Goal: Feedback & Contribution: Contribute content

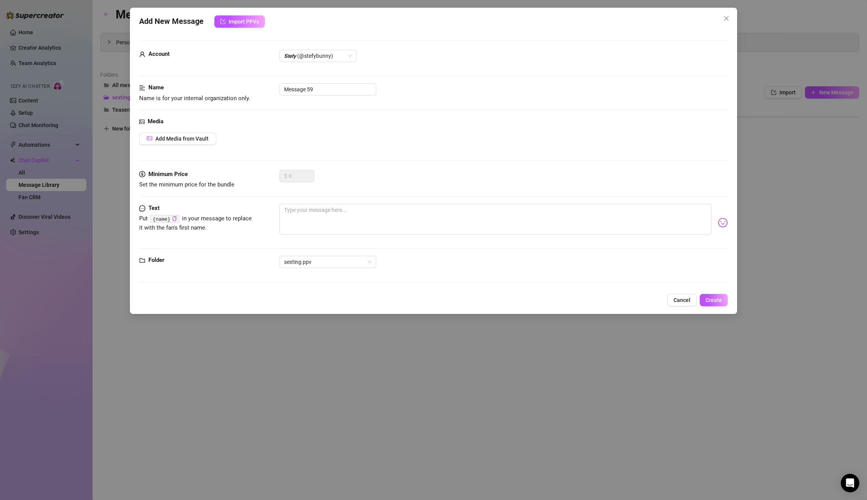
scroll to position [493, 0]
click at [328, 85] on input "Message 59" at bounding box center [327, 89] width 97 height 12
click at [343, 85] on input "Message 59" at bounding box center [327, 89] width 97 height 12
click at [695, 311] on div "Add New Message Import PPVs Account 𝙎𝙩𝙚𝙛𝙮 (@stefybunny) Name Name is for your i…" at bounding box center [433, 161] width 607 height 306
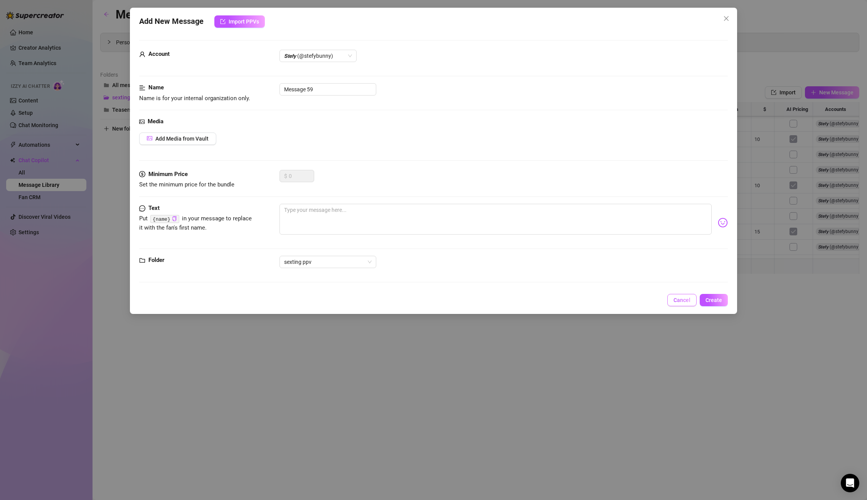
click at [684, 299] on span "Cancel" at bounding box center [681, 300] width 17 height 6
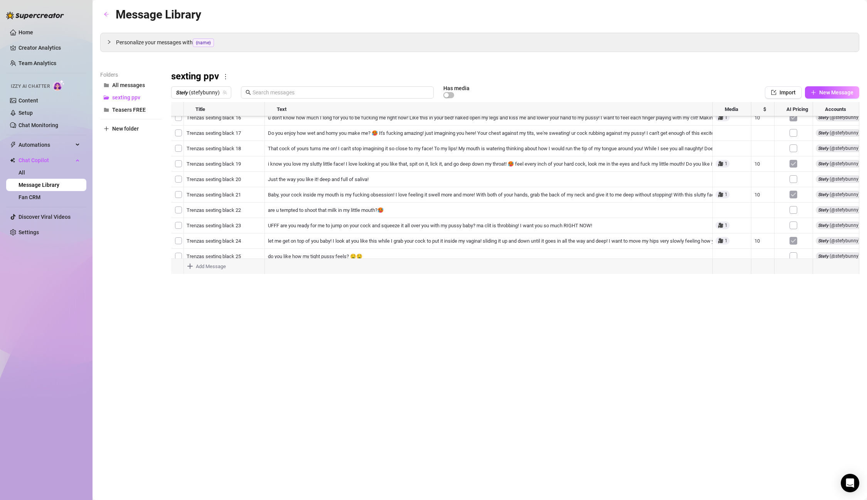
scroll to position [524, 0]
click at [370, 231] on div at bounding box center [515, 188] width 688 height 172
click at [721, 234] on div at bounding box center [515, 188] width 688 height 172
click at [721, 232] on div at bounding box center [515, 188] width 688 height 172
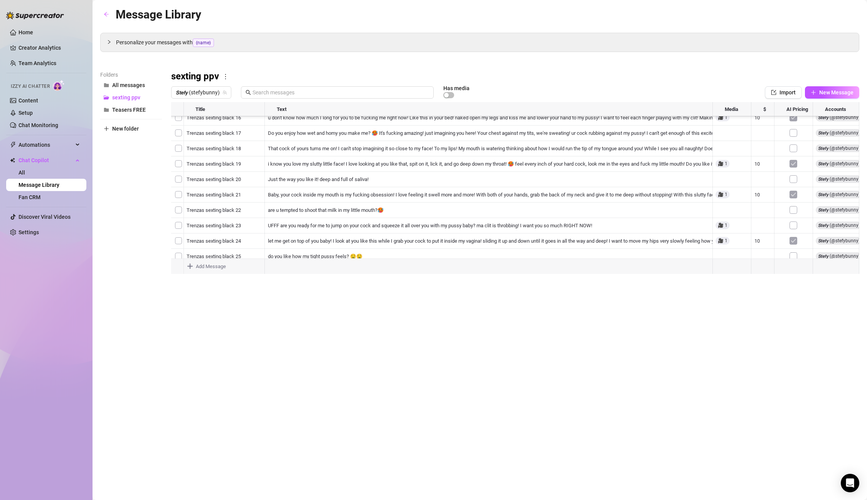
click at [721, 232] on div at bounding box center [515, 188] width 688 height 172
click at [725, 111] on div at bounding box center [515, 188] width 688 height 172
click at [726, 109] on div at bounding box center [515, 188] width 688 height 172
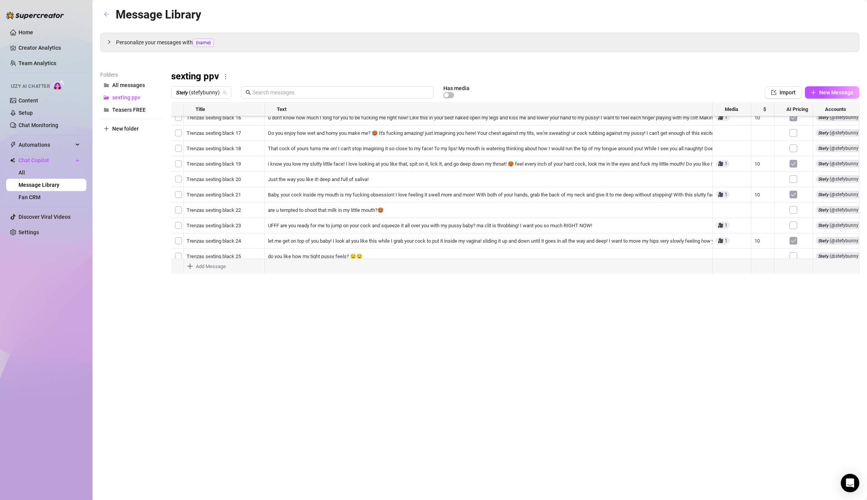
click at [364, 235] on div at bounding box center [515, 188] width 688 height 172
click at [394, 214] on div at bounding box center [515, 188] width 688 height 172
click at [242, 237] on div at bounding box center [515, 188] width 688 height 172
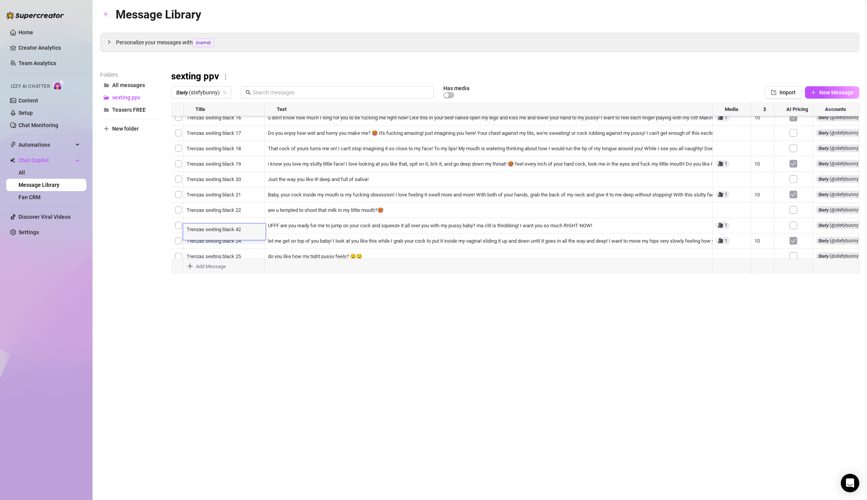
click at [246, 231] on textarea "Trenzas sexting black 42" at bounding box center [224, 229] width 82 height 7
drag, startPoint x: 246, startPoint y: 231, endPoint x: 174, endPoint y: 227, distance: 72.2
click at [174, 227] on div "Title Text Media $ AI Pricing Accounts Trenzas sexting black 35 spank me hard, …" at bounding box center [515, 188] width 688 height 172
click at [207, 267] on body "Home Creator Analytics Team Analytics Izzy AI Chatter Content Setup Chat Monito…" at bounding box center [433, 250] width 867 height 500
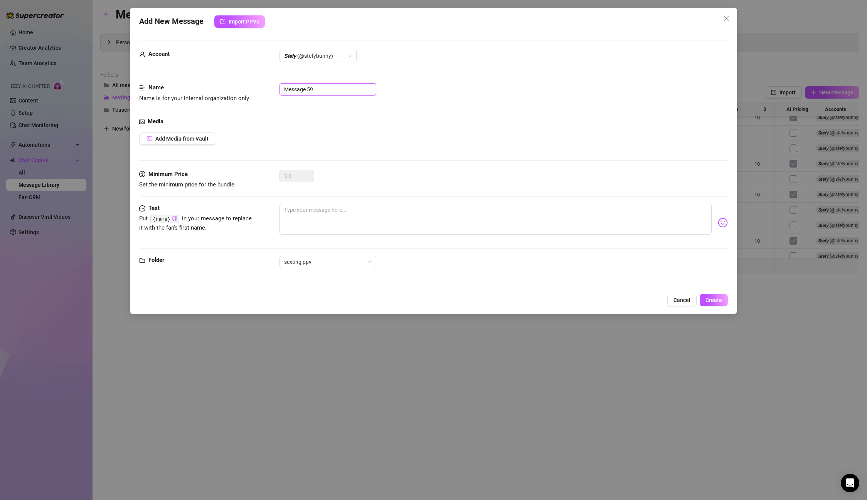
drag, startPoint x: 323, startPoint y: 91, endPoint x: 163, endPoint y: 80, distance: 160.4
click at [163, 80] on form "Account 𝙎𝙩𝙚𝙛𝙮 (@stefybunny) Name Name is for your internal organization only. M…" at bounding box center [433, 164] width 588 height 249
paste input "Trenzas sexting black 42"
type input "Trenzas sexting black 43"
drag, startPoint x: 173, startPoint y: 150, endPoint x: 173, endPoint y: 141, distance: 8.1
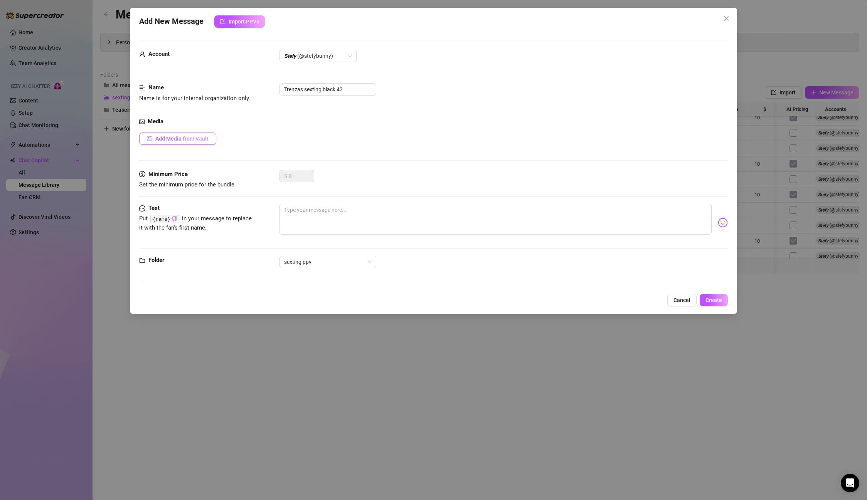
click at [173, 149] on div "Media Add Media from Vault" at bounding box center [433, 143] width 588 height 53
click at [174, 137] on span "Add Media from Vault" at bounding box center [181, 139] width 53 height 6
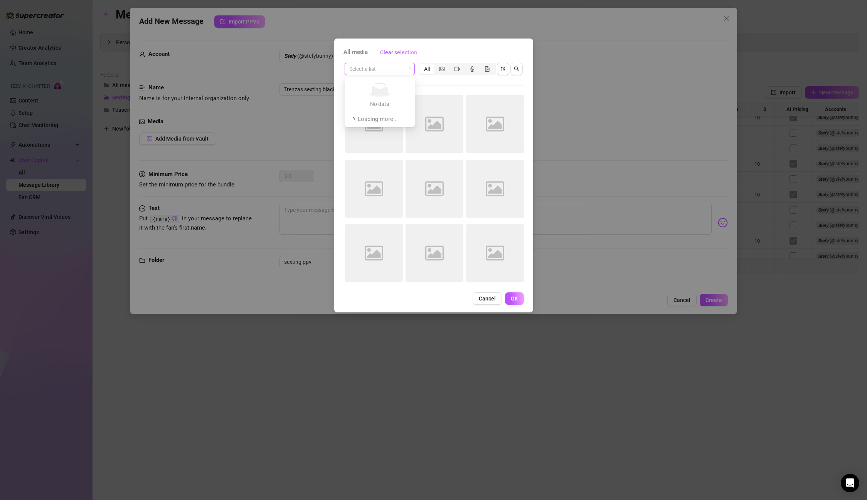
click at [383, 71] on input "search" at bounding box center [376, 69] width 54 height 12
click at [391, 85] on div "Sexting Trenzas Black" at bounding box center [389, 84] width 76 height 8
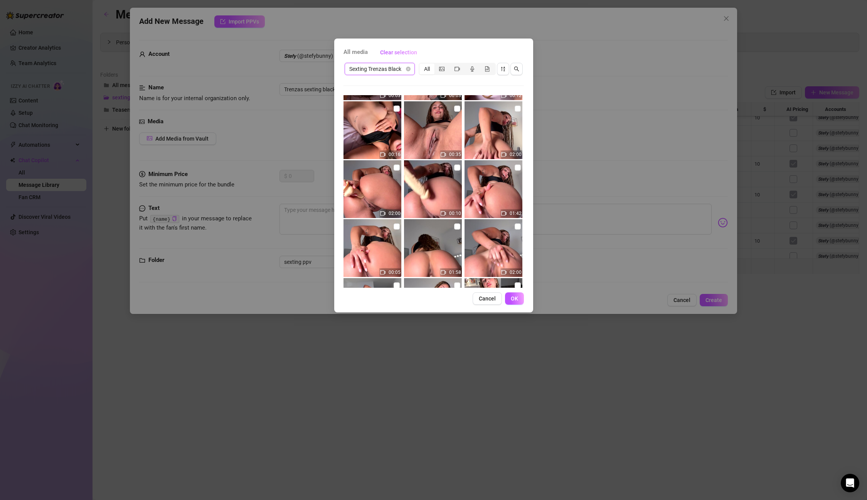
scroll to position [51, 0]
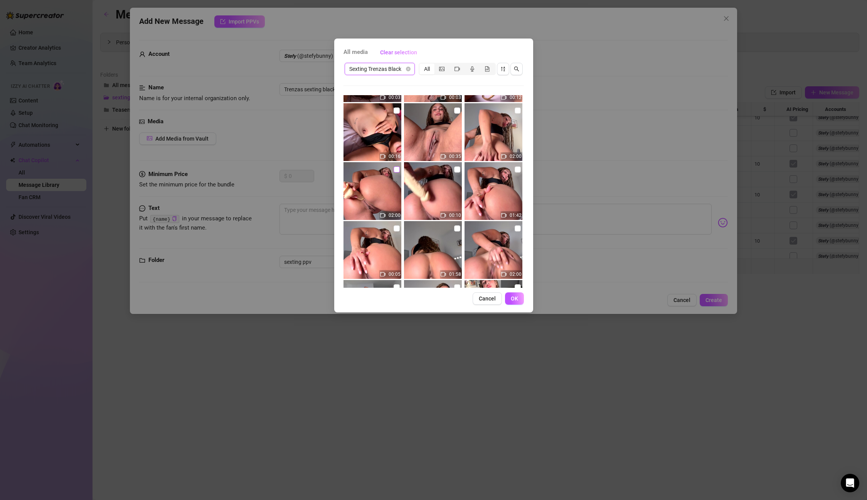
click at [399, 171] on input "checkbox" at bounding box center [397, 170] width 6 height 6
checkbox input "true"
click at [515, 297] on span "OK" at bounding box center [514, 299] width 7 height 6
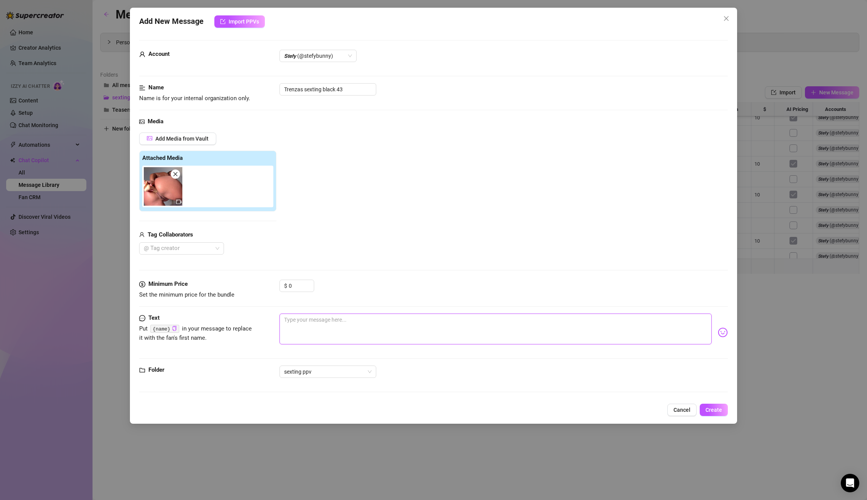
drag, startPoint x: 316, startPoint y: 318, endPoint x: 305, endPoint y: 301, distance: 20.0
click at [316, 317] on textarea at bounding box center [495, 329] width 432 height 31
paste textarea "Put me on doggy right nowww I want you to spit on this asshoole and start slidi…"
type textarea "Put me on doggy right nowww I want you to spit on this asshoole and start slidi…"
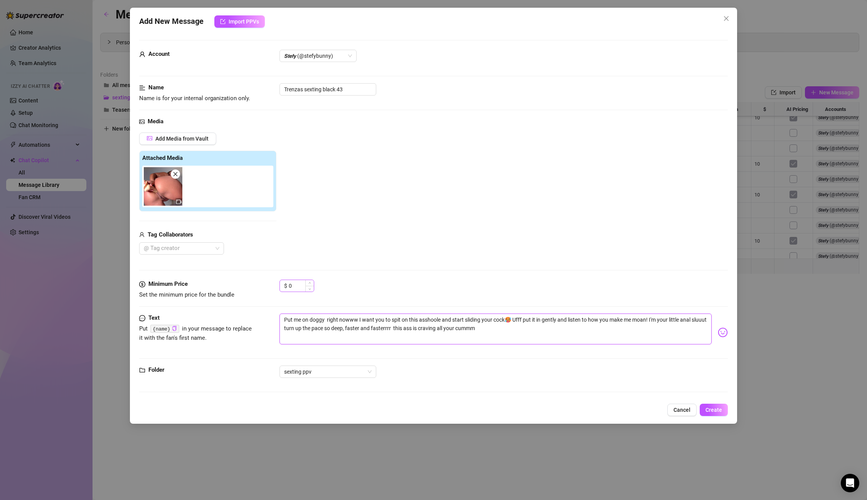
type textarea "Put me on doggy right nowww I want you to spit on this asshoole and start slidi…"
drag, startPoint x: 294, startPoint y: 290, endPoint x: 272, endPoint y: 284, distance: 23.0
click at [272, 284] on div "Minimum Price Set the minimum price for the bundle $ 0" at bounding box center [433, 290] width 588 height 20
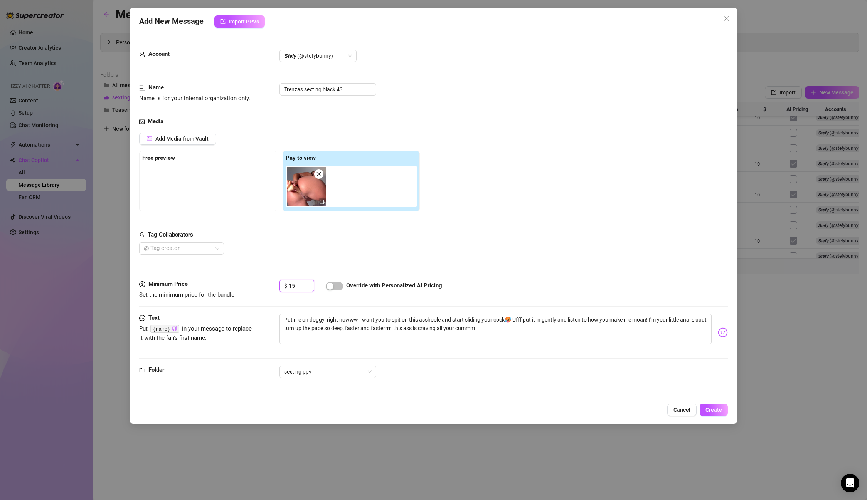
type input "15"
click at [337, 287] on span "button" at bounding box center [334, 286] width 17 height 8
drag, startPoint x: 342, startPoint y: 91, endPoint x: 220, endPoint y: 77, distance: 122.1
click at [220, 77] on form "Account 𝙎𝙩𝙚𝙛𝙮 (@stefybunny) Name Name is for your internal organization only. T…" at bounding box center [433, 219] width 588 height 359
click at [724, 416] on button "Create" at bounding box center [714, 410] width 28 height 12
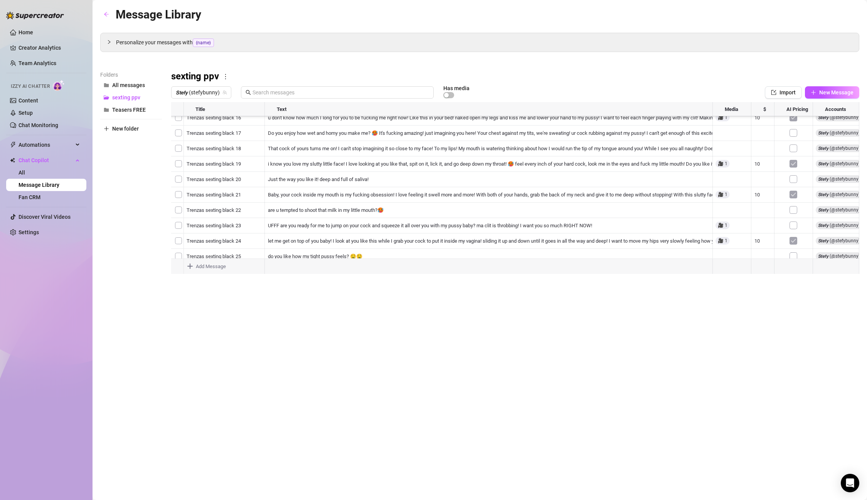
scroll to position [540, 0]
click at [373, 217] on div at bounding box center [515, 188] width 688 height 172
click at [354, 231] on div at bounding box center [515, 188] width 688 height 172
click at [360, 276] on div "Message Library Personalize your messages with {name} Insert the placeholder {n…" at bounding box center [479, 241] width 759 height 472
click at [220, 264] on body "Home Creator Analytics Team Analytics Izzy AI Chatter Content Setup Chat Monito…" at bounding box center [433, 250] width 867 height 500
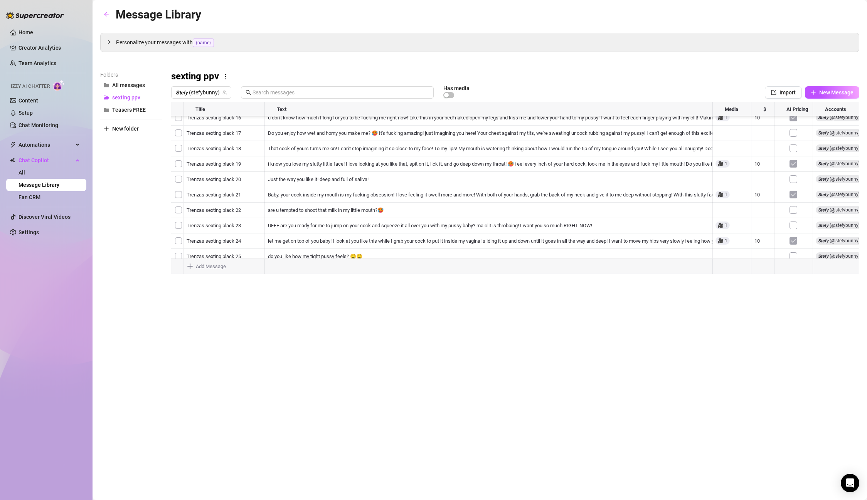
type textarea "Type your message here..."
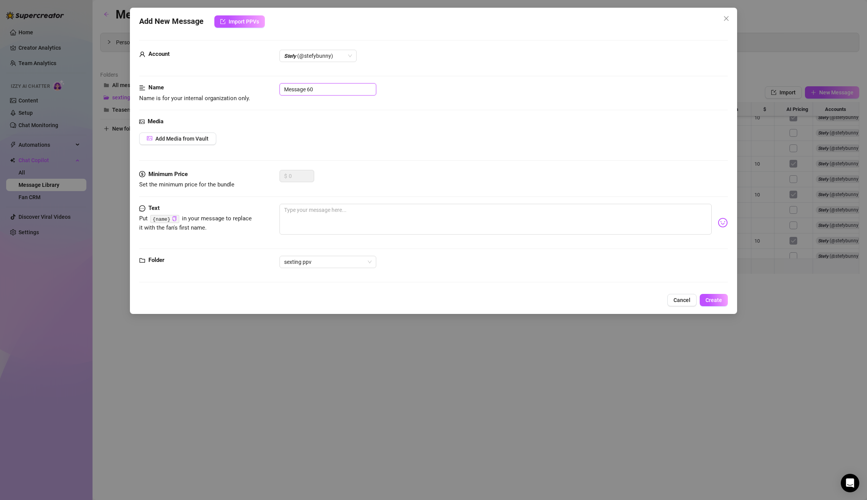
drag, startPoint x: 330, startPoint y: 91, endPoint x: 243, endPoint y: 87, distance: 87.2
click at [243, 87] on div "Name Name is for your internal organization only. Message 60" at bounding box center [433, 93] width 588 height 20
paste input "Trenzas sexting black 4"
type input "Trenzas sexting black 44"
click at [328, 208] on textarea at bounding box center [495, 219] width 432 height 31
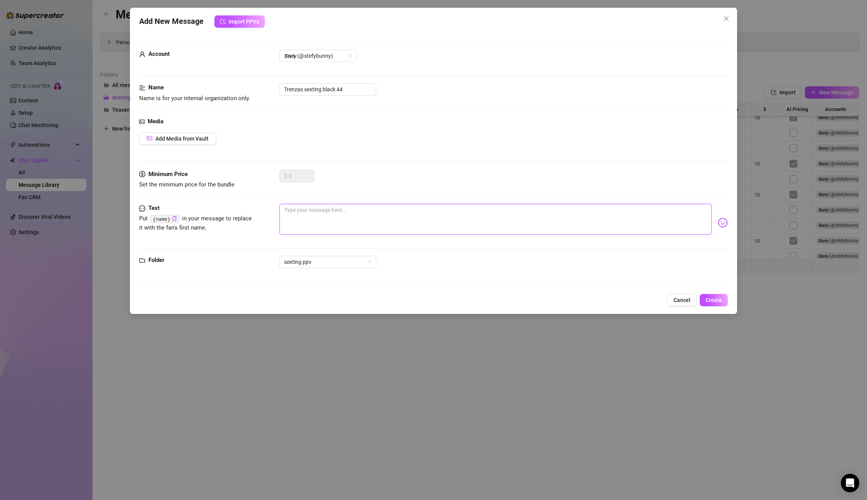
paste textarea "I want your cock all the way inside! thinking your cock can hit me harder and m…"
type textarea "I want your cock all the way inside! thinking your cock can hit me harder and m…"
drag, startPoint x: 356, startPoint y: 89, endPoint x: 220, endPoint y: 85, distance: 136.2
click at [220, 85] on div "Name Name is for your internal organization only. Trenzas sexting black 44" at bounding box center [433, 93] width 588 height 20
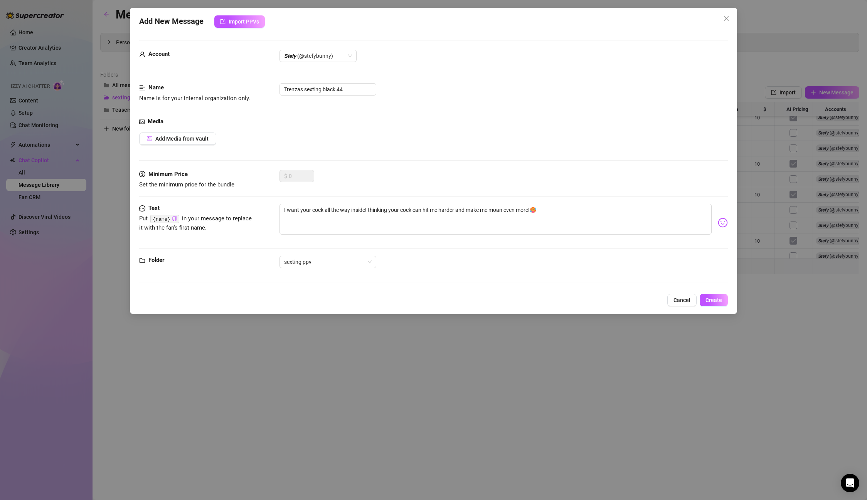
click at [717, 306] on div "Add New Message Import PPVs Account 𝙎𝙩𝙚𝙛𝙮 (@stefybunny) Name Name is for your i…" at bounding box center [433, 161] width 607 height 306
click at [715, 300] on span "Create" at bounding box center [713, 300] width 17 height 6
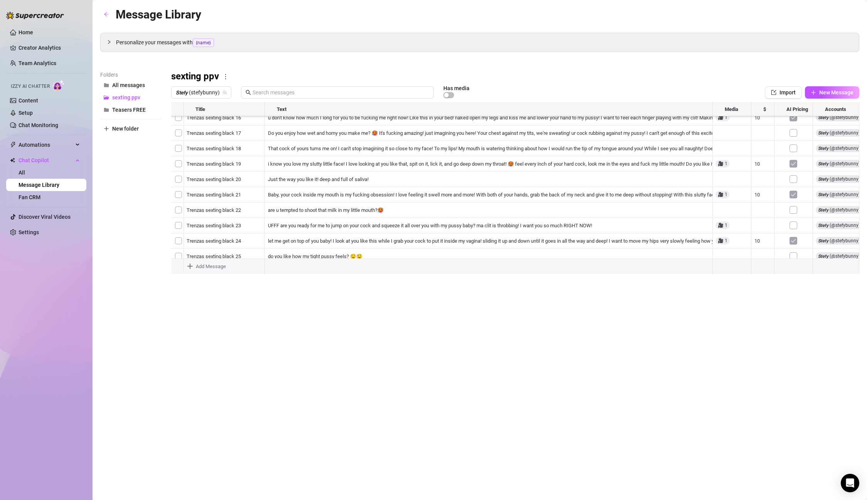
scroll to position [555, 0]
type textarea "Type your message here..."
click at [212, 267] on body "Home Creator Analytics Team Analytics Izzy AI Chatter Content Setup Chat Monito…" at bounding box center [433, 250] width 867 height 500
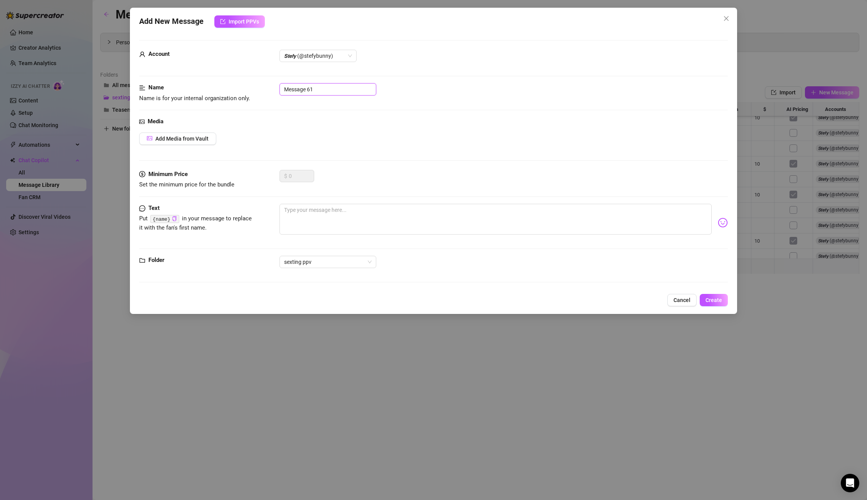
drag, startPoint x: 321, startPoint y: 91, endPoint x: 231, endPoint y: 89, distance: 90.2
click at [231, 89] on div "Name Name is for your internal organization only. Message 61" at bounding box center [433, 93] width 588 height 20
paste input "Trenzas sexting black 44"
type input "Trenzas sexting black 45"
click at [316, 212] on textarea at bounding box center [495, 219] width 432 height 31
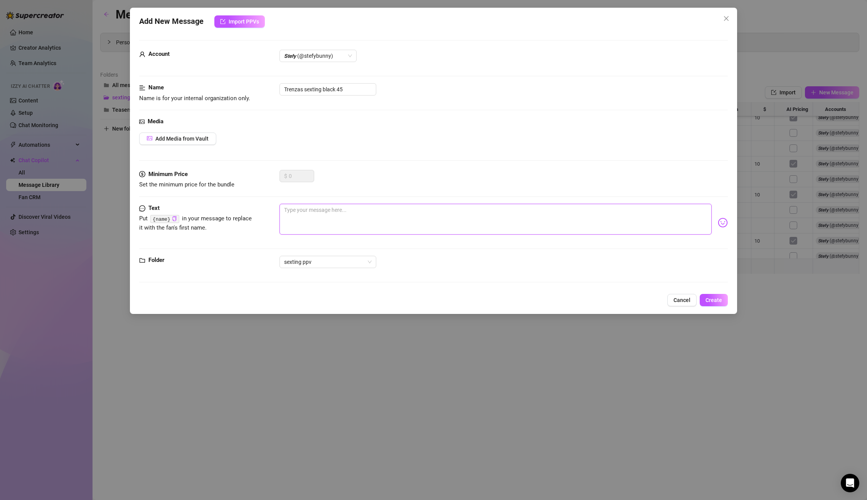
paste textarea "Wanna bounce this ass so hard with your cock deep in my aaasss… fuckkk I need y…"
type textarea "Wanna bounce this ass so hard with your cock deep in my aaasss… fuckkk I need y…"
drag, startPoint x: 306, startPoint y: 89, endPoint x: 239, endPoint y: 88, distance: 67.9
click at [239, 88] on div "Name Name is for your internal organization only. Trenzas sexting black 45" at bounding box center [433, 93] width 588 height 20
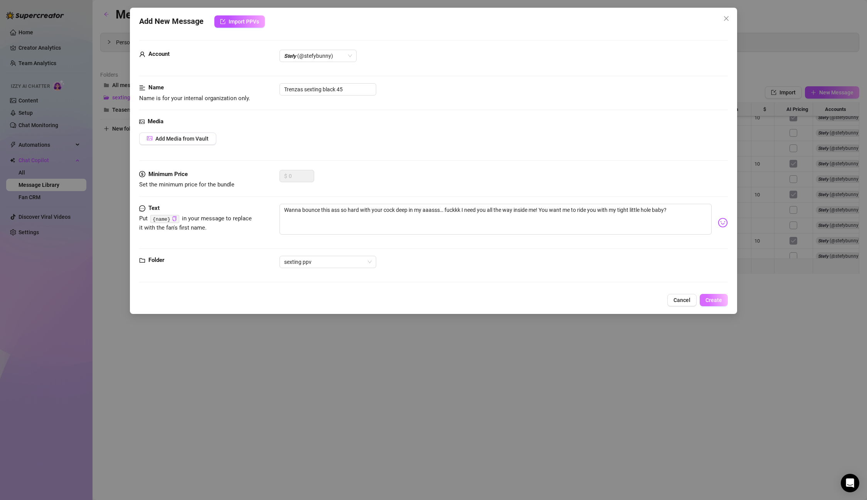
click at [719, 303] on span "Create" at bounding box center [713, 300] width 17 height 6
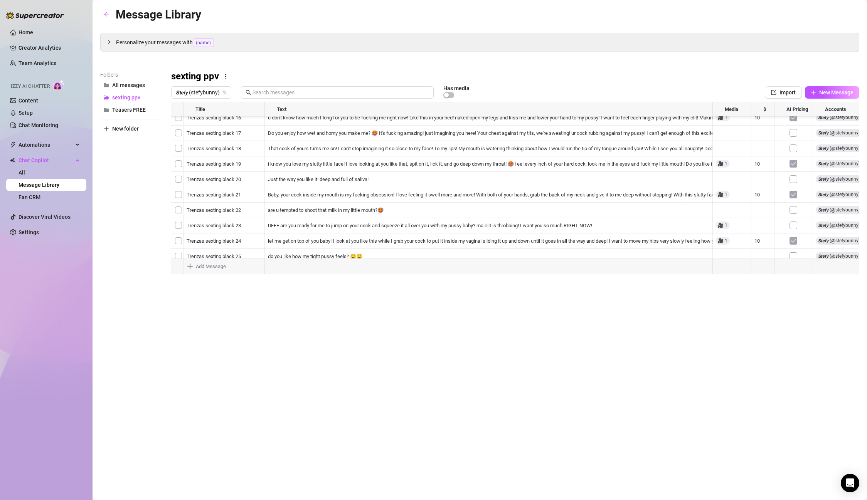
scroll to position [571, 0]
click at [201, 264] on body "Home Creator Analytics Team Analytics Izzy AI Chatter Content Setup Chat Monito…" at bounding box center [433, 250] width 867 height 500
type textarea "Type your message here..."
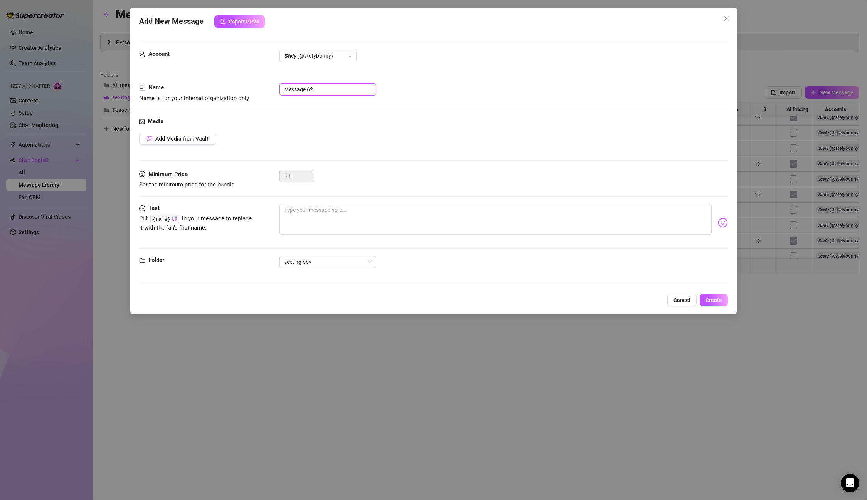
drag, startPoint x: 324, startPoint y: 89, endPoint x: 249, endPoint y: 84, distance: 75.3
click at [249, 84] on div "Name Name is for your internal organization only. Message 62" at bounding box center [433, 93] width 588 height 20
paste input "Trenzas sexting black 45"
type input "Trenzas sexting black 46"
click at [357, 205] on textarea at bounding box center [495, 219] width 432 height 31
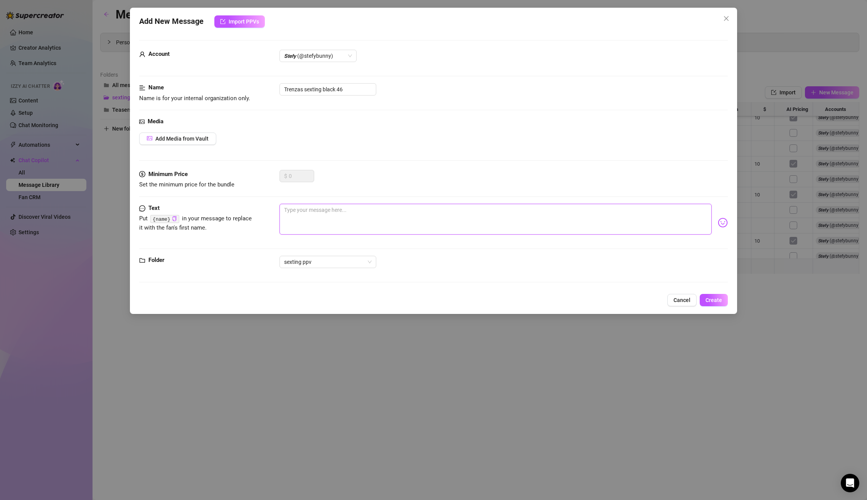
paste textarea "Wanna bounce this ass so hard with your cock deep in my aaasss… fuckkk I need y…"
type textarea "Wanna bounce this ass so hard with your cock deep in my aaasss… fuckkk I need y…"
drag, startPoint x: 353, startPoint y: 92, endPoint x: 254, endPoint y: 88, distance: 99.2
click at [254, 88] on div "Name Name is for your internal organization only. Trenzas sexting black 46" at bounding box center [433, 93] width 588 height 20
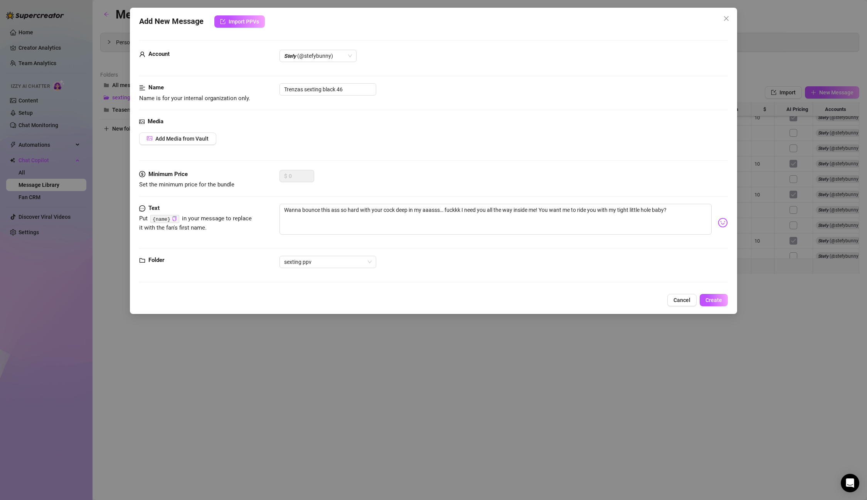
click at [718, 292] on div "Add New Message Import PPVs Account 𝙎𝙩𝙚𝙛𝙮 (@stefybunny) Name Name is for your i…" at bounding box center [433, 161] width 607 height 306
click at [717, 296] on button "Create" at bounding box center [714, 300] width 28 height 12
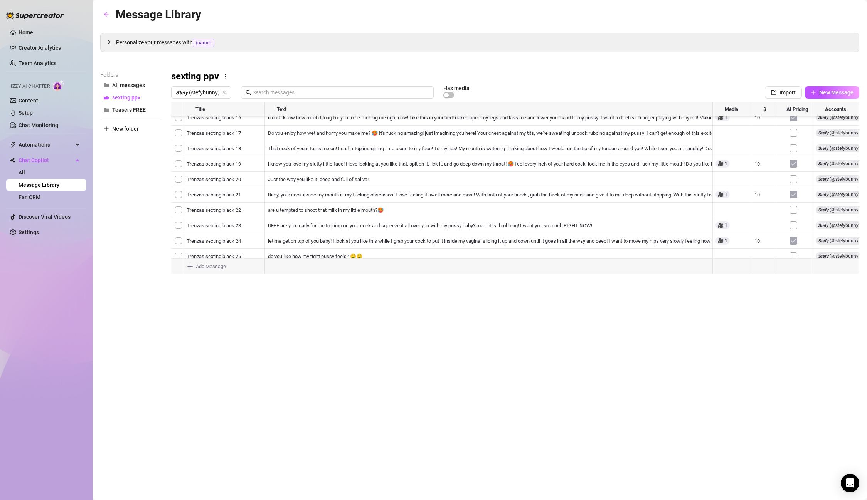
scroll to position [586, 0]
click at [284, 232] on div at bounding box center [515, 188] width 688 height 172
click at [304, 230] on div at bounding box center [515, 188] width 688 height 172
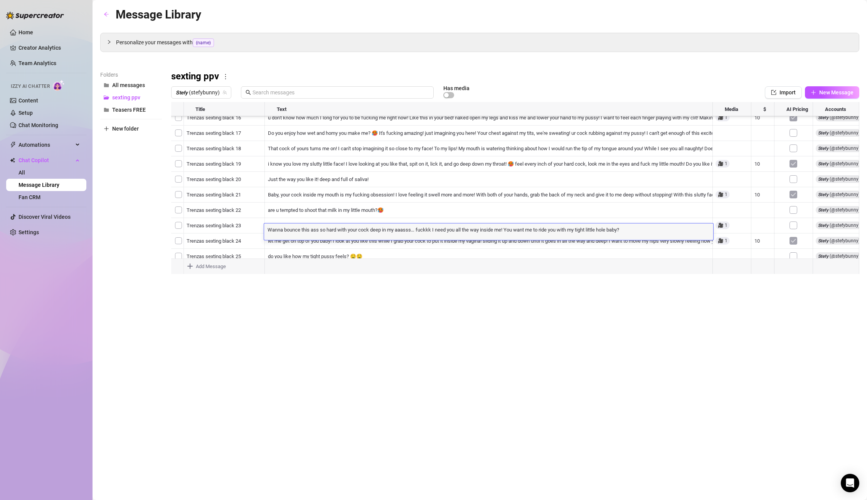
click at [304, 230] on textarea "Wanna bounce this ass so hard with your cock deep in my aaasss… fuckkk I need y…" at bounding box center [488, 229] width 449 height 7
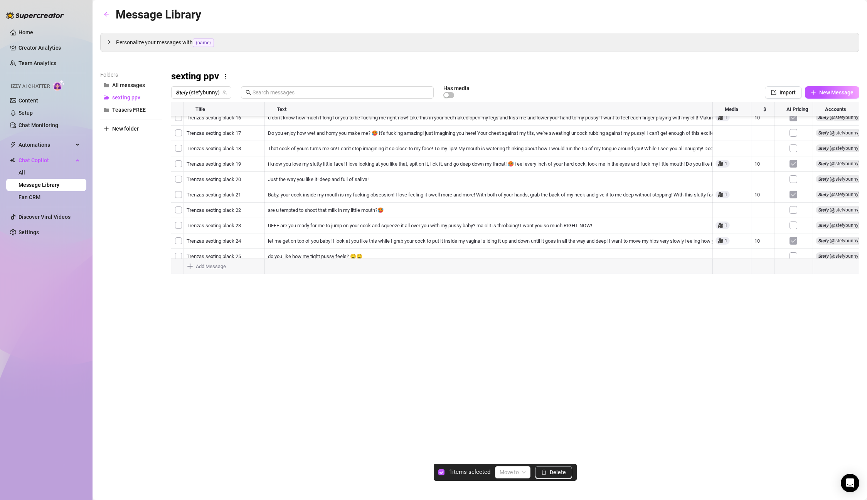
click at [180, 234] on div at bounding box center [515, 188] width 688 height 172
click at [518, 468] on input "search" at bounding box center [509, 473] width 19 height 12
click at [550, 470] on span "Delete" at bounding box center [558, 473] width 16 height 6
click at [245, 231] on div at bounding box center [515, 188] width 688 height 172
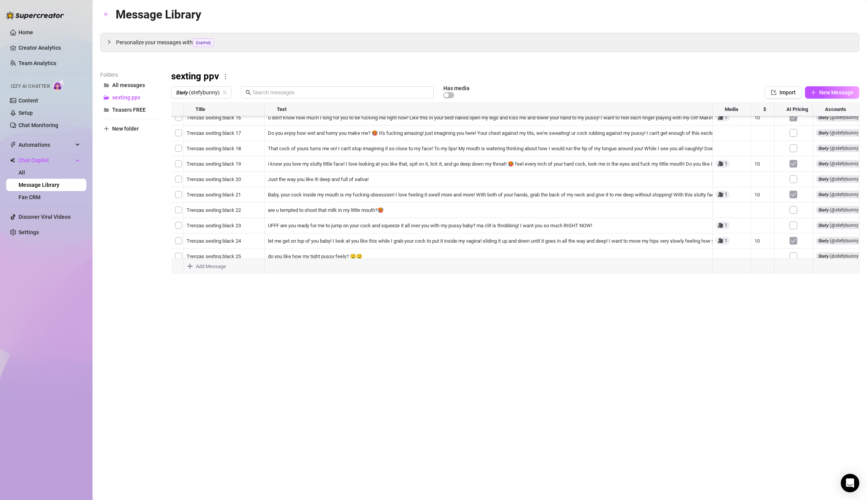
click at [245, 231] on div at bounding box center [515, 188] width 688 height 172
drag, startPoint x: 246, startPoint y: 231, endPoint x: 178, endPoint y: 225, distance: 67.7
click at [178, 225] on div "Title Text Media $ AI Pricing Accounts Trenzas sexting black 38 like this and h…" at bounding box center [515, 188] width 688 height 172
click at [254, 228] on textarea "Trenzas sexting black 45" at bounding box center [224, 229] width 82 height 7
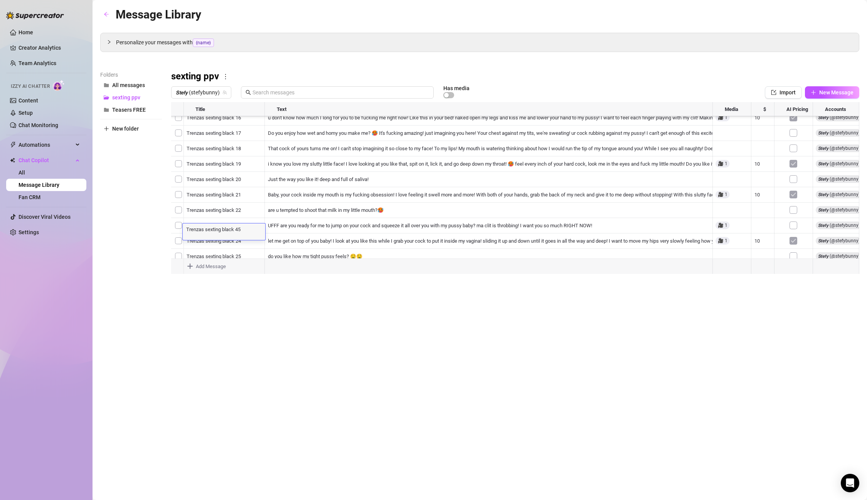
click at [254, 228] on textarea "Trenzas sexting black 45" at bounding box center [224, 229] width 82 height 7
drag, startPoint x: 254, startPoint y: 228, endPoint x: 170, endPoint y: 225, distance: 84.1
click at [254, 231] on textarea "Trenzas sexting black 45" at bounding box center [224, 229] width 82 height 7
drag, startPoint x: 254, startPoint y: 231, endPoint x: 183, endPoint y: 226, distance: 70.3
click at [183, 226] on textarea "Trenzas sexting black 45" at bounding box center [224, 229] width 82 height 7
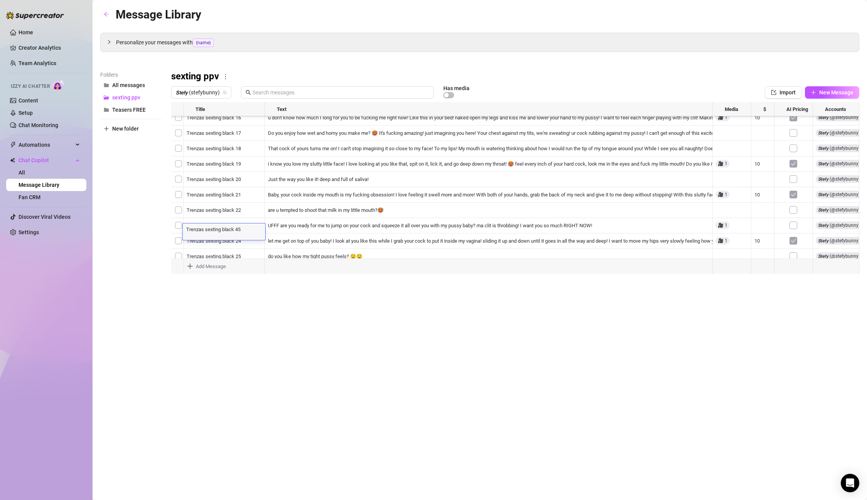
click at [322, 360] on div "Message Library Personalize your messages with {name} Insert the placeholder {n…" at bounding box center [479, 241] width 759 height 472
type textarea "Type your message here..."
click at [219, 269] on body "Home Creator Analytics Team Analytics Izzy AI Chatter Content Setup Chat Monito…" at bounding box center [433, 250] width 867 height 500
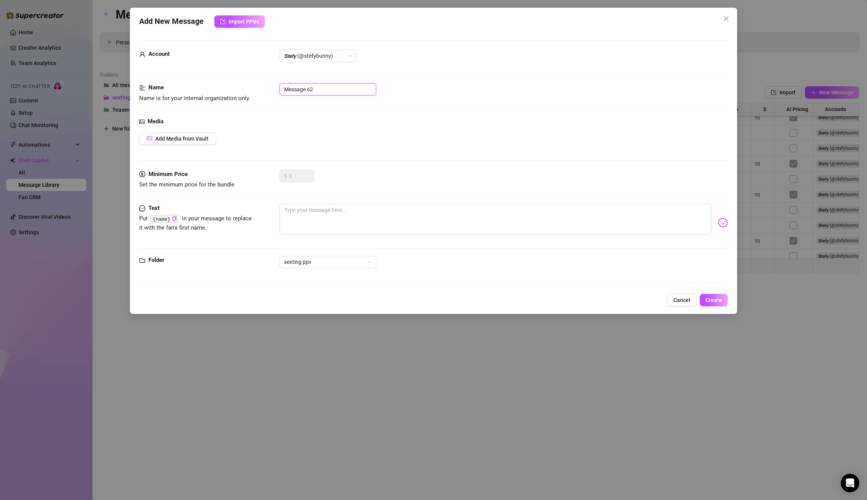
drag, startPoint x: 324, startPoint y: 93, endPoint x: 257, endPoint y: 87, distance: 66.9
click at [257, 87] on div "Name Name is for your internal organization only. Message 62" at bounding box center [433, 93] width 588 height 20
paste input "Trenzas sexting black 45"
type input "Trenzas sexting black 46"
click at [350, 144] on div "Add Media from Vault" at bounding box center [433, 139] width 588 height 12
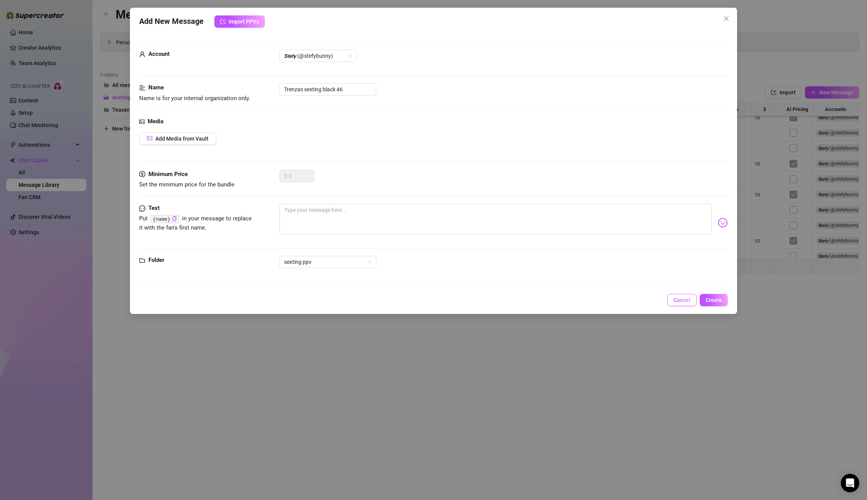
drag, startPoint x: 663, startPoint y: 305, endPoint x: 677, endPoint y: 303, distance: 13.6
click at [666, 304] on div "Cancel Create" at bounding box center [433, 300] width 588 height 12
click at [677, 303] on span "Cancel" at bounding box center [681, 300] width 17 height 6
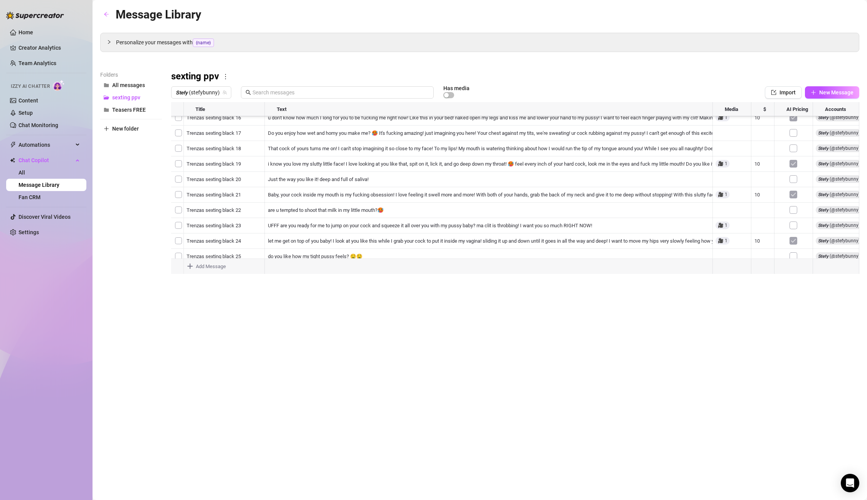
click at [253, 229] on div at bounding box center [515, 188] width 688 height 172
drag, startPoint x: 300, startPoint y: 296, endPoint x: 217, endPoint y: 226, distance: 108.0
click at [293, 290] on div "Message Library Personalize your messages with {name} Insert the placeholder {n…" at bounding box center [479, 241] width 759 height 472
click at [245, 234] on div at bounding box center [515, 188] width 688 height 172
click at [245, 234] on div "Trenzas sexting black 45 Trenzas sexting black 45" at bounding box center [224, 232] width 82 height 17
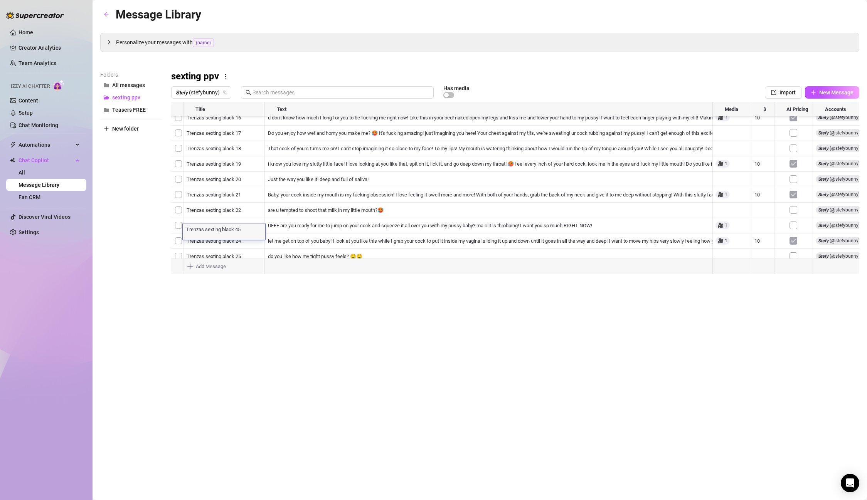
drag, startPoint x: 246, startPoint y: 232, endPoint x: 169, endPoint y: 226, distance: 76.6
drag, startPoint x: 249, startPoint y: 228, endPoint x: 172, endPoint y: 227, distance: 76.3
click at [172, 227] on div "Title Text Media $ AI Pricing Accounts Trenzas sexting black 38 like this and h…" at bounding box center [515, 188] width 688 height 172
click at [210, 264] on body "Home Creator Analytics Team Analytics Izzy AI Chatter Content Setup Chat Monito…" at bounding box center [433, 250] width 867 height 500
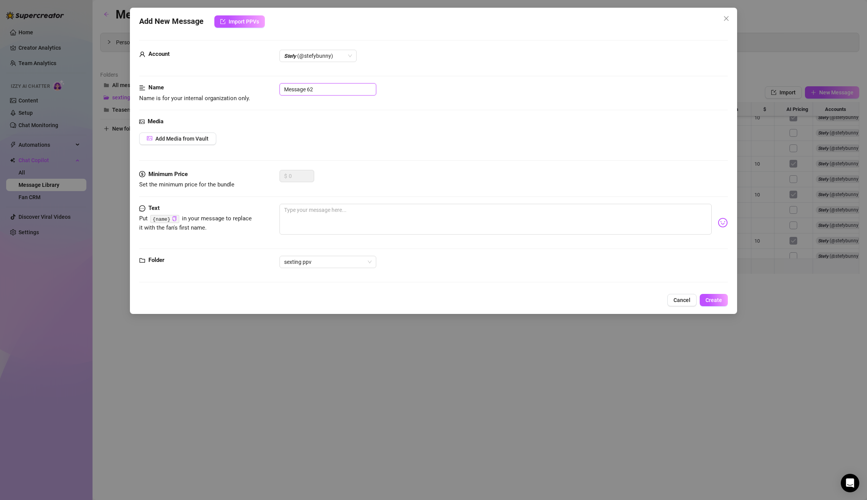
drag, startPoint x: 336, startPoint y: 92, endPoint x: 209, endPoint y: 82, distance: 128.0
click at [209, 82] on form "Account 𝙎𝙩𝙚𝙛𝙮 (@stefybunny) Name Name is for your internal organization only. M…" at bounding box center [433, 164] width 588 height 249
paste input "Trenzas sexting black 45"
type input "Trenzas sexting black 46"
click at [333, 210] on textarea at bounding box center [495, 219] width 432 height 31
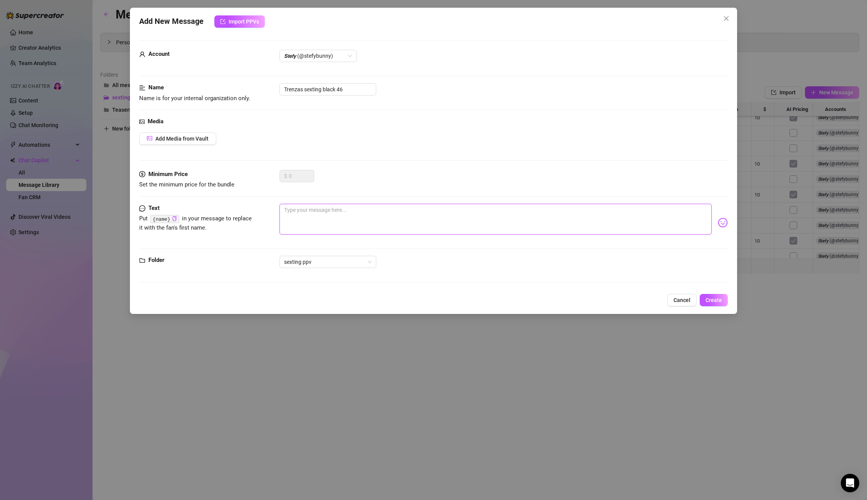
paste textarea "this ass is begging for your cockkkk… I fuckin’ love taking it all the way in, …"
type textarea "this ass is begging for your cockkkk… I fuckin’ love taking it all the way in, …"
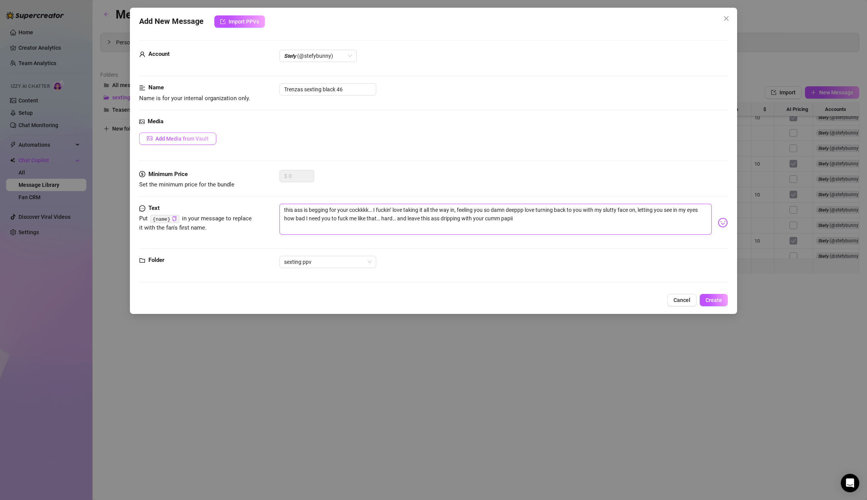
type textarea "this ass is begging for your cockkkk… I fuckin’ love taking it all the way in, …"
click at [201, 138] on span "Add Media from Vault" at bounding box center [181, 139] width 53 height 6
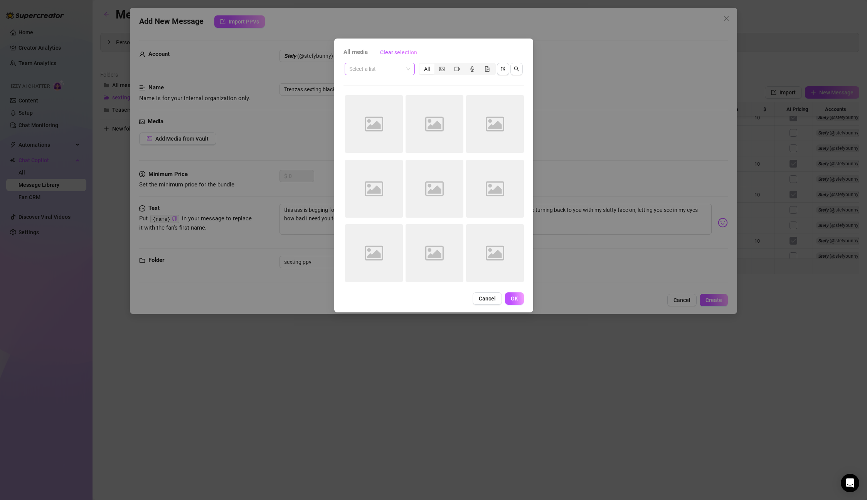
click at [379, 73] on input "search" at bounding box center [376, 69] width 54 height 12
click at [379, 86] on div "Sexting Trenzas Black" at bounding box center [389, 84] width 76 height 8
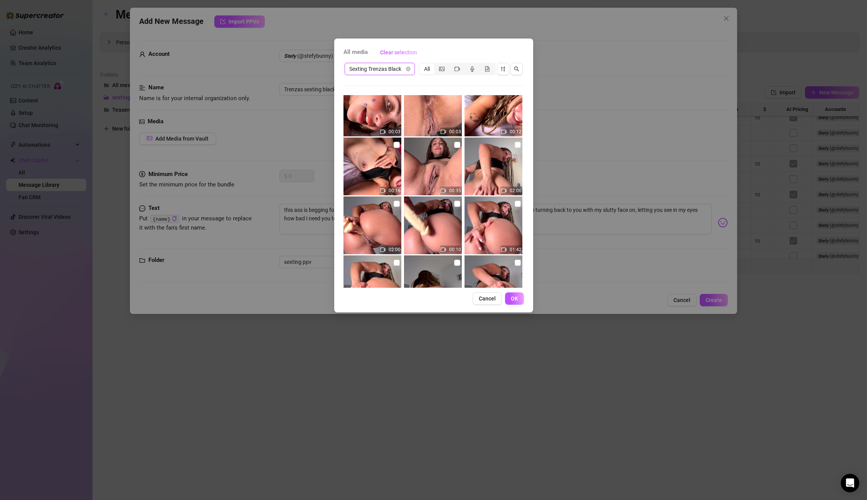
scroll to position [22, 0]
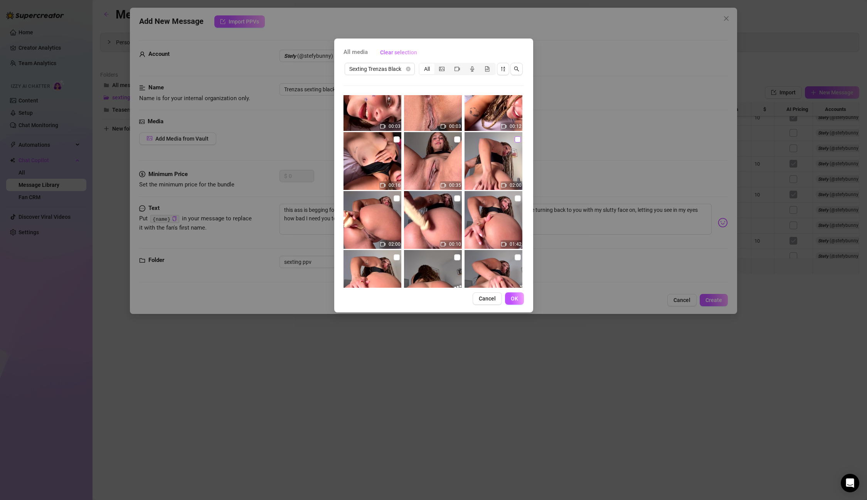
click at [515, 141] on input "checkbox" at bounding box center [518, 139] width 6 height 6
checkbox input "true"
click at [514, 307] on div "All media Clear selection Sexting Trenzas Black All 00:03 00:03 00:12 00:16 00:…" at bounding box center [433, 176] width 199 height 274
click at [513, 300] on span "OK" at bounding box center [514, 299] width 7 height 6
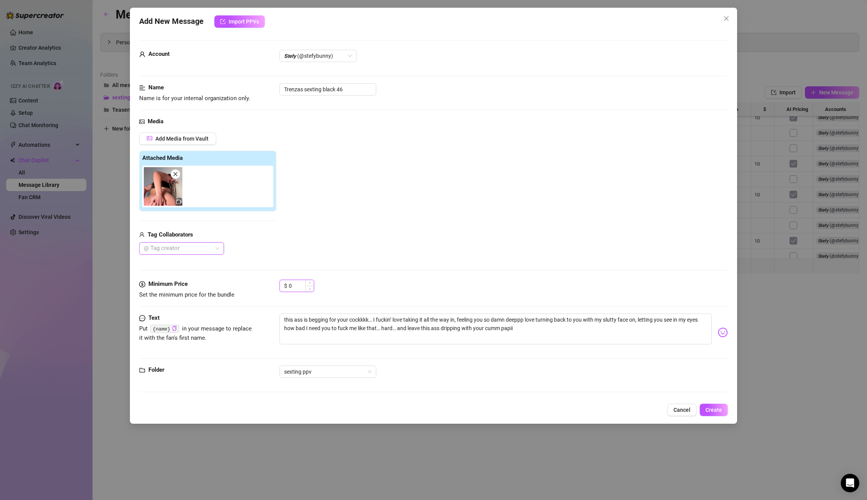
click at [291, 289] on input "0" at bounding box center [301, 286] width 25 height 12
drag, startPoint x: 292, startPoint y: 288, endPoint x: 263, endPoint y: 287, distance: 29.3
click at [263, 287] on div "Minimum Price Set the minimum price for the bundle $ 0" at bounding box center [433, 290] width 588 height 20
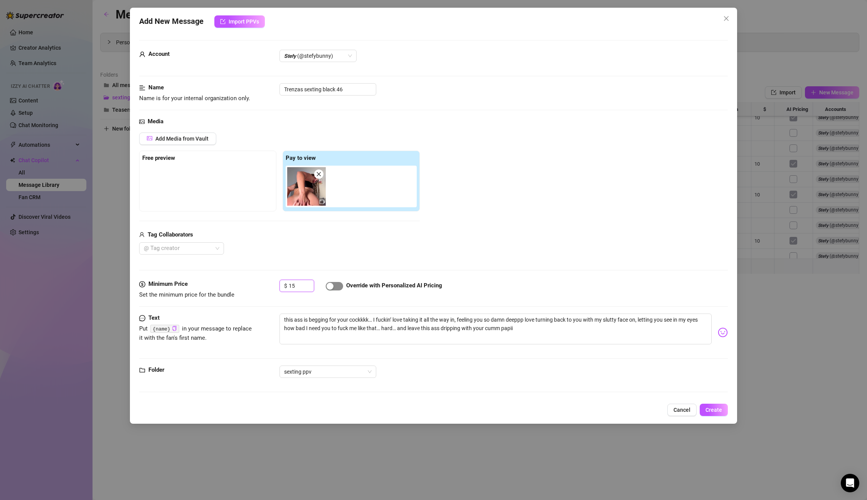
type input "15"
click at [330, 285] on div "button" at bounding box center [329, 286] width 7 height 7
drag, startPoint x: 355, startPoint y: 88, endPoint x: 274, endPoint y: 82, distance: 81.6
click at [274, 82] on form "Account 𝙎𝙩𝙚𝙛𝙮 (@stefybunny) Name Name is for your internal organization only. T…" at bounding box center [433, 219] width 588 height 359
click at [712, 413] on span "Create" at bounding box center [713, 410] width 17 height 6
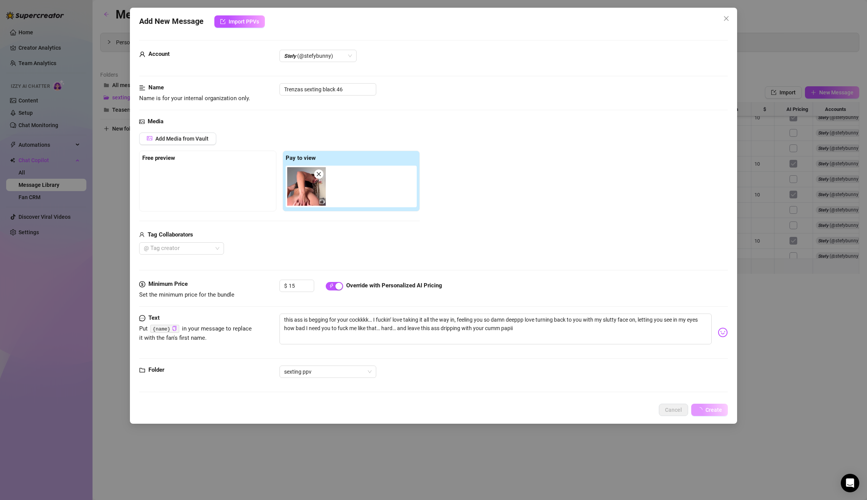
scroll to position [586, 0]
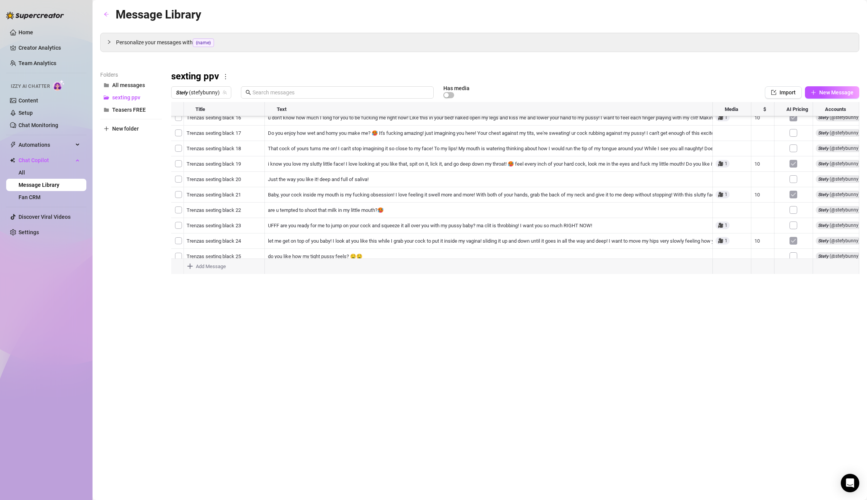
click at [218, 265] on body "Home Creator Analytics Team Analytics Izzy AI Chatter Content Setup Chat Monito…" at bounding box center [433, 250] width 867 height 500
type textarea "Type your message here..."
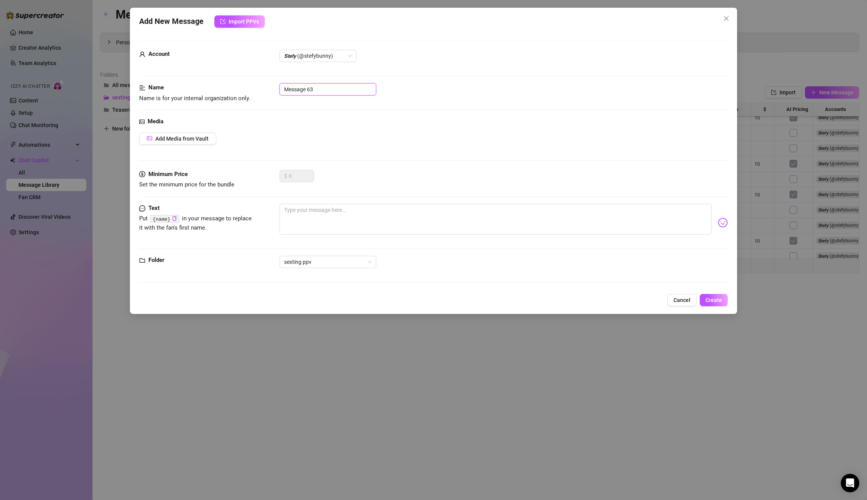
click at [329, 89] on input "Message 63" at bounding box center [327, 89] width 97 height 12
drag, startPoint x: 323, startPoint y: 87, endPoint x: 222, endPoint y: 77, distance: 101.5
click at [222, 77] on form "Account 𝙎𝙩𝙚𝙛𝙮 (@stefybunny) Name Name is for your internal organization only. M…" at bounding box center [433, 164] width 588 height 249
paste input "Trenzas sexting black 46"
type input "Trenzas sexting black 47"
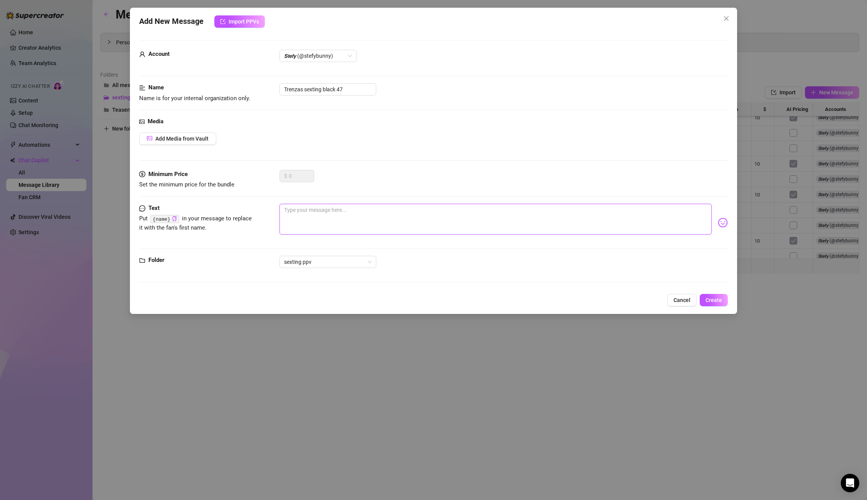
click at [297, 214] on textarea at bounding box center [495, 219] width 432 height 31
paste textarea "wan to cum all in my ass?🤤"
type textarea "wan to cum all in my ass?🤤"
drag, startPoint x: 371, startPoint y: 92, endPoint x: 204, endPoint y: 87, distance: 167.4
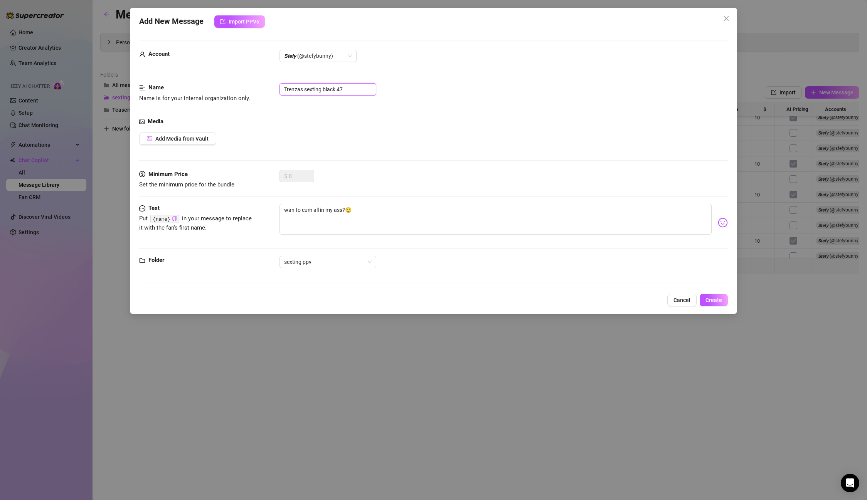
click at [204, 87] on div "Name Name is for your internal organization only. Trenzas sexting black 47" at bounding box center [433, 93] width 588 height 20
click at [714, 297] on span "Create" at bounding box center [713, 300] width 17 height 6
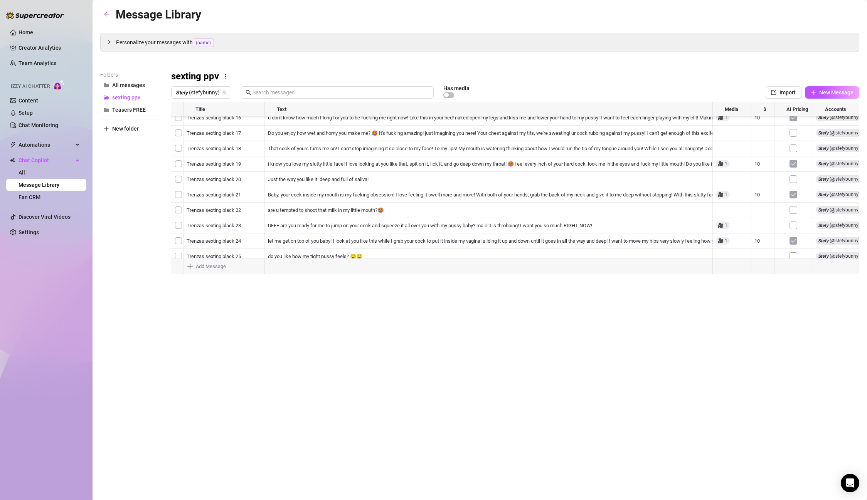
type textarea "Type your message here..."
click at [234, 269] on body "Home Creator Analytics Team Analytics Izzy AI Chatter Content Setup Chat Monito…" at bounding box center [433, 250] width 867 height 500
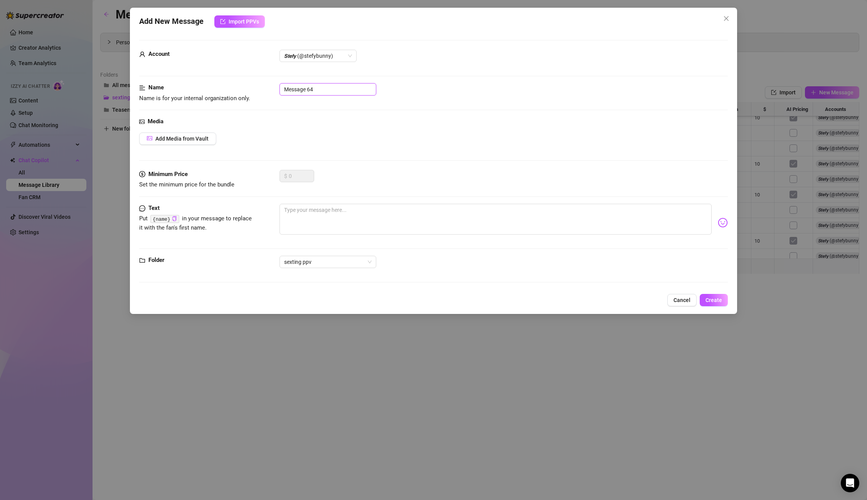
drag, startPoint x: 329, startPoint y: 86, endPoint x: 194, endPoint y: 79, distance: 135.1
click at [194, 79] on form "Account 𝙎𝙩𝙚𝙛𝙮 (@stefybunny) Name Name is for your internal organization only. M…" at bounding box center [433, 164] width 588 height 249
paste input "Trenzas sexting black 47"
type input "Trenzas sexting black 48"
click at [336, 218] on textarea at bounding box center [495, 219] width 432 height 31
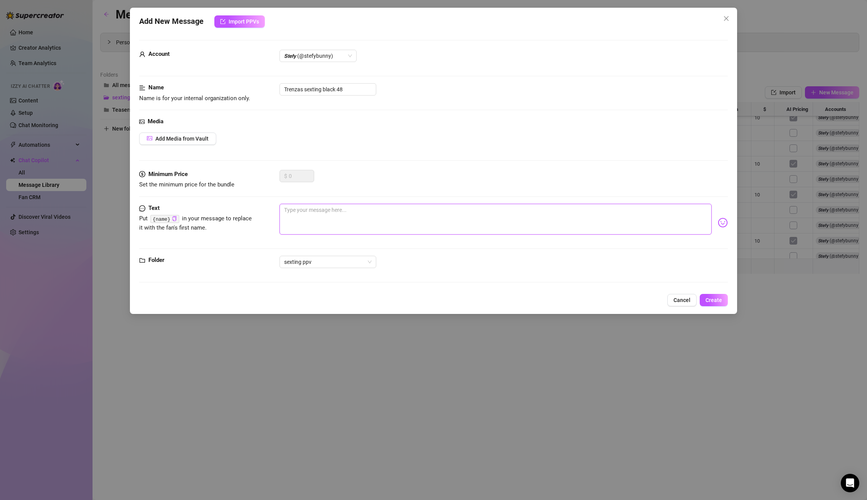
paste textarea "u got me soaking the bed baby… dripping wet, begging for all that cum in my pus…"
type textarea "u got me soaking the bed baby… dripping wet, begging for all that cum in my pus…"
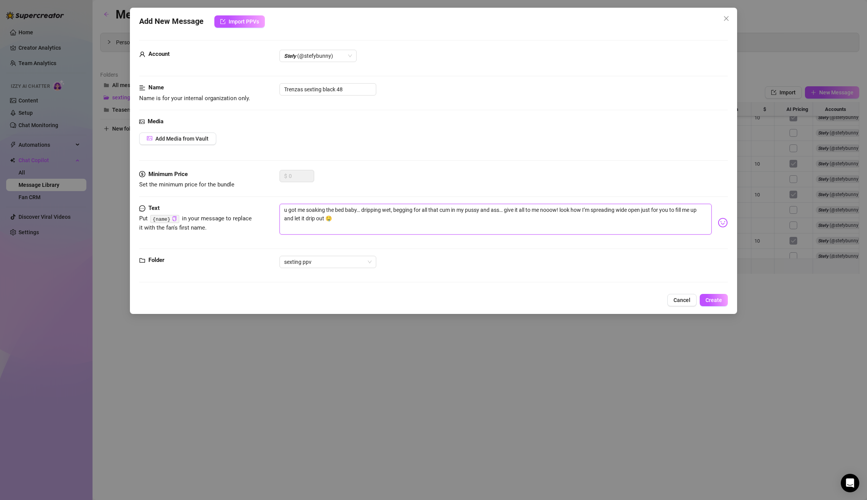
type textarea "u got me soaking the bed baby… dripping wet, begging for all that cum in my pus…"
click at [205, 147] on div "Media Add Media from Vault" at bounding box center [433, 143] width 588 height 53
click at [205, 138] on span "Add Media from Vault" at bounding box center [181, 139] width 53 height 6
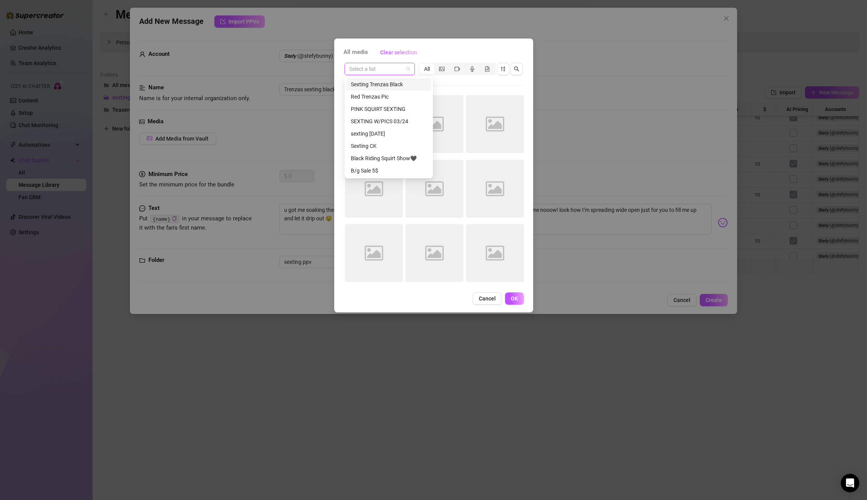
click at [397, 73] on input "search" at bounding box center [376, 69] width 54 height 12
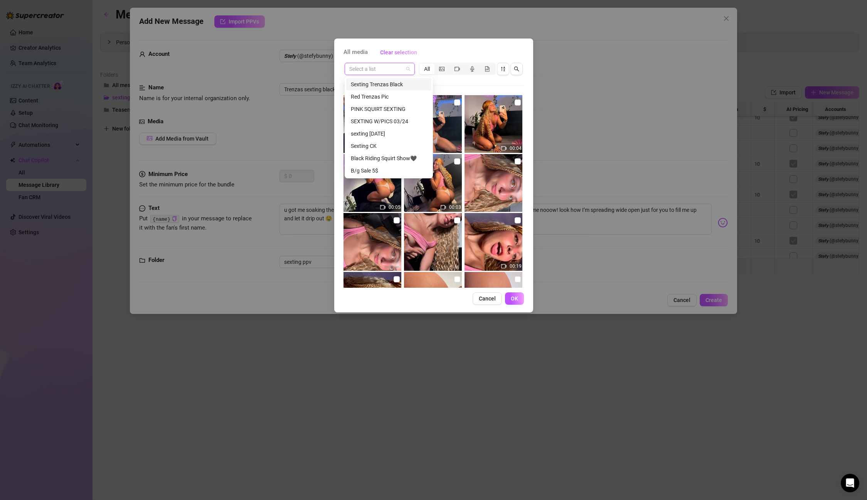
click at [395, 85] on div "Sexting Trenzas Black" at bounding box center [389, 84] width 76 height 8
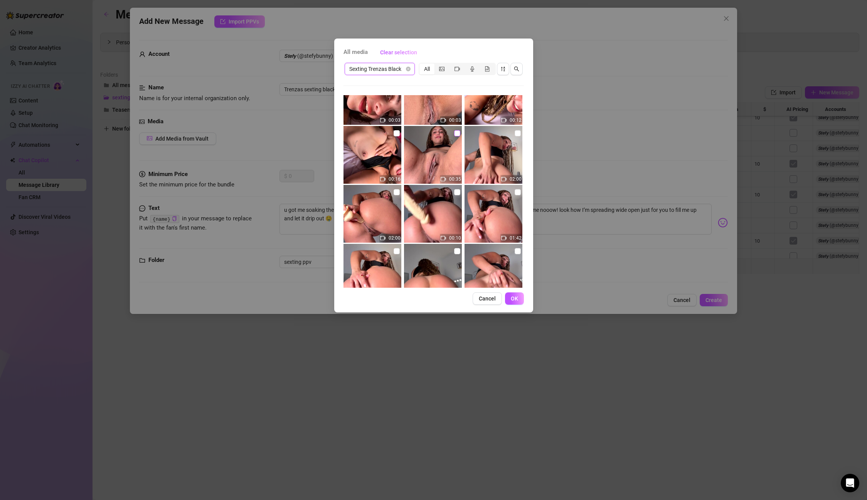
scroll to position [19, 0]
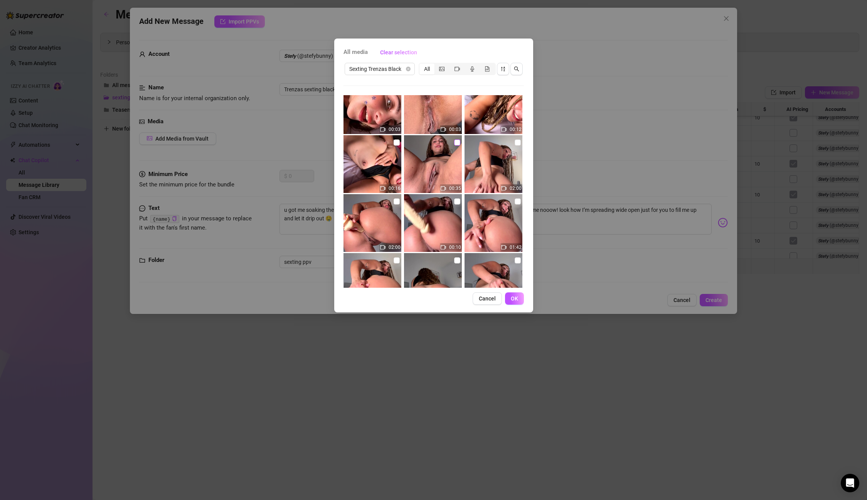
click at [456, 140] on input "checkbox" at bounding box center [457, 143] width 6 height 6
checkbox input "true"
click at [511, 294] on button "OK" at bounding box center [514, 299] width 19 height 12
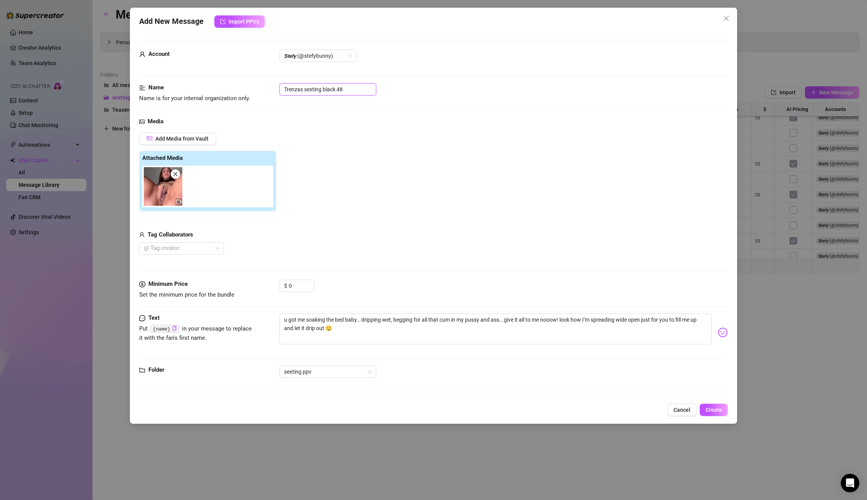
drag, startPoint x: 364, startPoint y: 94, endPoint x: 263, endPoint y: 88, distance: 100.8
click at [263, 88] on div "Name Name is for your internal organization only. Trenzas sexting black 48" at bounding box center [433, 93] width 588 height 20
click at [712, 406] on button "Create" at bounding box center [714, 410] width 28 height 12
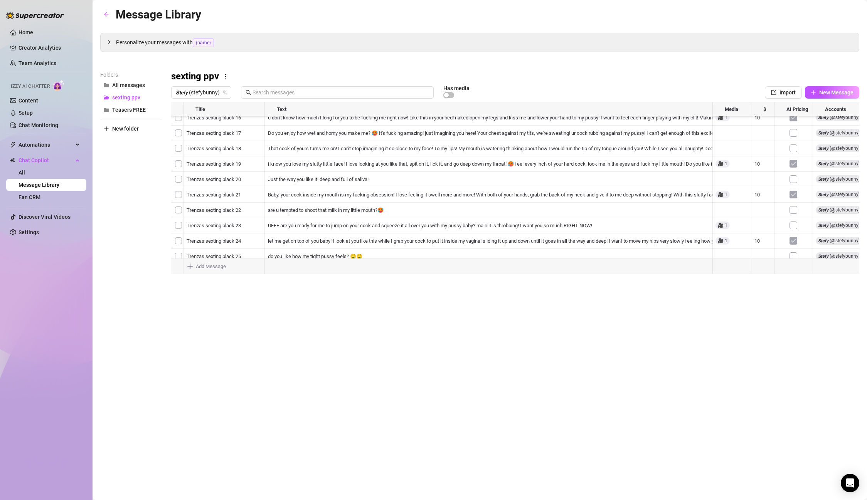
scroll to position [617, 0]
click at [198, 283] on div "Message Library Personalize your messages with {name} Insert the placeholder {n…" at bounding box center [479, 241] width 759 height 472
click at [204, 271] on body "Home Creator Analytics Team Analytics Izzy AI Chatter Content Setup Chat Monito…" at bounding box center [433, 250] width 867 height 500
type textarea "Type your message here..."
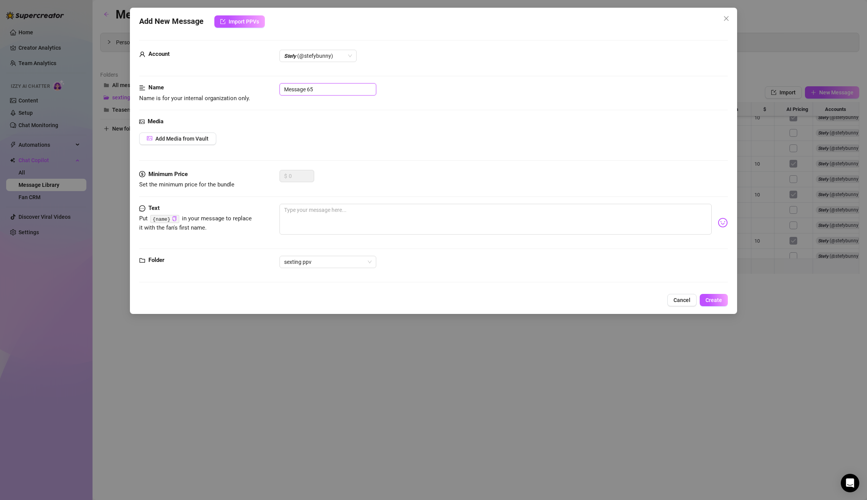
paste input "Trenzas sexting black 48"
drag, startPoint x: 347, startPoint y: 89, endPoint x: 264, endPoint y: 83, distance: 83.8
click at [264, 83] on div "Name Name is for your internal organization only. Trenzas sexting black 48" at bounding box center [433, 93] width 588 height 20
type input "Trenzas sexting black 49"
click at [320, 212] on textarea at bounding box center [495, 219] width 432 height 31
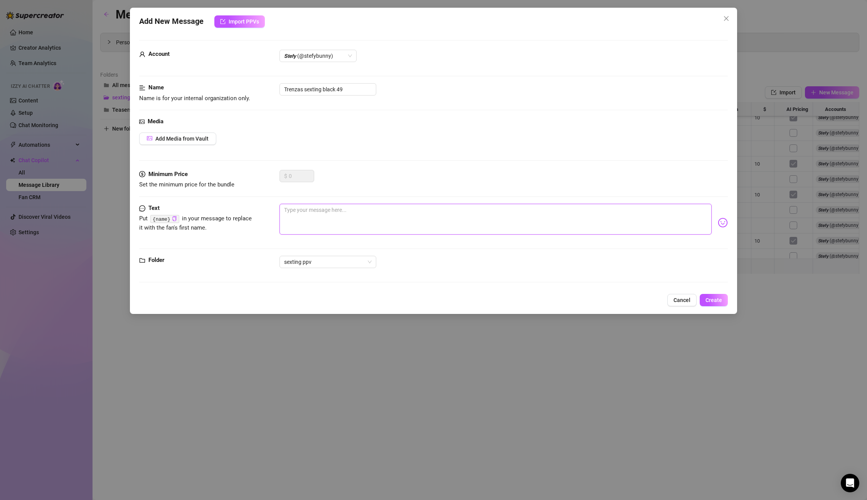
paste textarea "Mmm you totally drained me, daddy… messy, full, no energy left 🥵 I can’t stop s…"
type textarea "Mmm you totally drained me, daddy… messy, full, no energy left 🥵 I can’t stop s…"
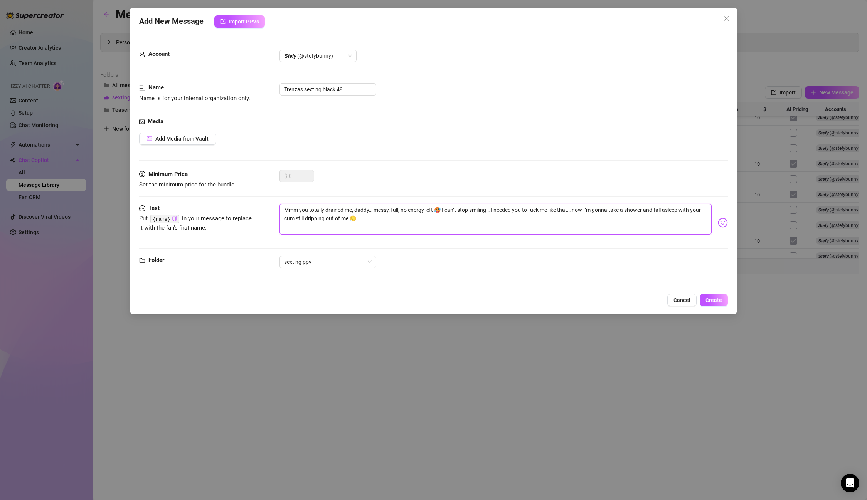
type textarea "Mmm you totally drained me, daddy… messy, full, no energy left 🥵 I can’t stop s…"
click at [217, 142] on div "Add Media from Vault" at bounding box center [433, 139] width 588 height 12
click at [205, 140] on span "Add Media from Vault" at bounding box center [181, 139] width 53 height 6
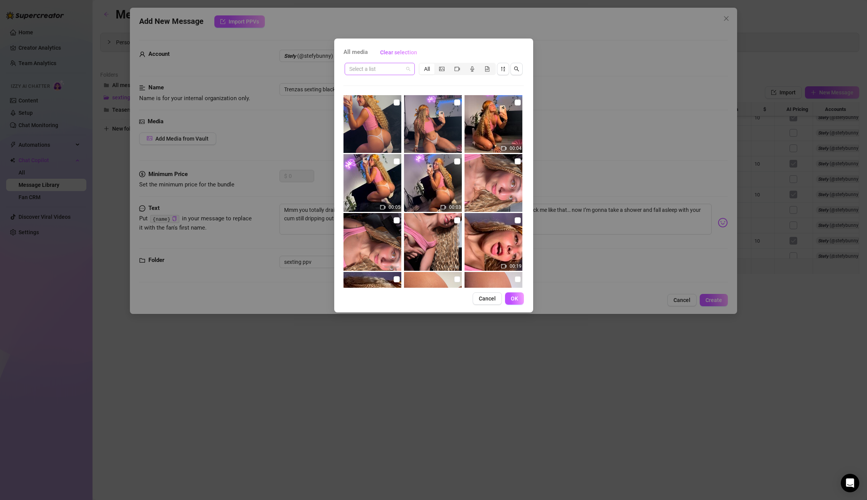
click at [399, 74] on input "search" at bounding box center [376, 69] width 54 height 12
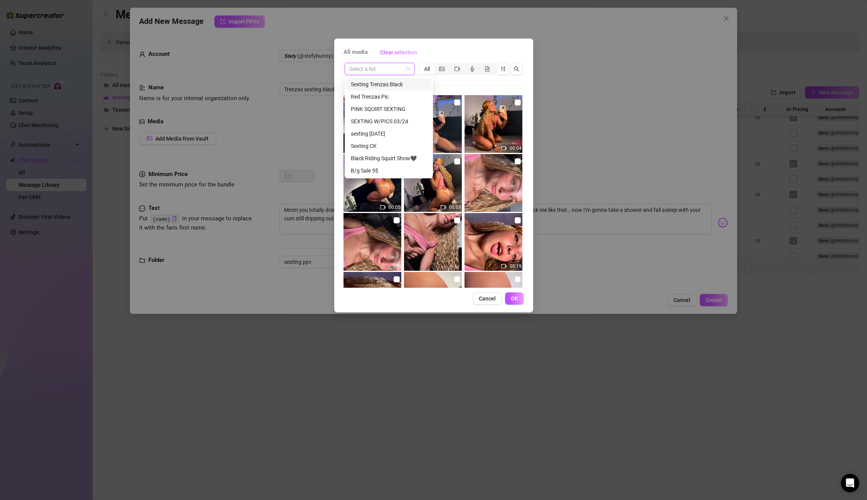
click at [395, 88] on div "Sexting Trenzas Black" at bounding box center [389, 84] width 76 height 8
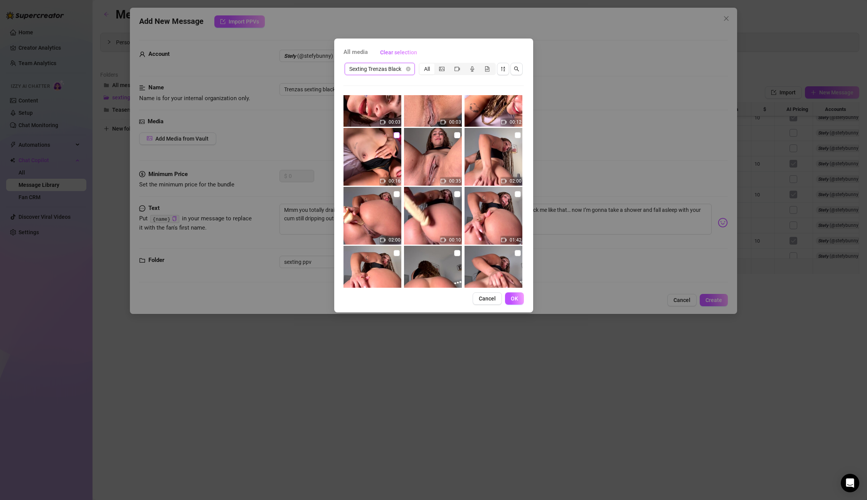
scroll to position [0, 0]
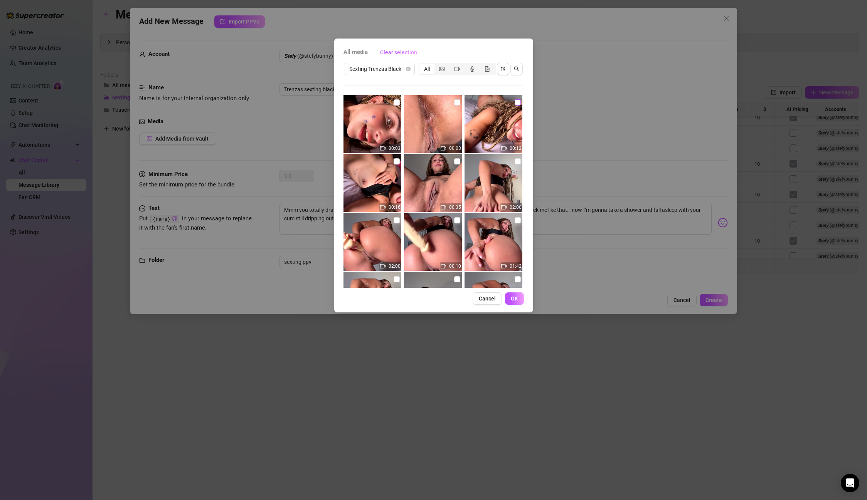
click at [520, 101] on input "checkbox" at bounding box center [518, 102] width 6 height 6
checkbox input "true"
click at [514, 301] on span "OK" at bounding box center [514, 299] width 7 height 6
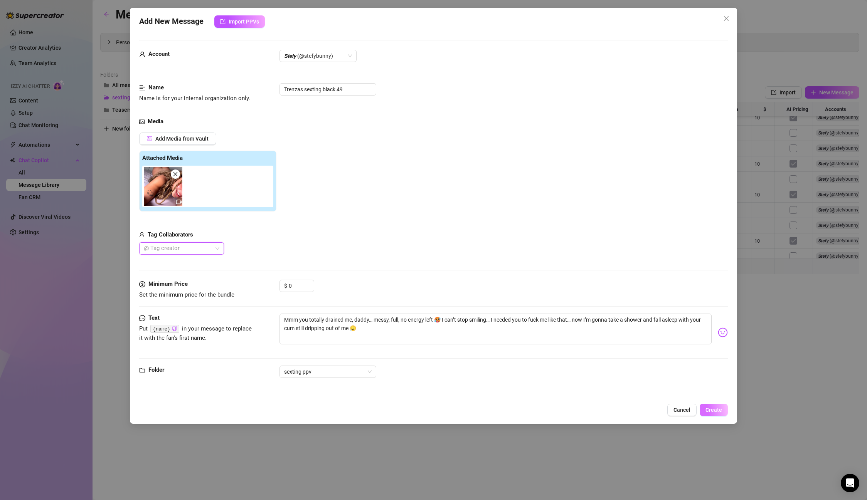
click at [715, 407] on span "Create" at bounding box center [713, 410] width 17 height 6
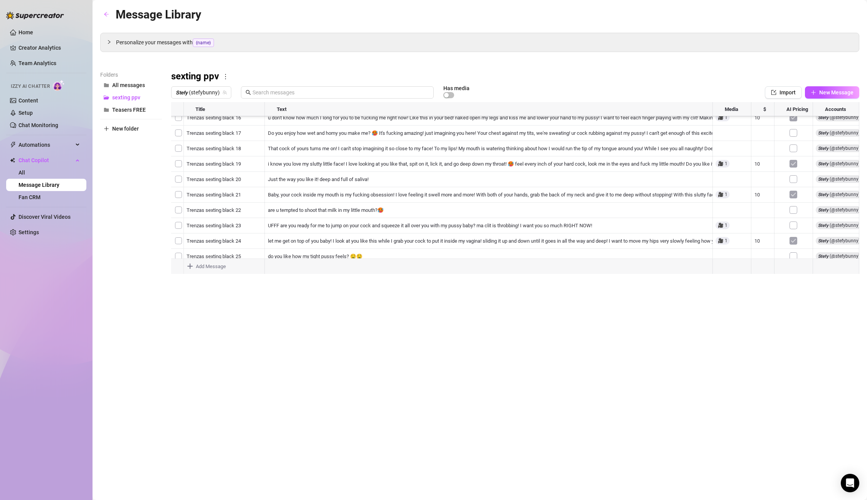
scroll to position [584, 0]
type textarea "Type your message here..."
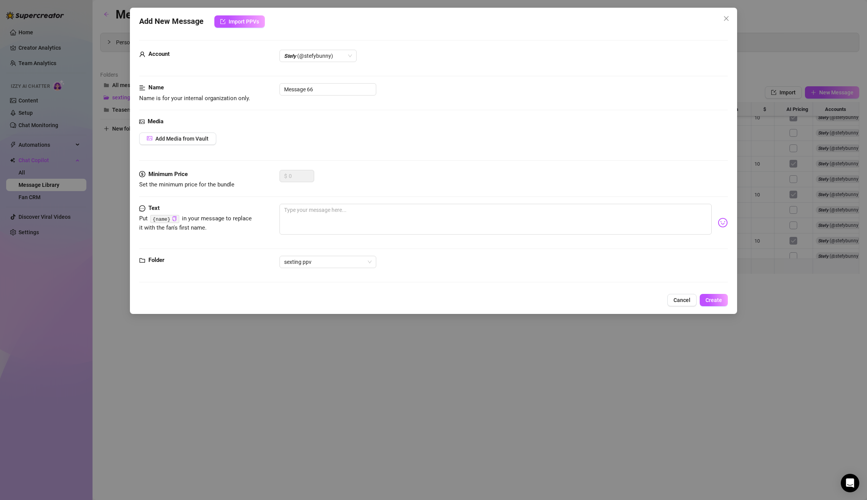
drag, startPoint x: 230, startPoint y: 259, endPoint x: 229, endPoint y: 265, distance: 5.9
click at [229, 265] on body "Home Creator Analytics Team Analytics Izzy AI Chatter Content Setup Chat Monito…" at bounding box center [433, 250] width 867 height 500
click at [687, 305] on button "Cancel" at bounding box center [681, 300] width 29 height 12
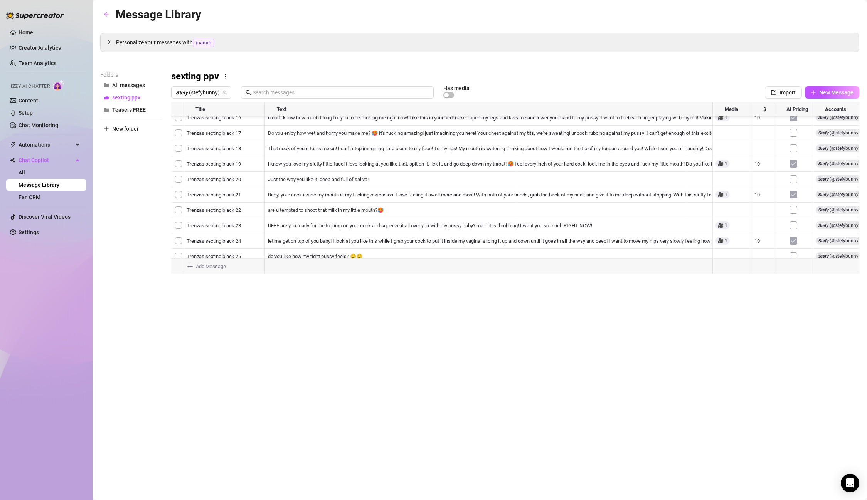
drag, startPoint x: 241, startPoint y: 116, endPoint x: 241, endPoint y: 103, distance: 13.1
click at [241, 103] on div at bounding box center [515, 188] width 688 height 172
click at [258, 336] on div "Message Library Personalize your messages with {name} Insert the placeholder {n…" at bounding box center [479, 241] width 759 height 472
drag, startPoint x: 207, startPoint y: 256, endPoint x: 207, endPoint y: 261, distance: 4.3
click at [207, 261] on div at bounding box center [515, 188] width 688 height 172
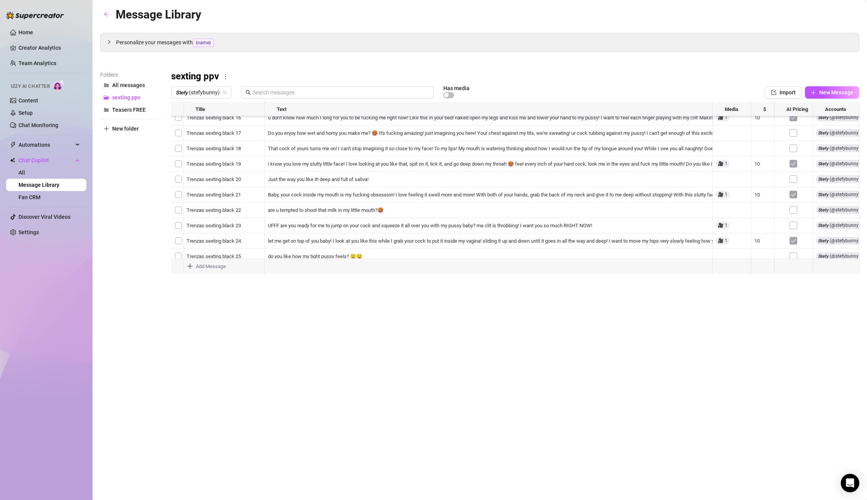
click at [282, 331] on div "Message Library Personalize your messages with {name} Insert the placeholder {n…" at bounding box center [479, 241] width 759 height 472
click at [349, 347] on div "Message Library Personalize your messages with {name} Insert the placeholder {n…" at bounding box center [479, 241] width 759 height 472
click at [823, 121] on div at bounding box center [515, 188] width 688 height 172
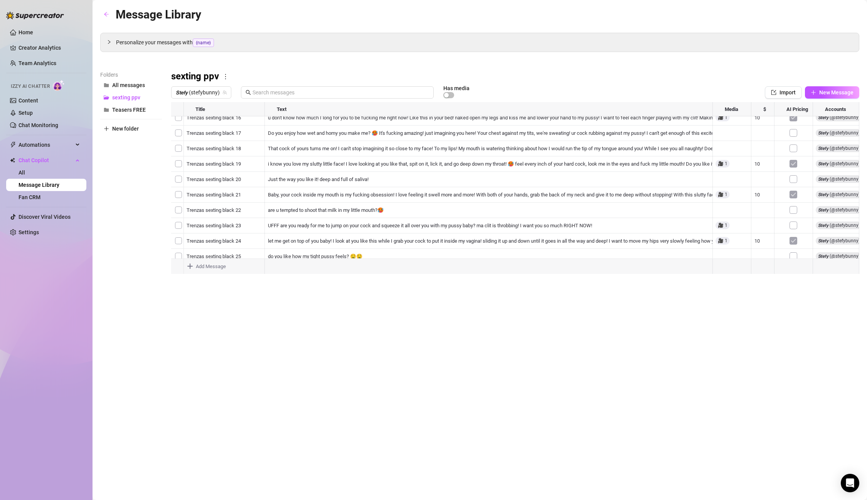
click at [845, 127] on div at bounding box center [515, 188] width 688 height 172
click at [837, 121] on div at bounding box center [515, 188] width 688 height 172
click at [222, 93] on icon "team" at bounding box center [224, 92] width 5 height 5
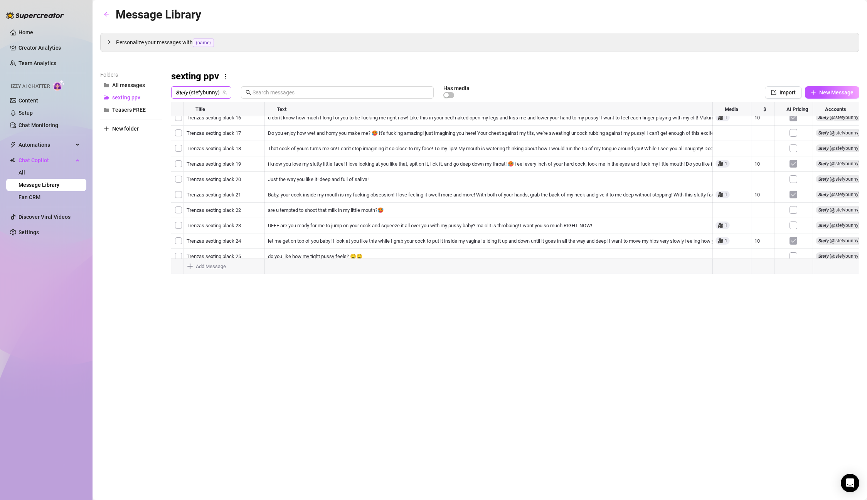
click at [224, 92] on icon "team" at bounding box center [224, 92] width 5 height 5
click at [187, 92] on span "𝙎𝙩𝙚𝙛𝙮 (stefybunny)" at bounding box center [201, 93] width 51 height 12
click at [197, 108] on span "All Creators" at bounding box center [191, 108] width 29 height 8
click at [178, 120] on div at bounding box center [515, 188] width 688 height 172
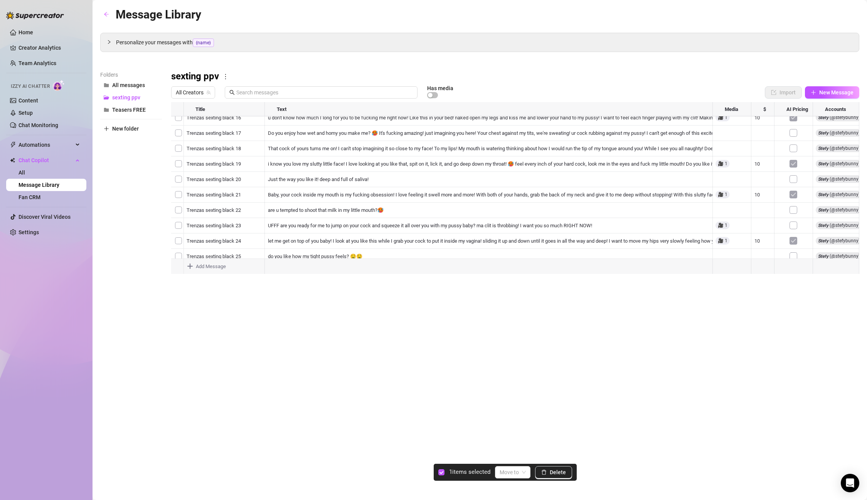
click at [179, 133] on div at bounding box center [515, 188] width 688 height 172
click at [184, 146] on div at bounding box center [515, 188] width 688 height 172
click at [181, 148] on div at bounding box center [515, 188] width 688 height 172
click at [180, 133] on div at bounding box center [515, 188] width 688 height 172
click at [180, 125] on div at bounding box center [515, 188] width 688 height 172
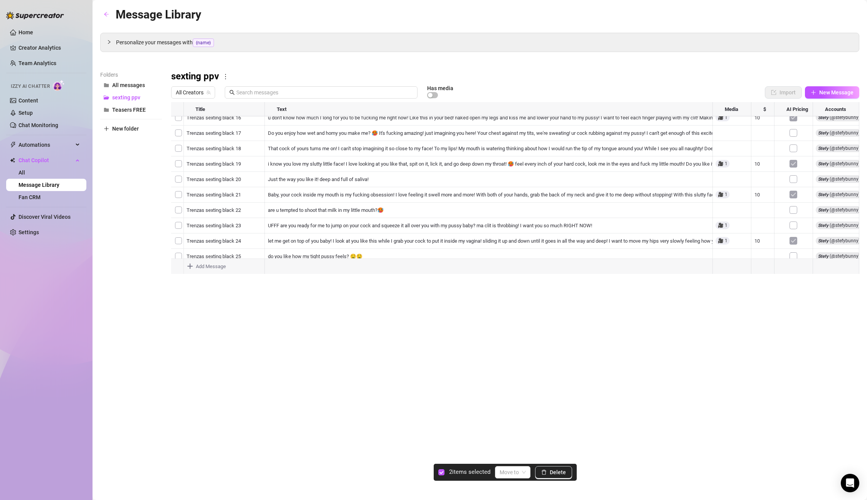
click at [182, 119] on div at bounding box center [515, 188] width 688 height 172
click at [512, 468] on input "search" at bounding box center [509, 473] width 19 height 12
click at [409, 333] on div "Message Library Personalize your messages with {name} Insert the placeholder {n…" at bounding box center [479, 241] width 759 height 472
click at [148, 207] on div "Folders All messages sexting ppv Teasers FREE New folder" at bounding box center [131, 173] width 62 height 204
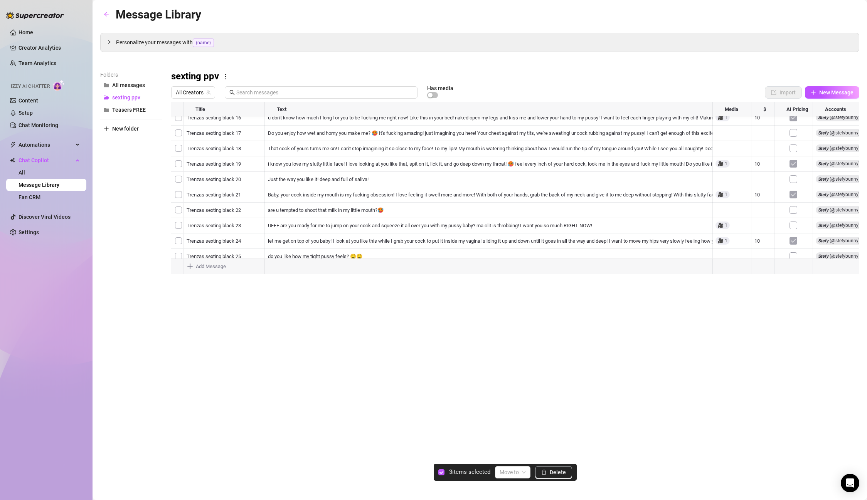
click at [844, 108] on div at bounding box center [515, 188] width 688 height 172
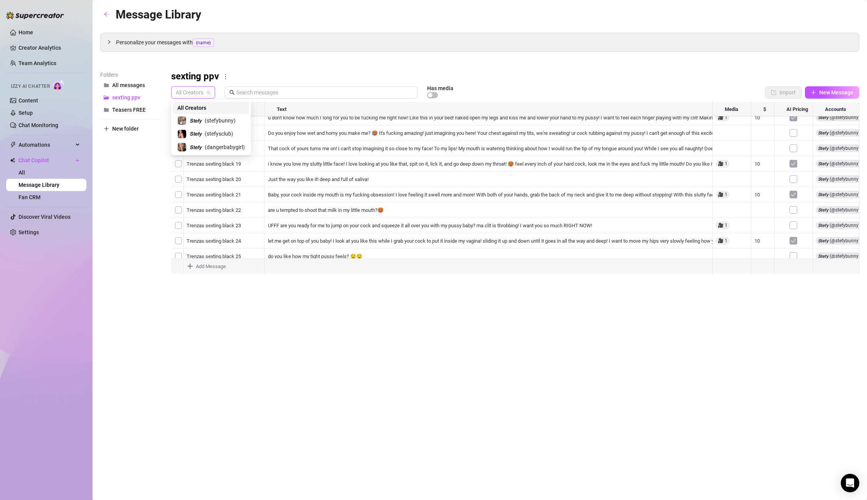
click at [194, 89] on span "All Creators" at bounding box center [193, 93] width 35 height 12
click at [207, 96] on span "All Creators" at bounding box center [193, 93] width 35 height 12
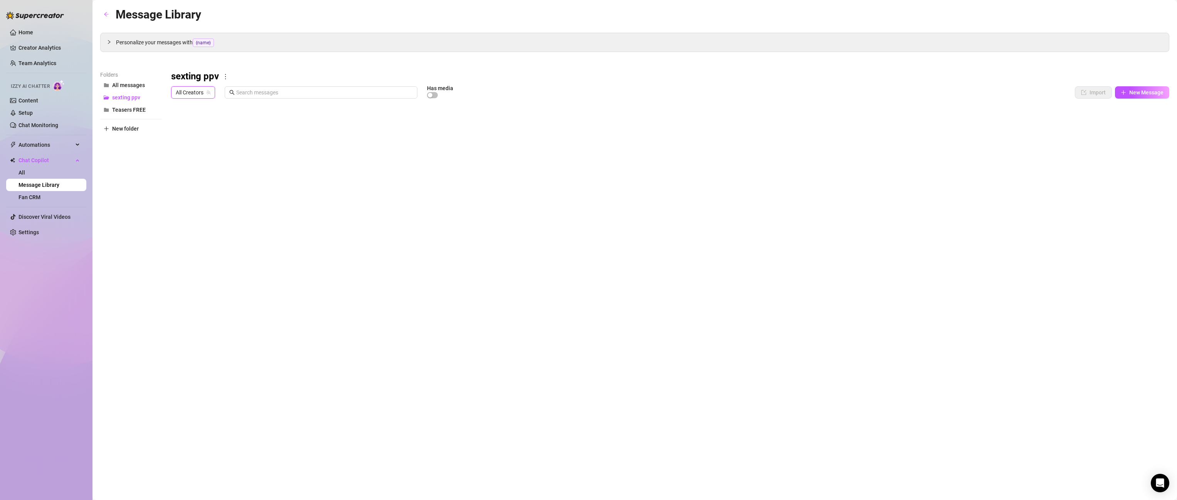
scroll to position [0, 0]
click at [190, 91] on span "All Creators" at bounding box center [193, 93] width 35 height 12
click at [867, 83] on div "sexting ppv All Creators Has media Import New Message Title Text Media $ AI Pri…" at bounding box center [670, 173] width 998 height 204
click at [867, 88] on button "New Message" at bounding box center [1142, 92] width 54 height 12
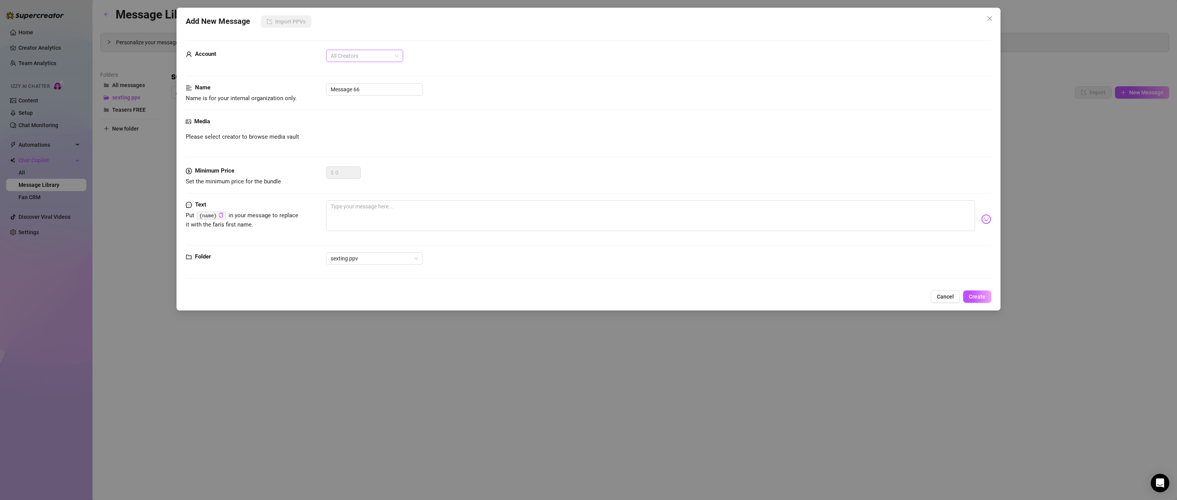
click at [381, 51] on span "All Creators" at bounding box center [365, 56] width 68 height 12
click at [350, 71] on div "All Creators" at bounding box center [364, 71] width 65 height 8
click at [445, 57] on div "All Creators All Creators" at bounding box center [658, 56] width 665 height 12
click at [392, 102] on div "Name Name is for your internal organization only. Message 66" at bounding box center [589, 93] width 806 height 20
click at [392, 90] on input "Message 66" at bounding box center [374, 89] width 97 height 12
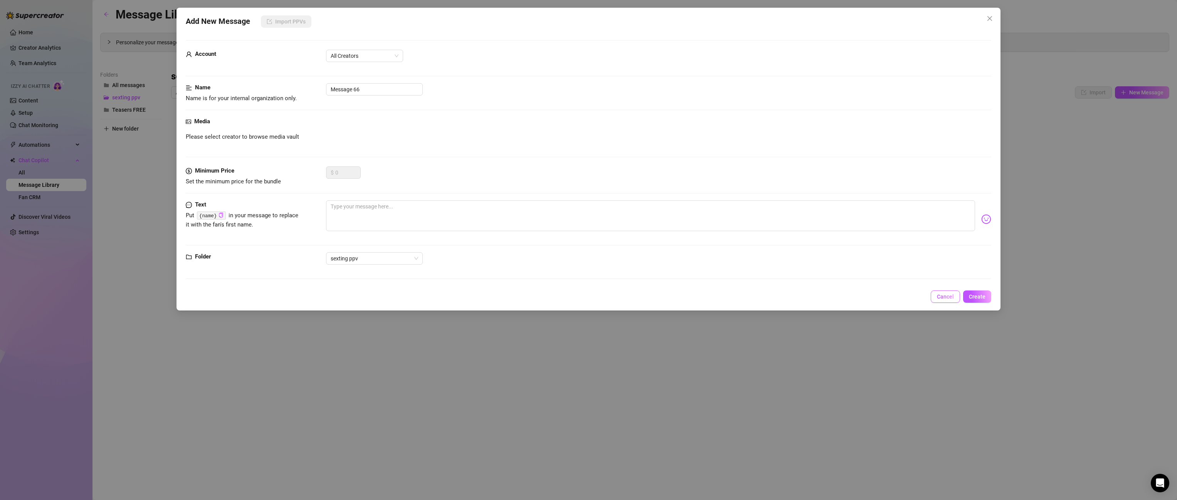
click at [867, 297] on span "Cancel" at bounding box center [945, 297] width 17 height 6
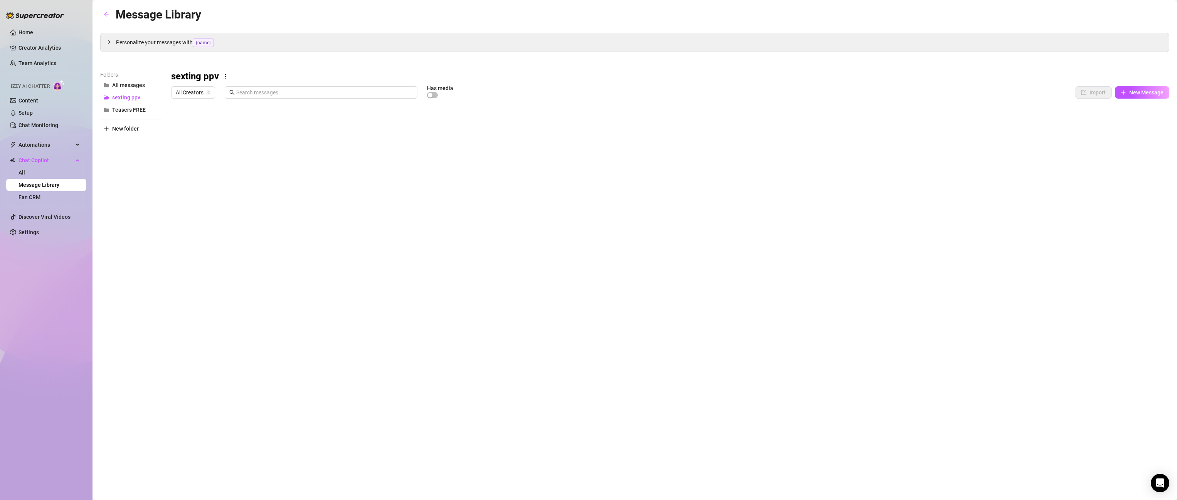
click at [867, 101] on div "All Creators Has media Import New Message" at bounding box center [670, 94] width 998 height 16
click at [867, 103] on div at bounding box center [670, 188] width 998 height 172
click at [867, 119] on div at bounding box center [670, 188] width 998 height 172
click at [867, 122] on div at bounding box center [670, 188] width 998 height 172
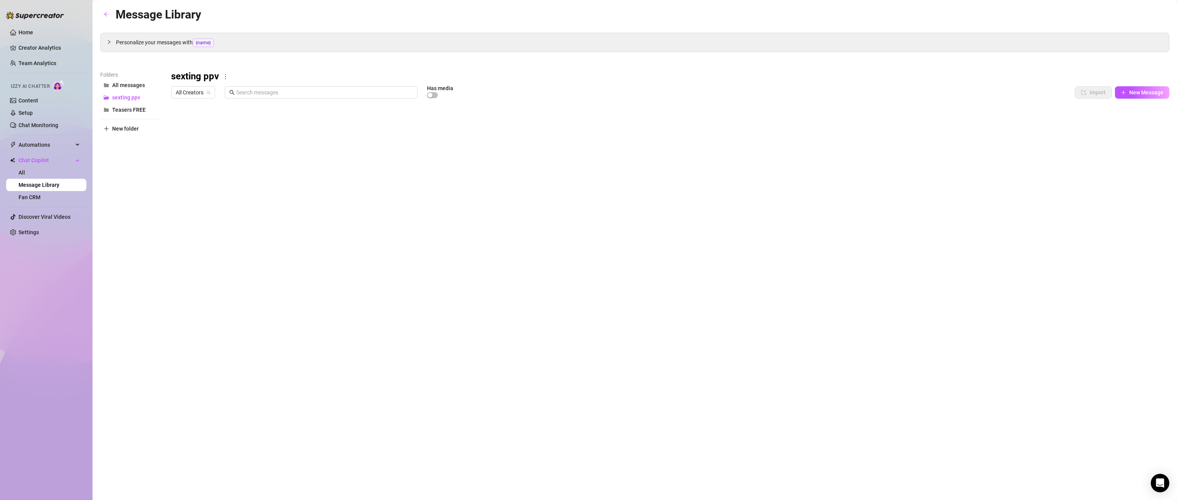
scroll to position [0, 0]
click at [867, 126] on div at bounding box center [670, 188] width 998 height 172
click at [867, 123] on div at bounding box center [670, 188] width 998 height 172
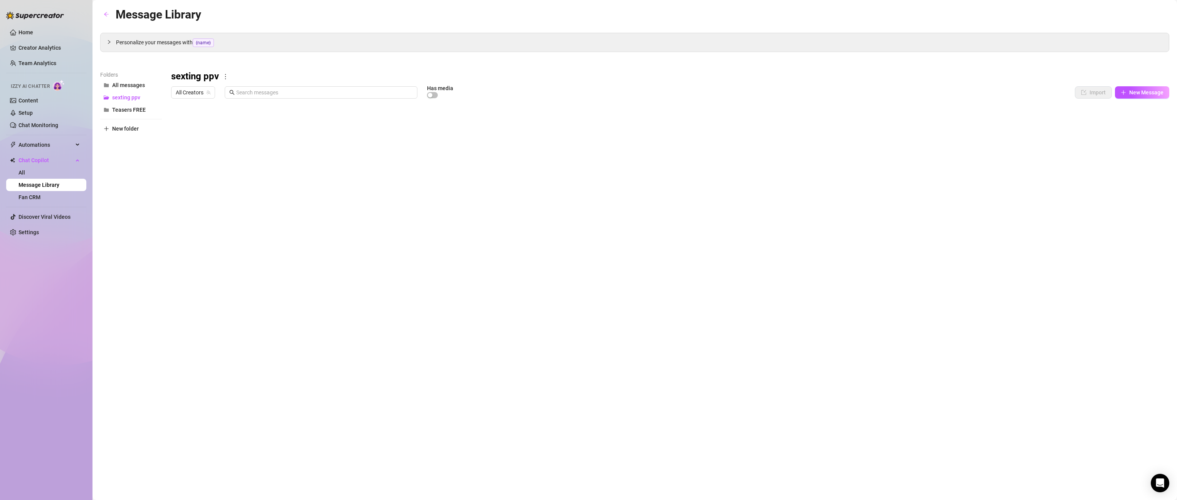
click at [867, 123] on div at bounding box center [670, 188] width 998 height 172
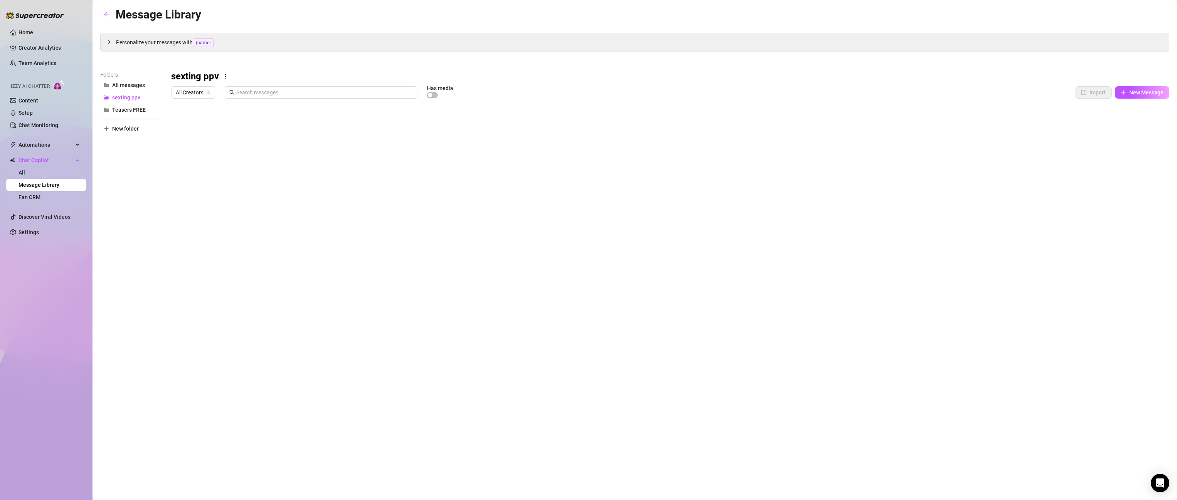
click at [867, 123] on div at bounding box center [670, 188] width 998 height 172
click at [309, 122] on div at bounding box center [670, 188] width 998 height 172
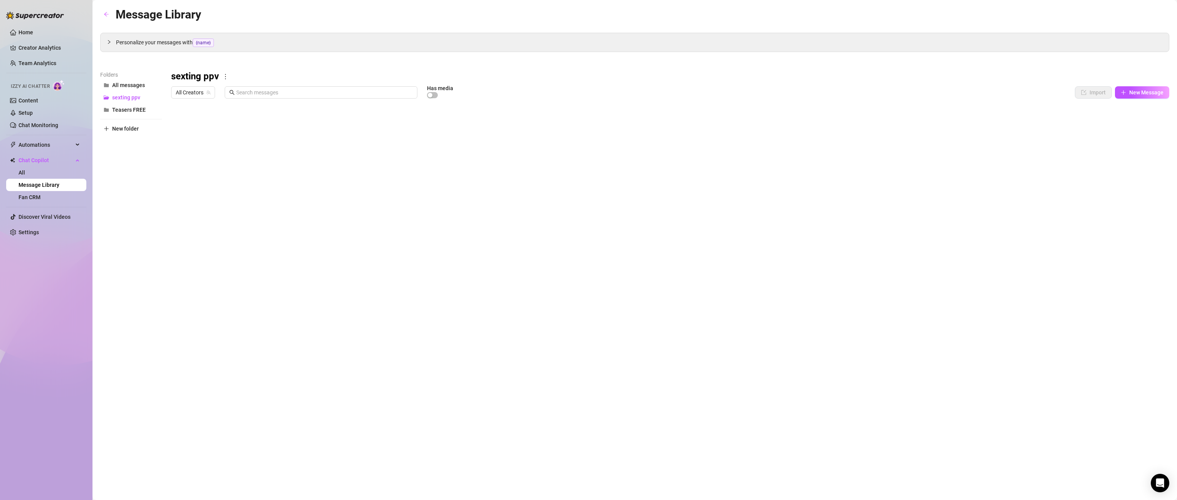
scroll to position [0, 0]
click at [219, 128] on div at bounding box center [670, 188] width 998 height 172
click at [235, 124] on div at bounding box center [670, 188] width 998 height 172
click at [235, 124] on textarea "Trenzas sexting black 1" at bounding box center [224, 121] width 82 height 7
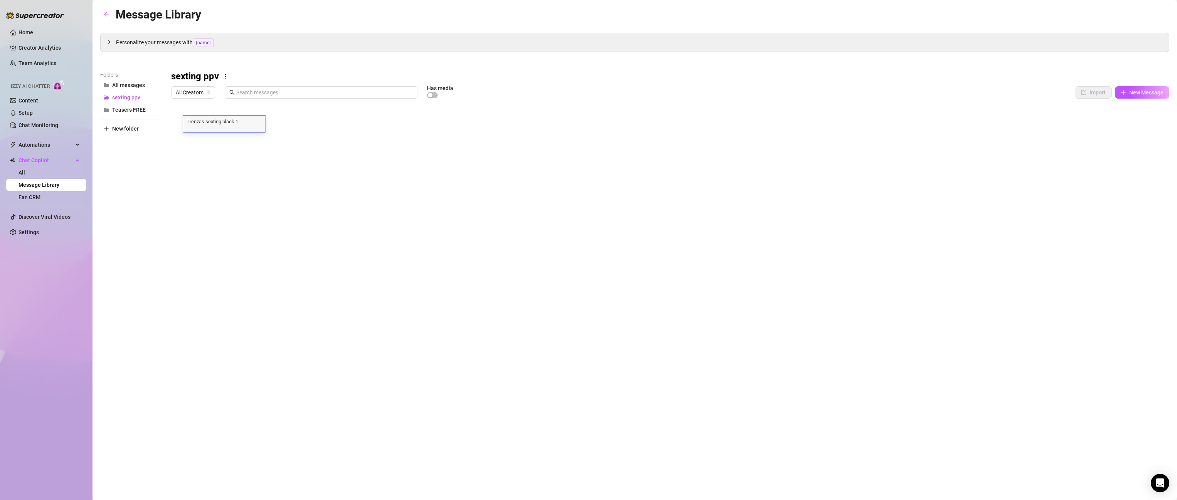
drag, startPoint x: 243, startPoint y: 123, endPoint x: 167, endPoint y: 122, distance: 76.7
drag, startPoint x: 261, startPoint y: 119, endPoint x: 168, endPoint y: 118, distance: 93.7
click at [254, 124] on textarea "Trenzas sexting black 1" at bounding box center [224, 121] width 82 height 7
drag, startPoint x: 254, startPoint y: 124, endPoint x: 176, endPoint y: 121, distance: 78.3
click at [176, 121] on div "Title Text Media $ AI Pricing Accounts Trenzas sexting black 1 here in bed lyin…" at bounding box center [670, 188] width 998 height 172
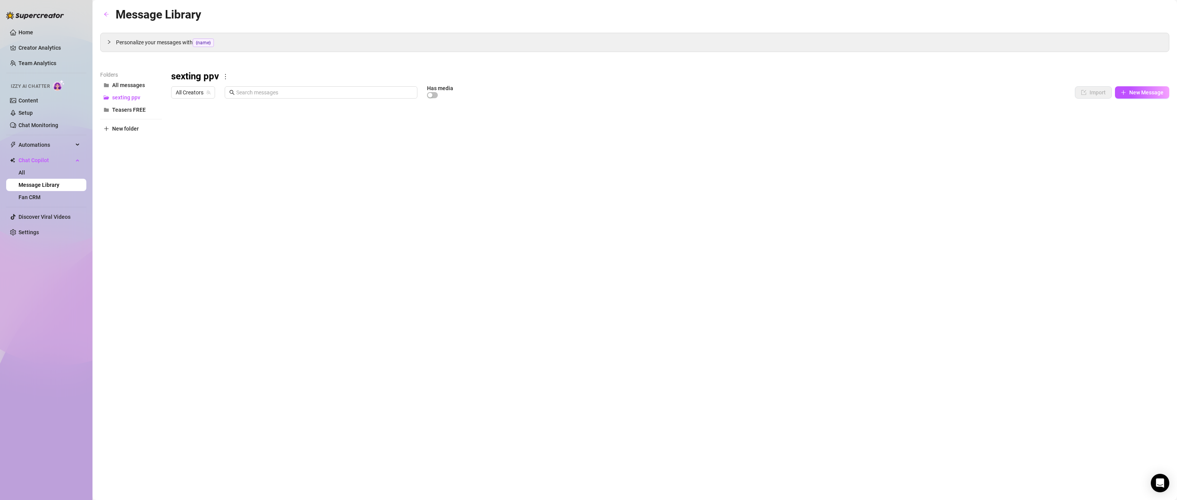
click at [363, 296] on div "Message Library Personalize your messages with {name} Insert the placeholder {n…" at bounding box center [634, 241] width 1069 height 472
click at [211, 90] on div "All Creators" at bounding box center [193, 92] width 44 height 12
click at [867, 95] on span "New Message" at bounding box center [1146, 92] width 34 height 6
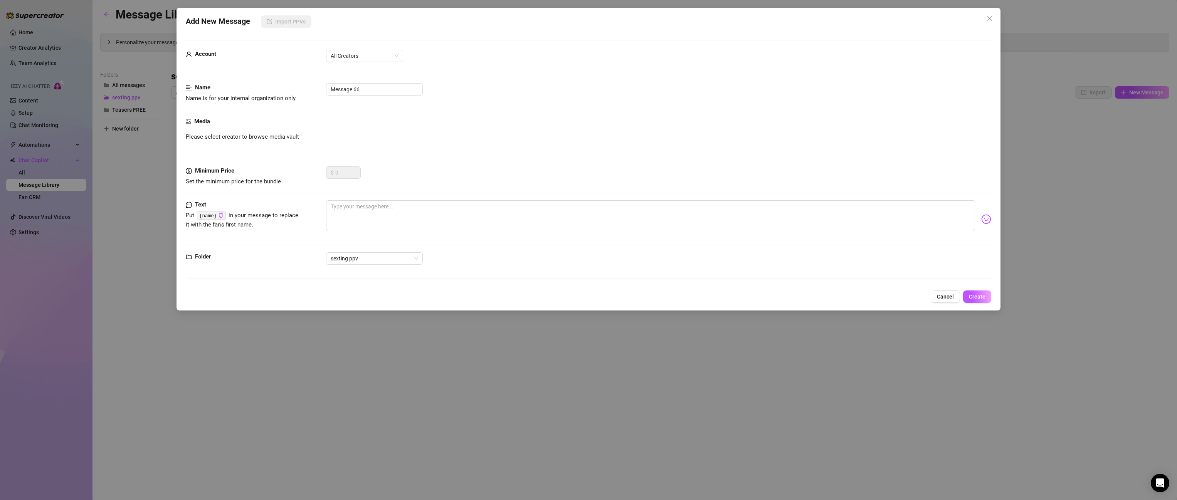
click at [353, 111] on div "Name Name is for your internal organization only. Message 66" at bounding box center [589, 100] width 806 height 34
drag, startPoint x: 368, startPoint y: 88, endPoint x: 307, endPoint y: 90, distance: 60.6
click at [307, 90] on div "Name Name is for your internal organization only. Message 66" at bounding box center [589, 93] width 806 height 20
paste input "Trenzas sexting black 1"
type input "Trenzas sexting black 1"
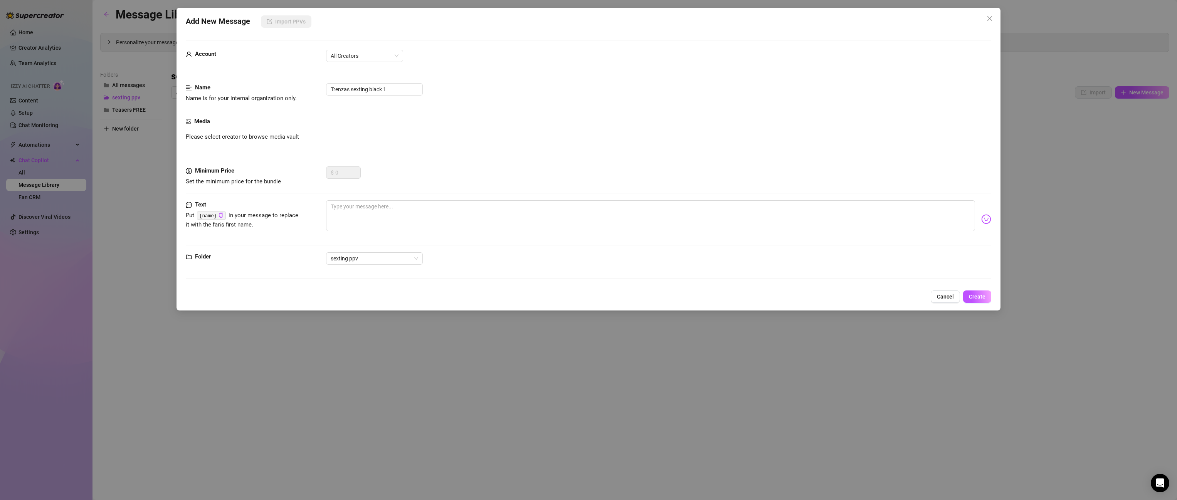
click at [374, 135] on div "Please select creator to browse media vault" at bounding box center [589, 137] width 806 height 9
click at [367, 149] on div "Media Please select creator to browse media vault" at bounding box center [589, 141] width 806 height 49
click at [383, 209] on textarea at bounding box center [650, 215] width 649 height 31
paste textarea "here in bed lying down! listening to some music! u? 😳🙈"
type textarea "here in bed lying down! listening to some music! u? 😳🙈"
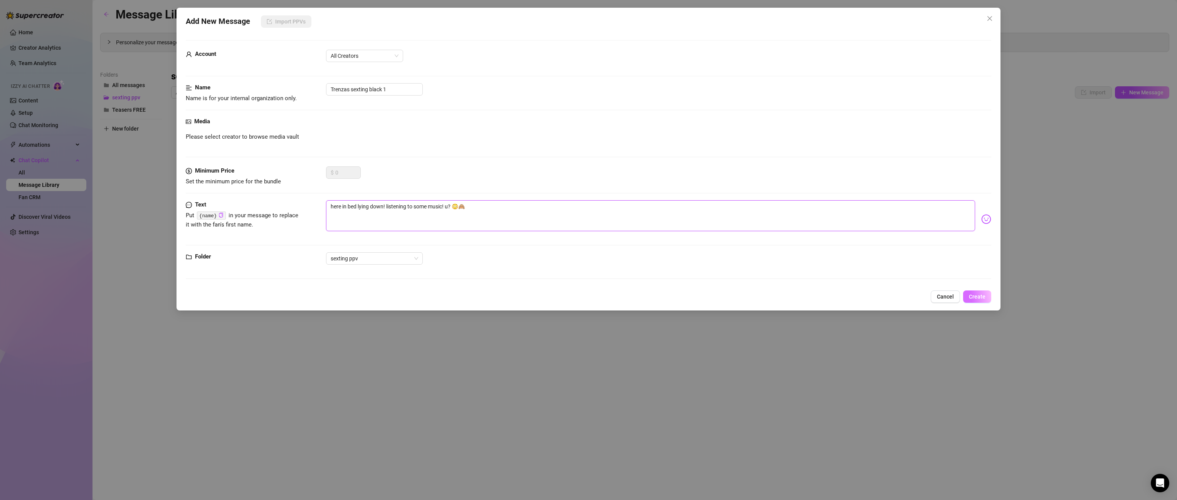
type textarea "here in bed lying down! listening to some music! u? 😳🙈"
click at [867, 296] on span "Create" at bounding box center [977, 297] width 17 height 6
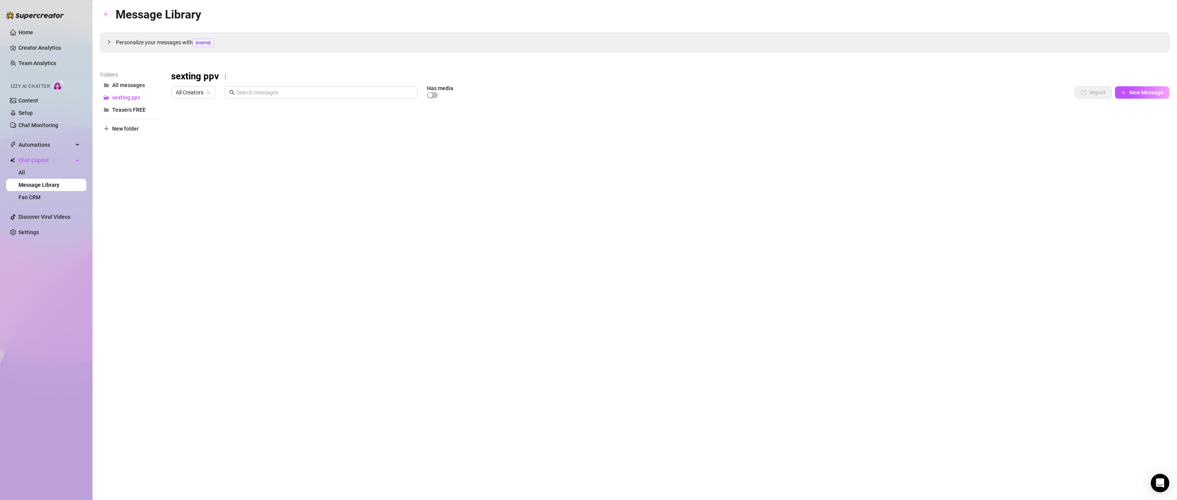
click at [867, 126] on div at bounding box center [670, 188] width 998 height 172
click at [867, 149] on div at bounding box center [670, 188] width 998 height 172
click at [867, 142] on div at bounding box center [670, 188] width 998 height 172
click at [867, 140] on input "All" at bounding box center [1107, 141] width 5 height 8
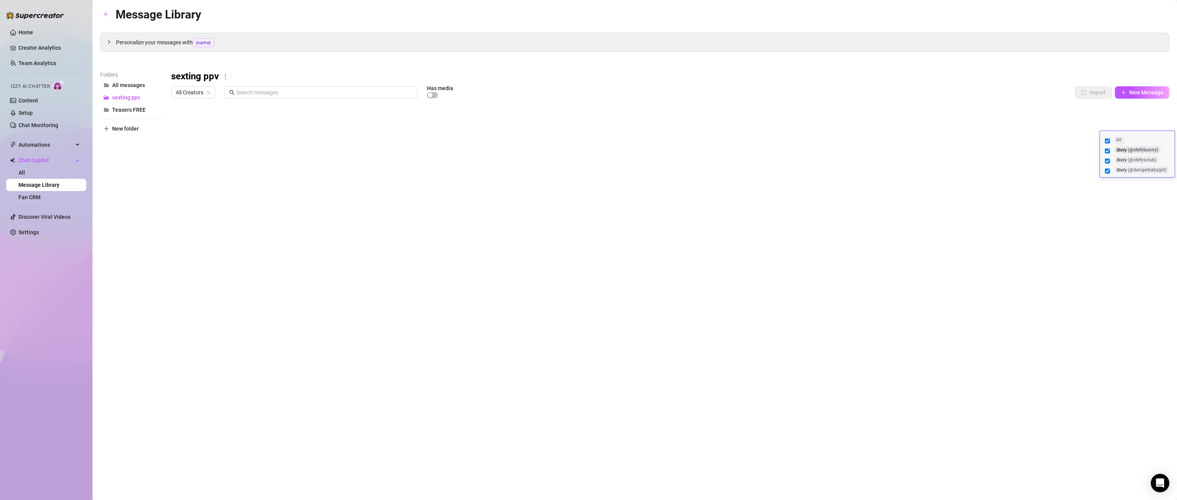
checkbox input "true"
click at [867, 277] on div "Message Library Personalize your messages with {name} Insert the placeholder {n…" at bounding box center [634, 241] width 1069 height 472
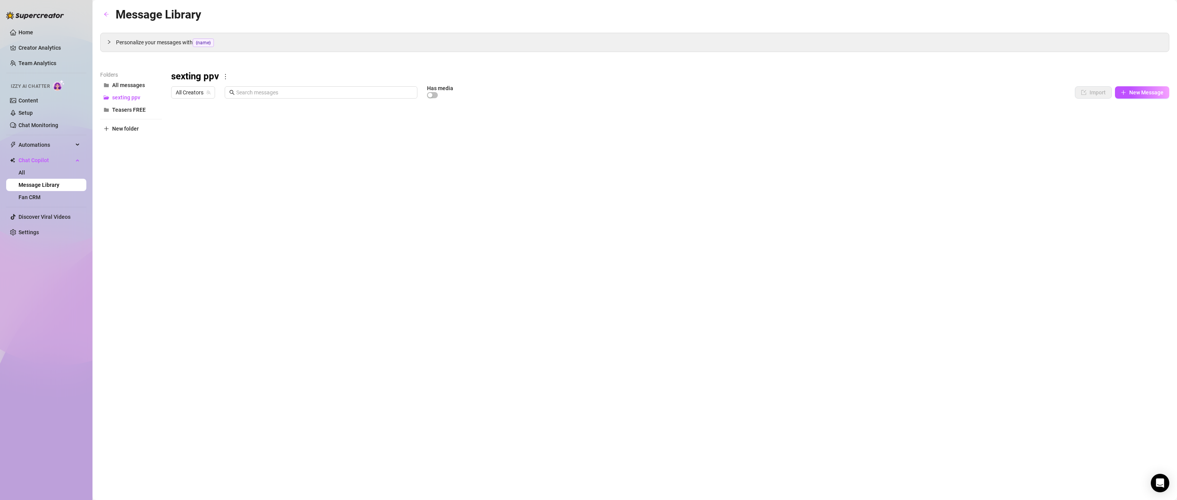
click at [867, 125] on div at bounding box center [670, 188] width 998 height 172
click at [867, 123] on div at bounding box center [670, 188] width 998 height 172
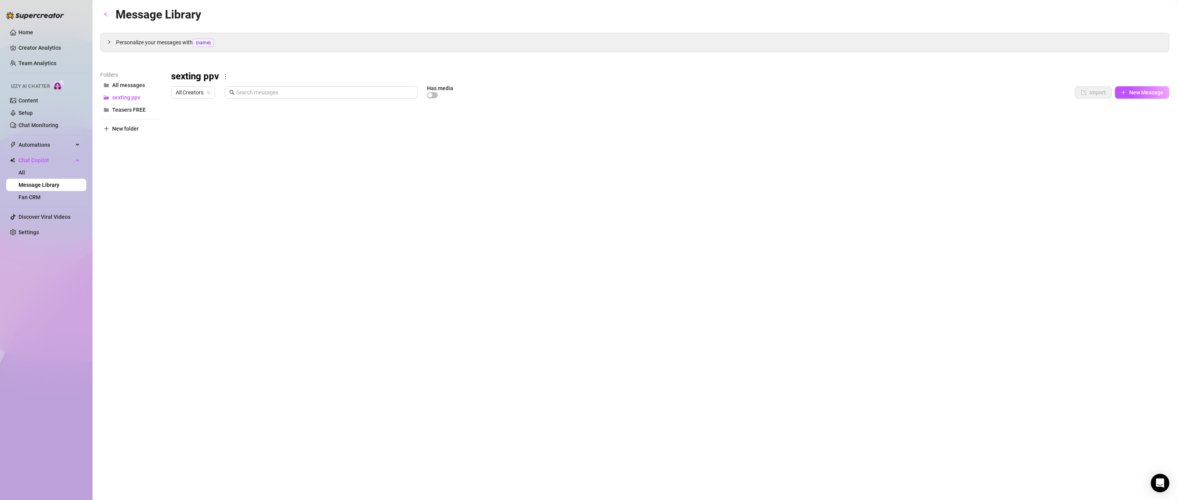
click at [867, 121] on div at bounding box center [670, 188] width 998 height 172
click at [867, 125] on div at bounding box center [670, 188] width 998 height 172
click at [867, 151] on div at bounding box center [670, 188] width 998 height 172
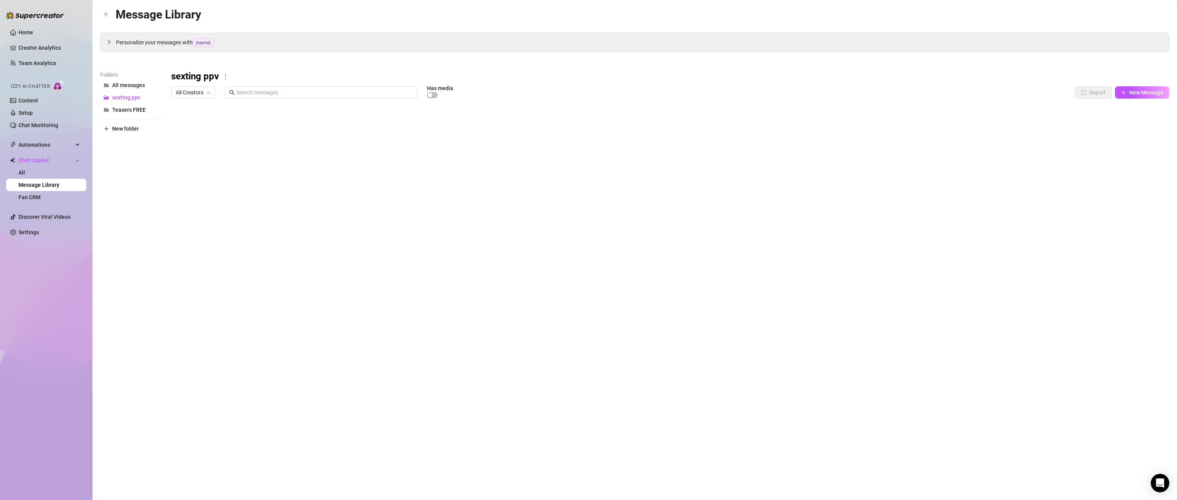
click at [867, 152] on div at bounding box center [670, 188] width 998 height 172
click at [867, 158] on div at bounding box center [670, 188] width 998 height 172
click at [867, 154] on div at bounding box center [670, 188] width 998 height 172
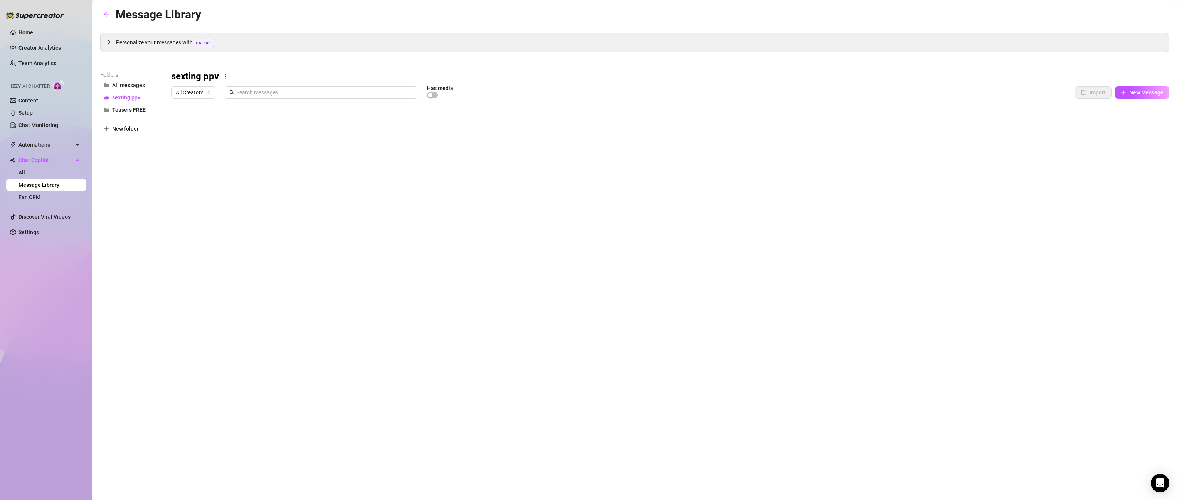
click at [867, 153] on div at bounding box center [670, 188] width 998 height 172
click at [867, 137] on div at bounding box center [670, 188] width 998 height 172
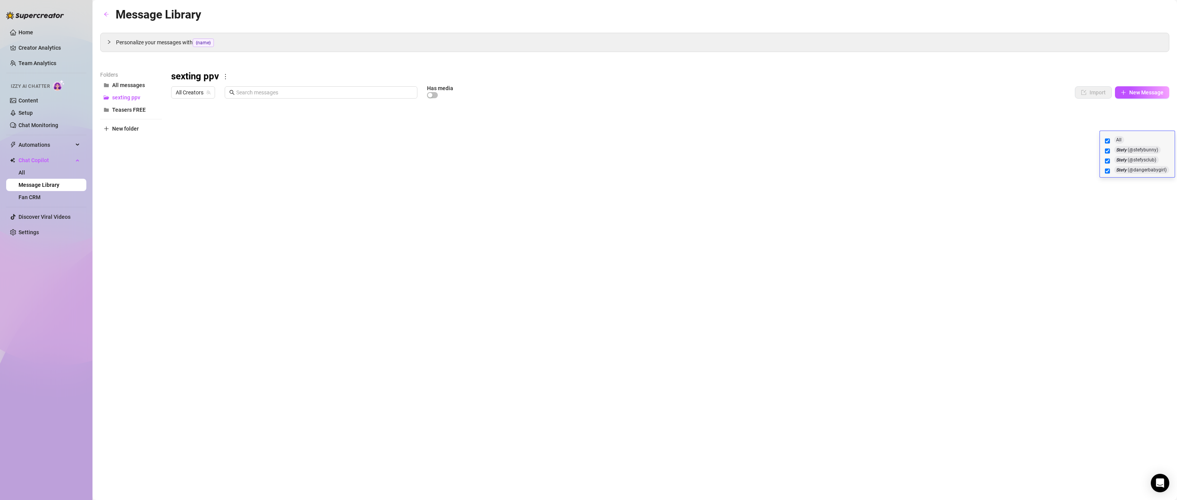
click at [867, 137] on label "All" at bounding box center [1137, 141] width 68 height 10
click at [867, 137] on input "All" at bounding box center [1107, 141] width 5 height 8
checkbox input "false"
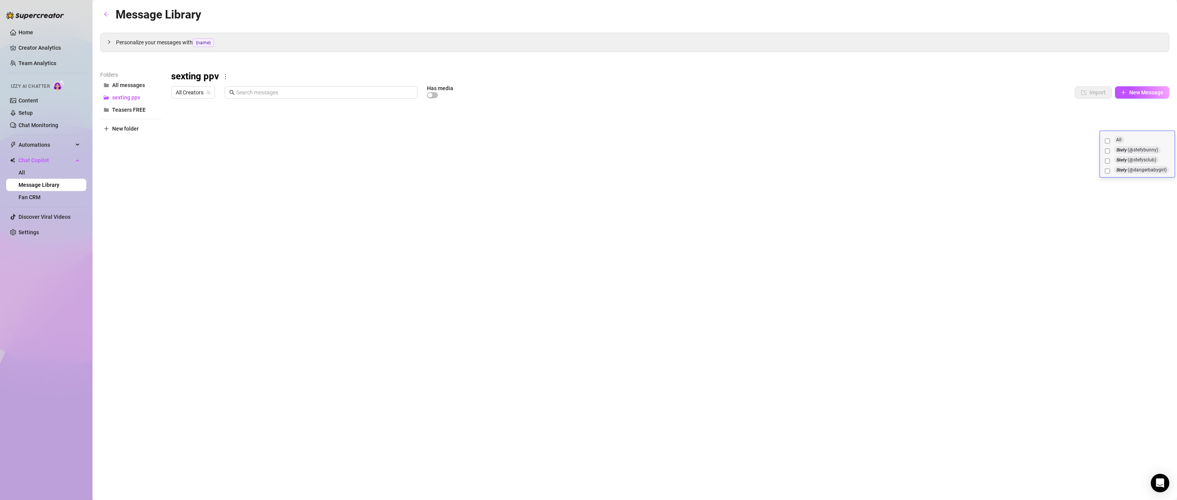
checkbox input "false"
click at [867, 137] on label "All" at bounding box center [1137, 141] width 68 height 10
click at [867, 137] on input "All" at bounding box center [1107, 141] width 5 height 8
checkbox input "true"
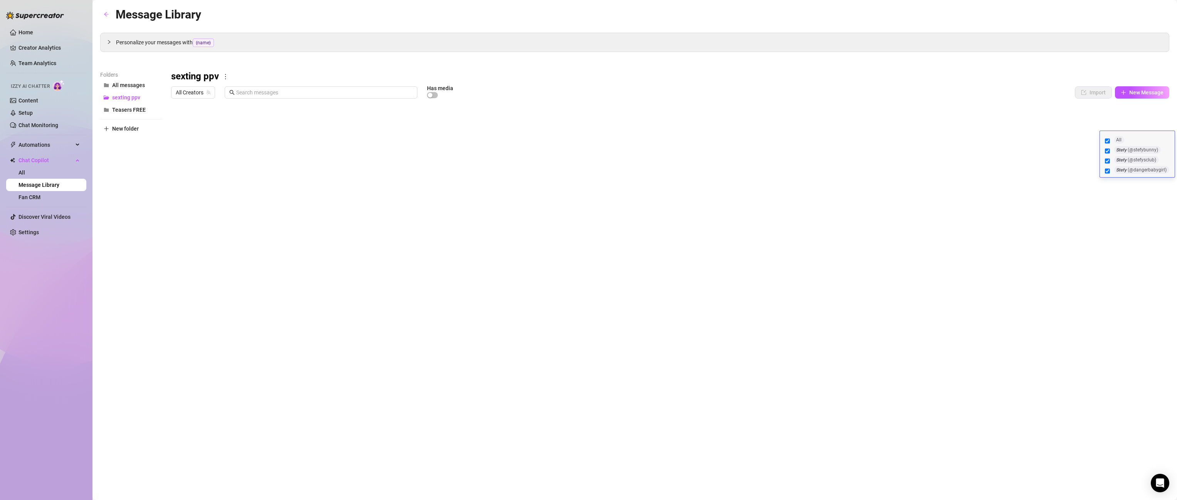
checkbox input "true"
click at [867, 218] on div at bounding box center [670, 188] width 998 height 172
click at [867, 187] on div at bounding box center [670, 188] width 998 height 172
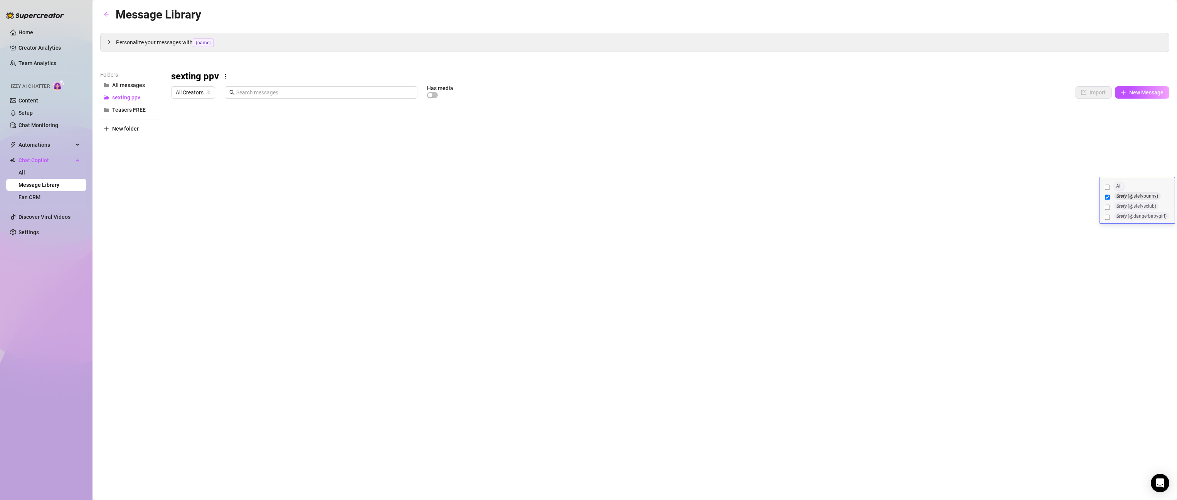
click at [867, 184] on input "All" at bounding box center [1107, 187] width 5 height 8
checkbox input "true"
click at [867, 161] on div at bounding box center [670, 188] width 998 height 172
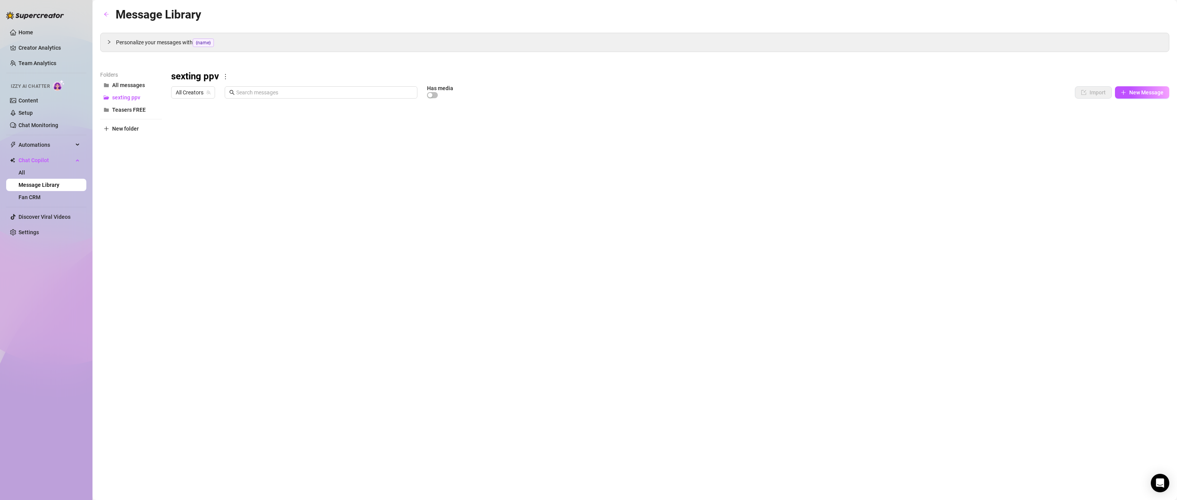
click at [867, 156] on div at bounding box center [670, 188] width 998 height 172
click at [867, 154] on div at bounding box center [670, 188] width 998 height 172
click at [867, 155] on div at bounding box center [670, 188] width 998 height 172
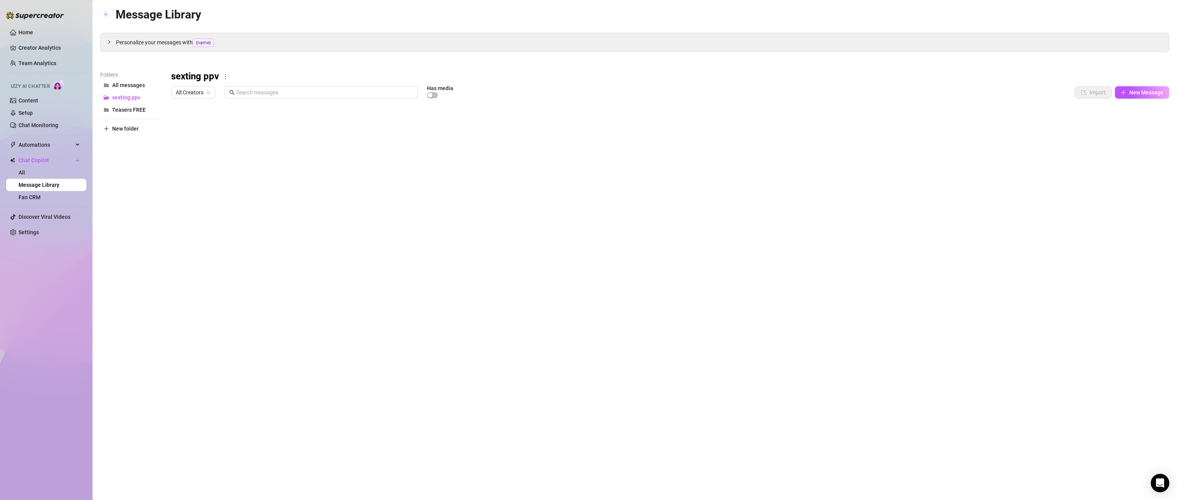
click at [867, 155] on div at bounding box center [670, 188] width 998 height 172
click at [867, 153] on div at bounding box center [670, 188] width 998 height 172
click at [867, 155] on div at bounding box center [670, 188] width 998 height 172
click at [867, 203] on div at bounding box center [670, 188] width 998 height 172
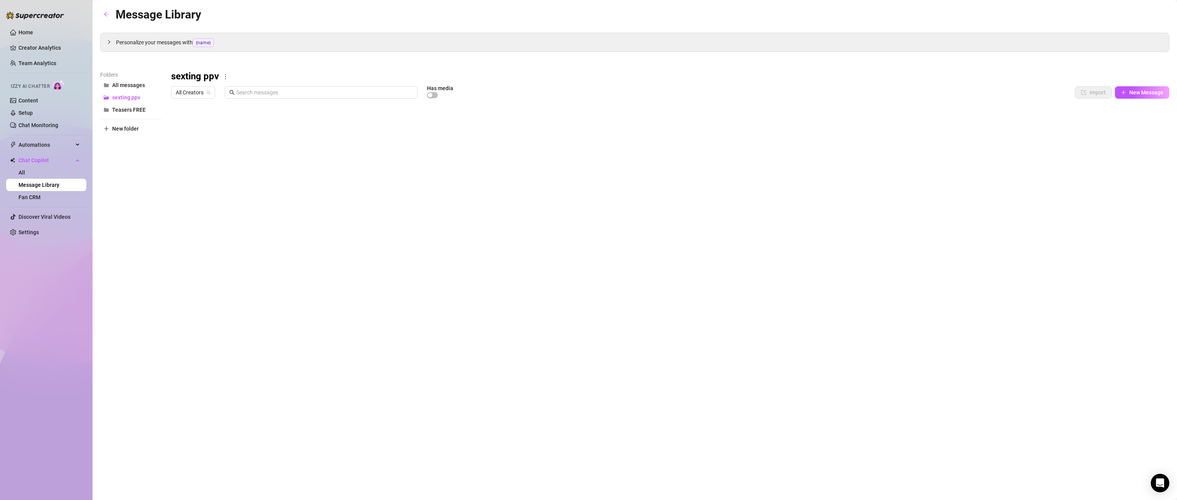
click at [867, 203] on div at bounding box center [670, 188] width 998 height 172
click at [867, 202] on div at bounding box center [670, 188] width 998 height 172
click at [867, 200] on div at bounding box center [670, 188] width 998 height 172
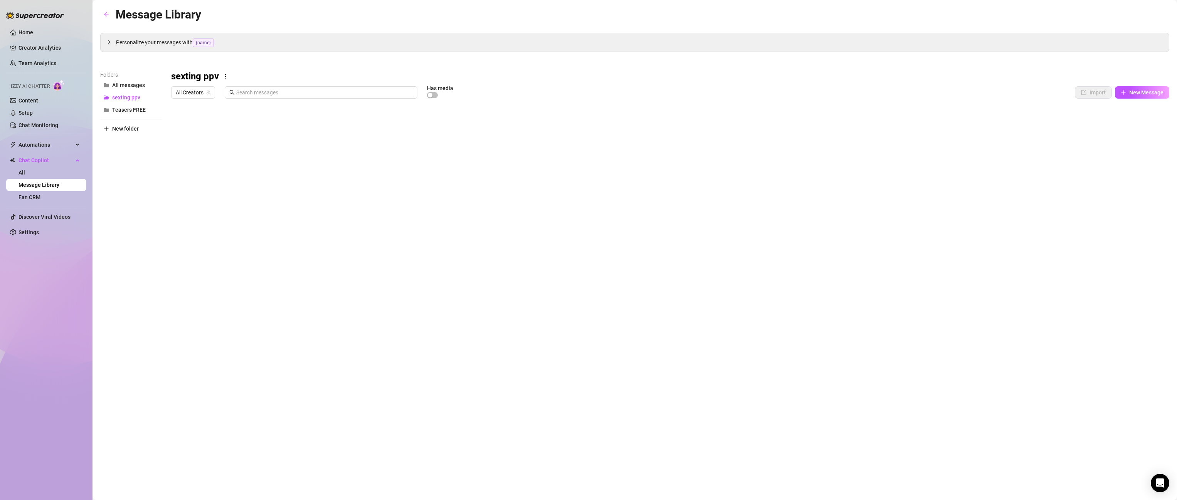
click at [867, 200] on div at bounding box center [670, 188] width 998 height 172
click at [867, 201] on div at bounding box center [670, 188] width 998 height 172
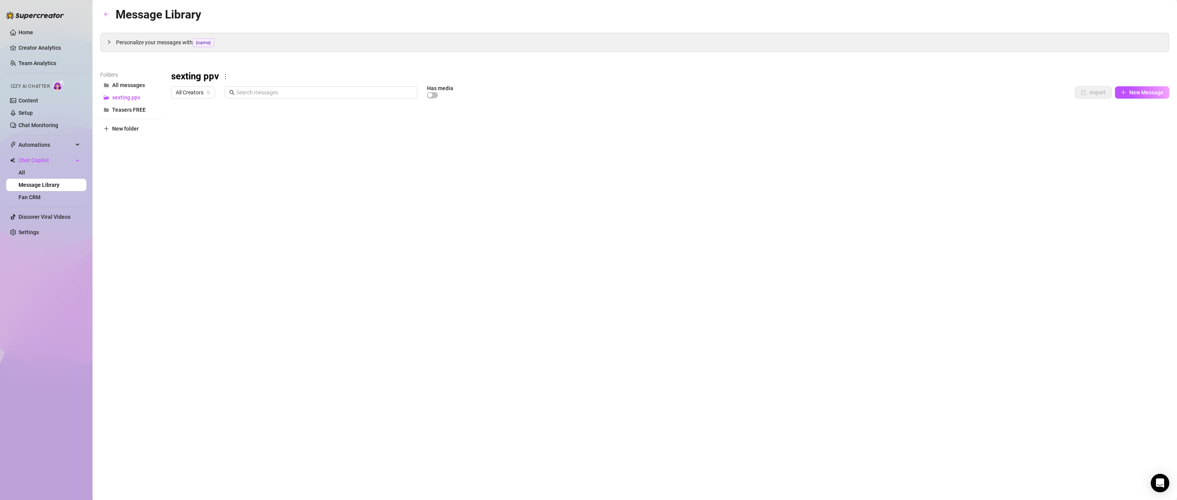
click at [867, 195] on div at bounding box center [670, 188] width 998 height 172
click at [867, 196] on div at bounding box center [670, 188] width 998 height 172
click at [867, 219] on div at bounding box center [670, 188] width 998 height 172
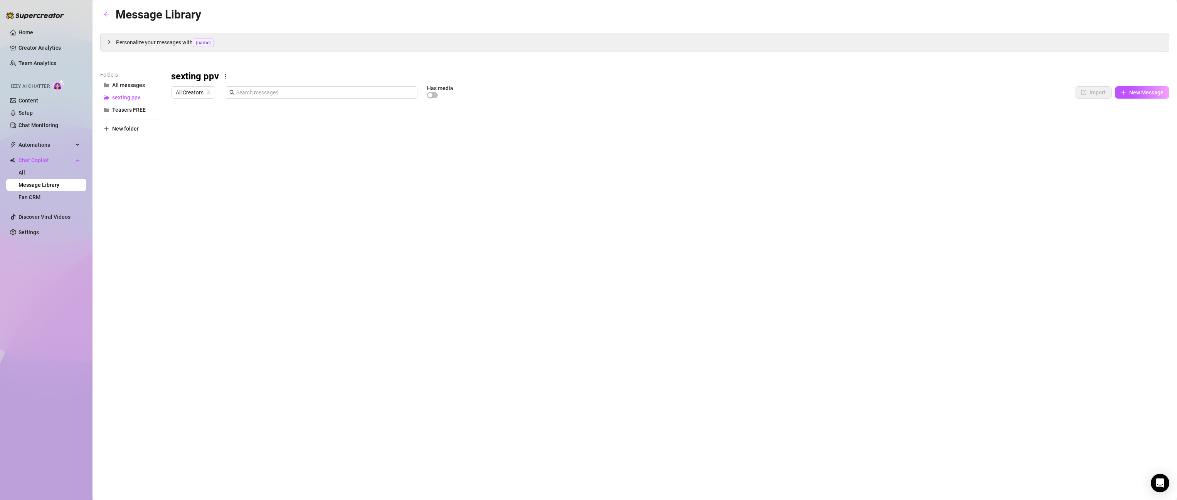
click at [867, 218] on div at bounding box center [670, 188] width 998 height 172
click at [867, 218] on label "All" at bounding box center [1137, 218] width 68 height 10
click at [867, 218] on input "All" at bounding box center [1107, 218] width 5 height 8
checkbox input "true"
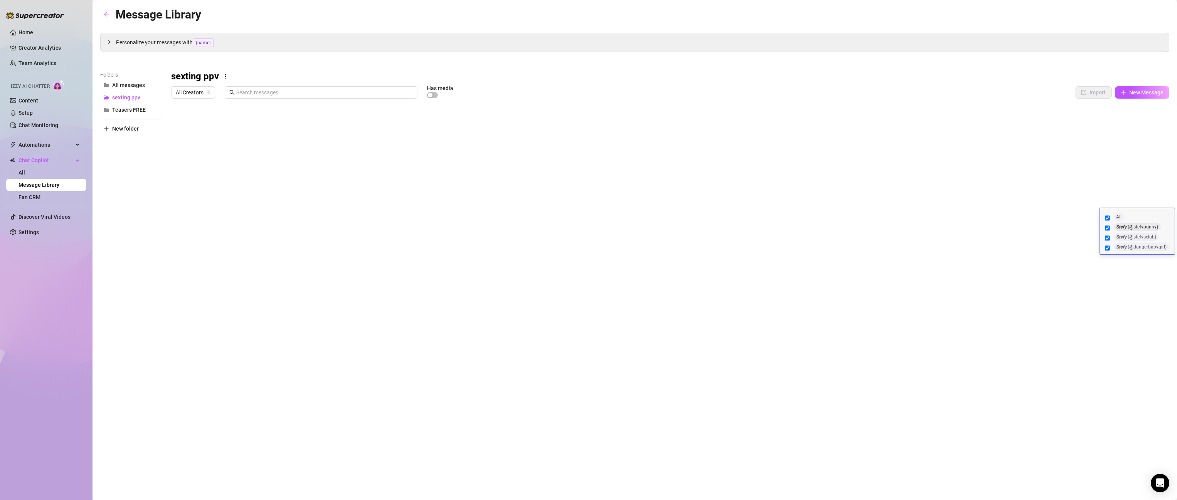
checkbox input "true"
click at [867, 218] on div "All" at bounding box center [1119, 217] width 10 height 8
click at [867, 218] on input "All" at bounding box center [1107, 218] width 5 height 8
checkbox input "false"
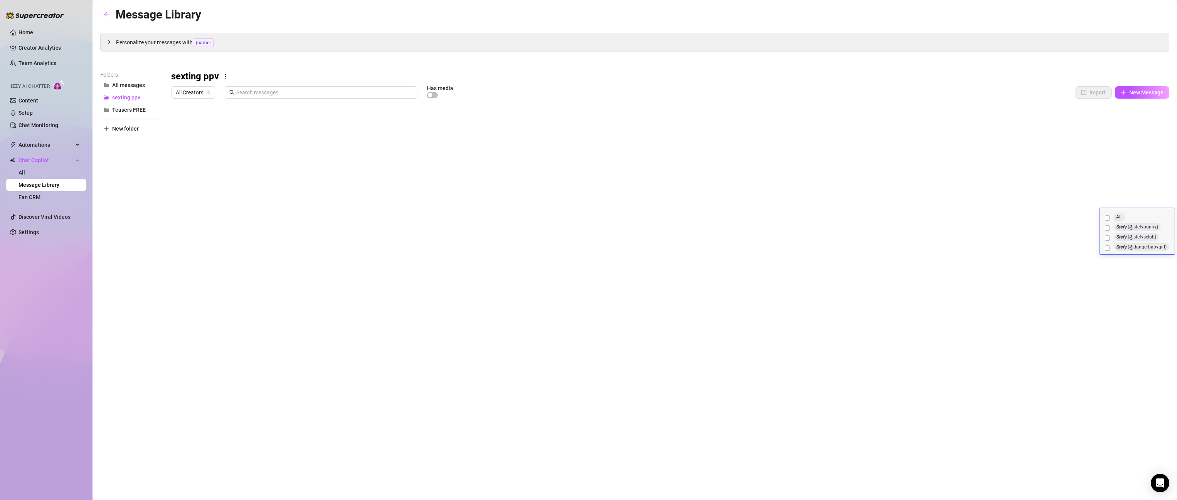
checkbox input "false"
click at [867, 218] on div "All" at bounding box center [1119, 217] width 10 height 8
click at [867, 218] on input "All" at bounding box center [1107, 218] width 5 height 8
checkbox input "true"
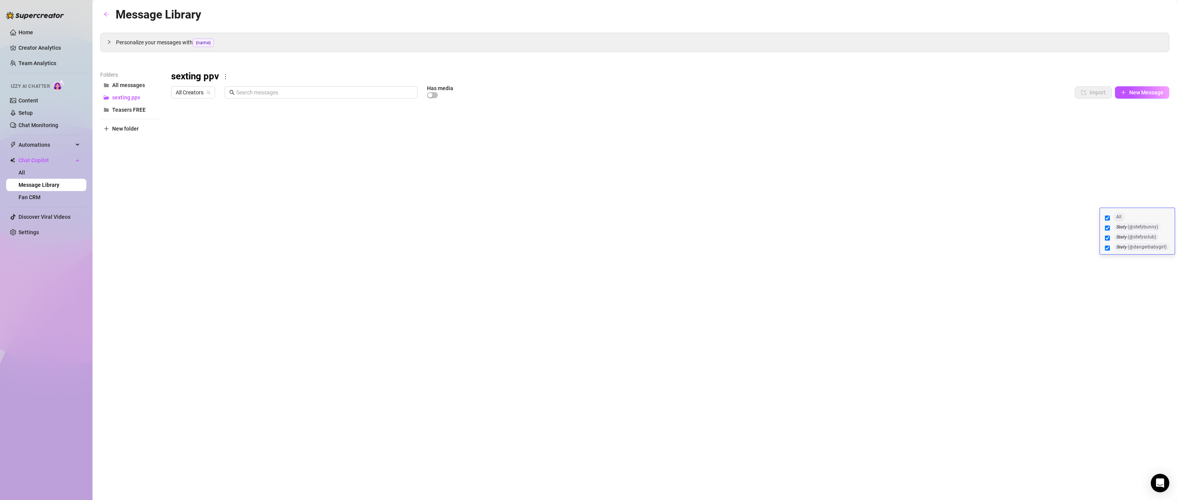
checkbox input "true"
click at [867, 198] on div at bounding box center [670, 188] width 998 height 172
click at [867, 231] on div at bounding box center [670, 188] width 998 height 172
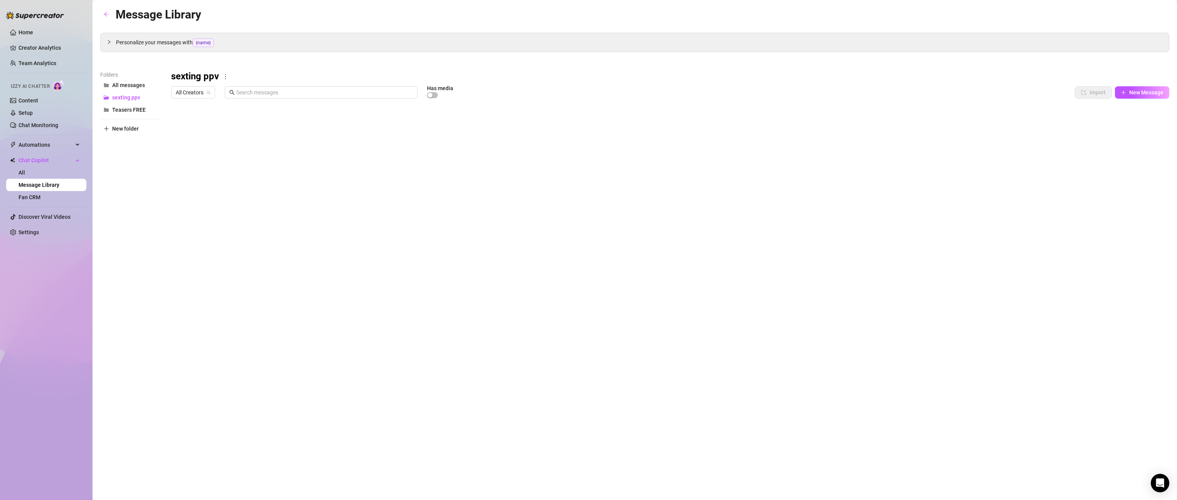
click at [867, 231] on div at bounding box center [670, 188] width 998 height 172
click at [867, 231] on label "All" at bounding box center [1137, 234] width 68 height 10
click at [867, 231] on input "All" at bounding box center [1107, 234] width 5 height 8
checkbox input "true"
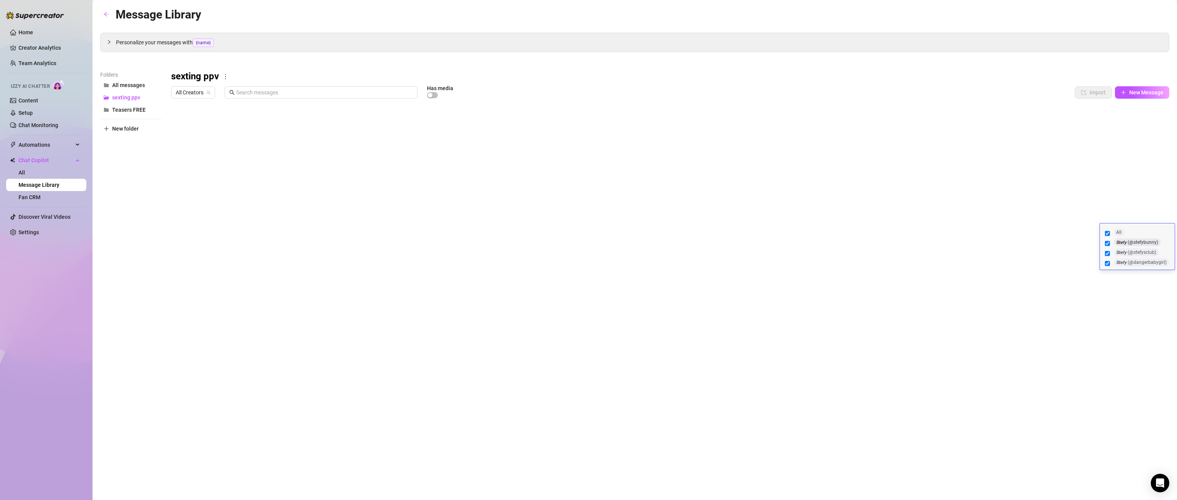
checkbox input "true"
click at [867, 289] on div "Message Library Personalize your messages with {name} Insert the placeholder {n…" at bounding box center [634, 241] width 1069 height 472
click at [867, 245] on div at bounding box center [670, 188] width 998 height 172
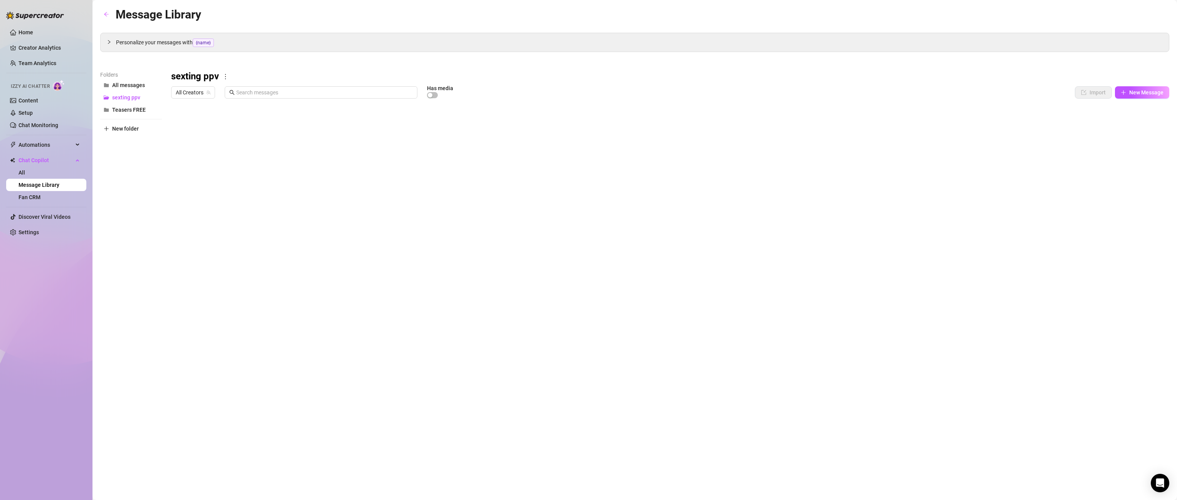
click at [867, 247] on div at bounding box center [670, 188] width 998 height 172
click at [867, 242] on div at bounding box center [670, 188] width 998 height 172
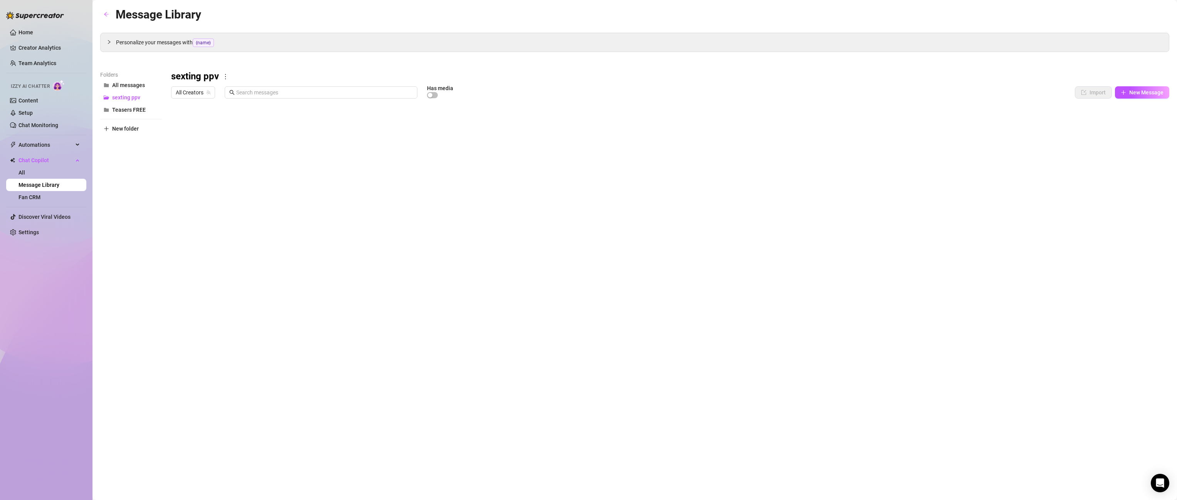
click at [867, 242] on div at bounding box center [670, 188] width 998 height 172
click at [867, 249] on div at bounding box center [670, 188] width 998 height 172
click at [867, 248] on div at bounding box center [670, 188] width 998 height 172
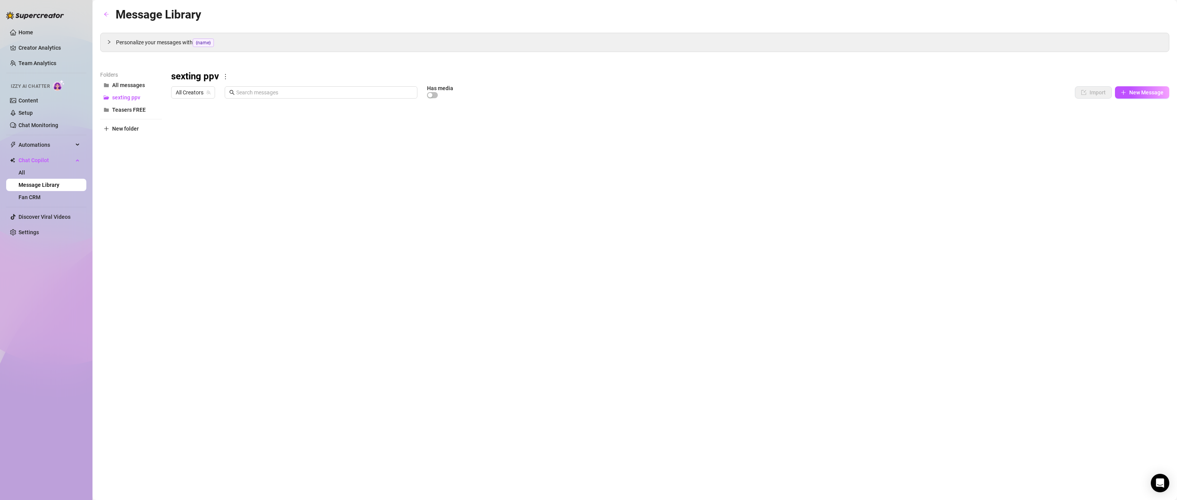
click at [867, 284] on div "Message Library Personalize your messages with {name} Insert the placeholder {n…" at bounding box center [634, 241] width 1069 height 472
click at [867, 206] on div at bounding box center [670, 188] width 998 height 172
click at [867, 199] on div at bounding box center [670, 188] width 998 height 172
click at [867, 201] on div at bounding box center [670, 188] width 998 height 172
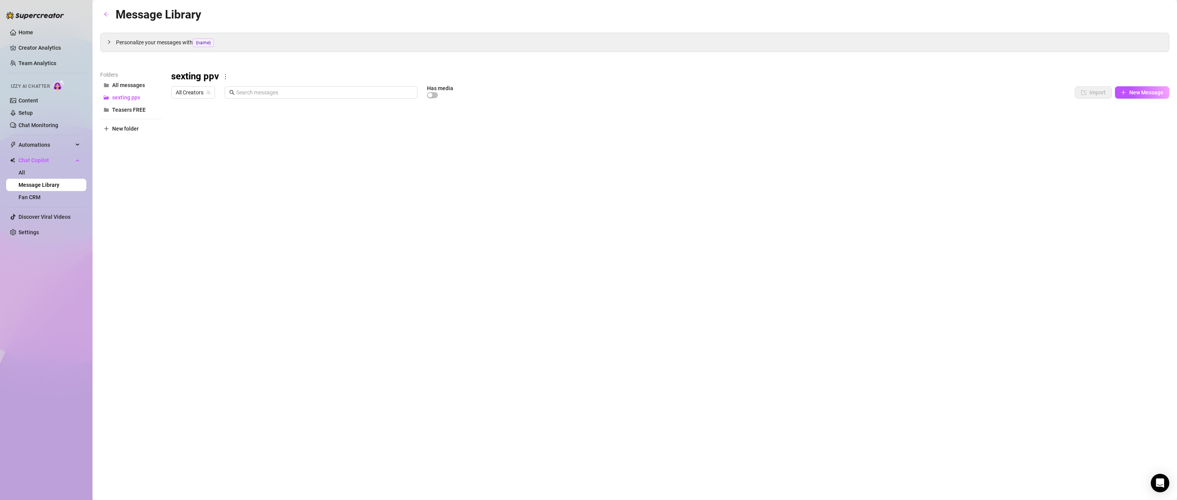
click at [867, 201] on div at bounding box center [670, 188] width 998 height 172
click at [867, 199] on div at bounding box center [670, 188] width 998 height 172
click at [867, 124] on div at bounding box center [670, 188] width 998 height 172
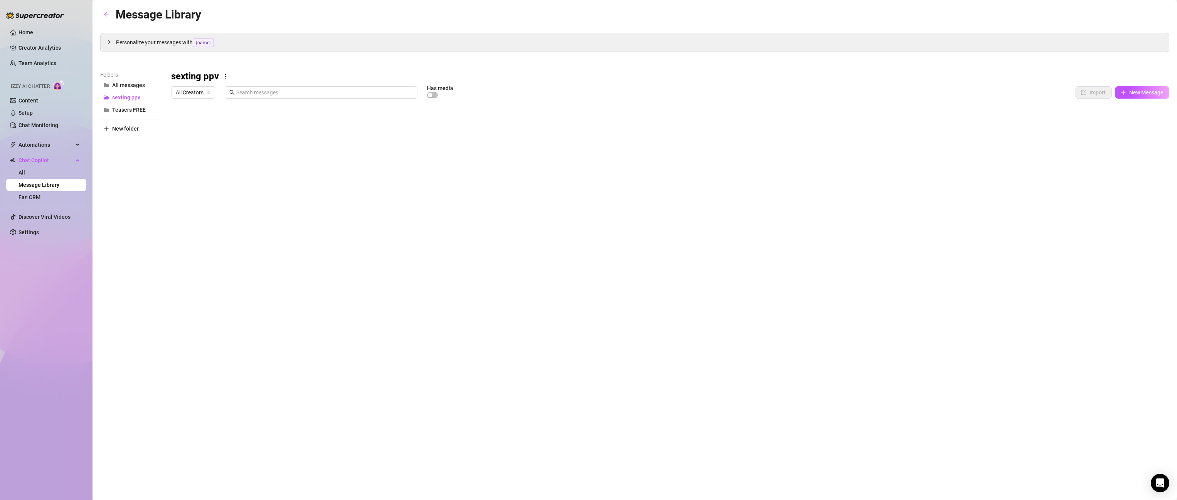
click at [867, 121] on div at bounding box center [670, 188] width 998 height 172
click at [867, 123] on div at bounding box center [670, 188] width 998 height 172
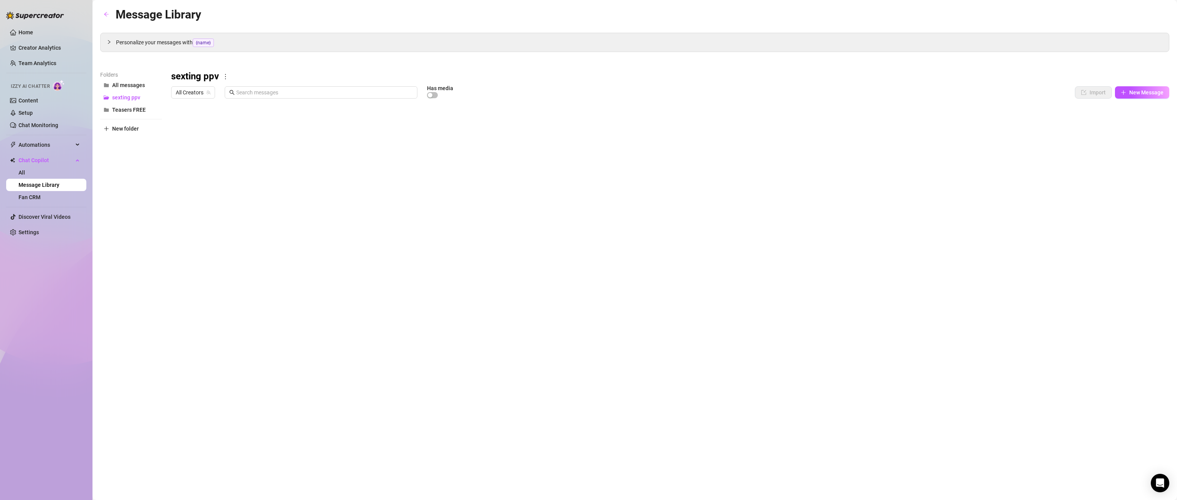
click at [867, 124] on div at bounding box center [670, 188] width 998 height 172
click at [867, 122] on div at bounding box center [670, 188] width 998 height 172
click at [867, 121] on div at bounding box center [670, 188] width 998 height 172
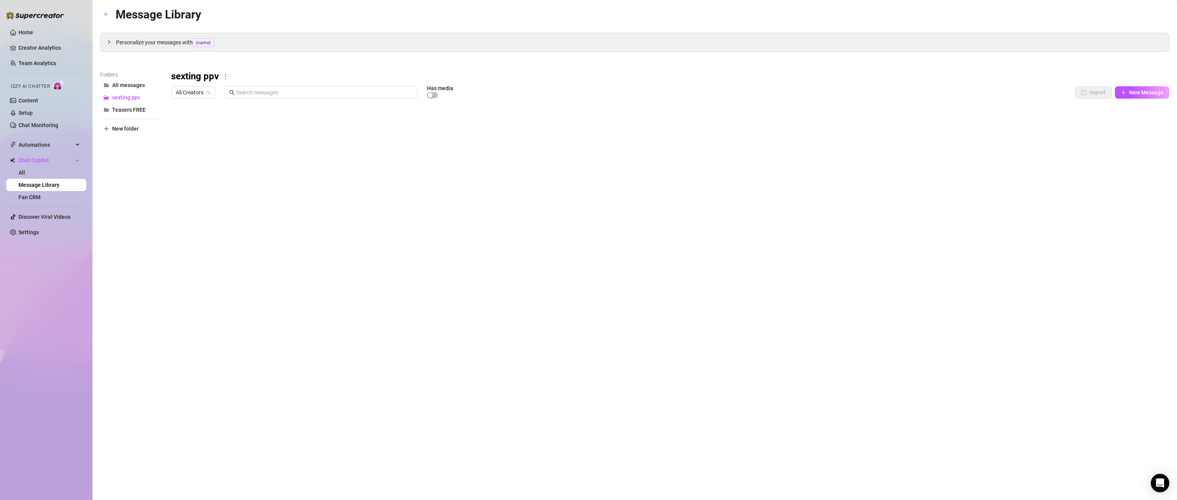
click at [867, 121] on div at bounding box center [670, 188] width 998 height 172
click at [867, 123] on div at bounding box center [670, 188] width 998 height 172
click at [867, 136] on div at bounding box center [670, 188] width 998 height 172
click at [867, 126] on div at bounding box center [670, 188] width 998 height 172
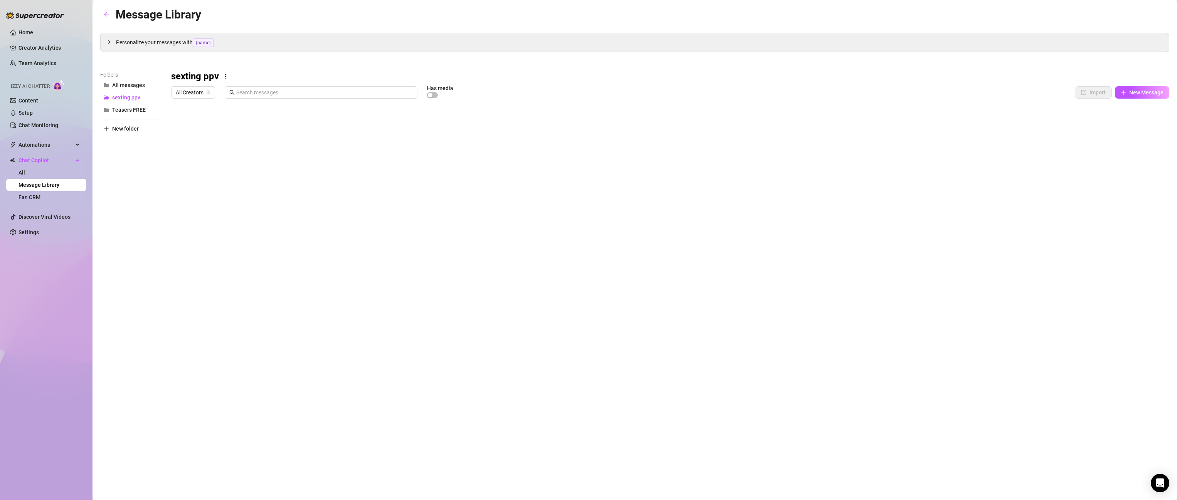
click at [867, 126] on div at bounding box center [670, 188] width 998 height 172
click at [867, 91] on span "New Message" at bounding box center [1146, 92] width 34 height 6
type textarea "Type your message here..."
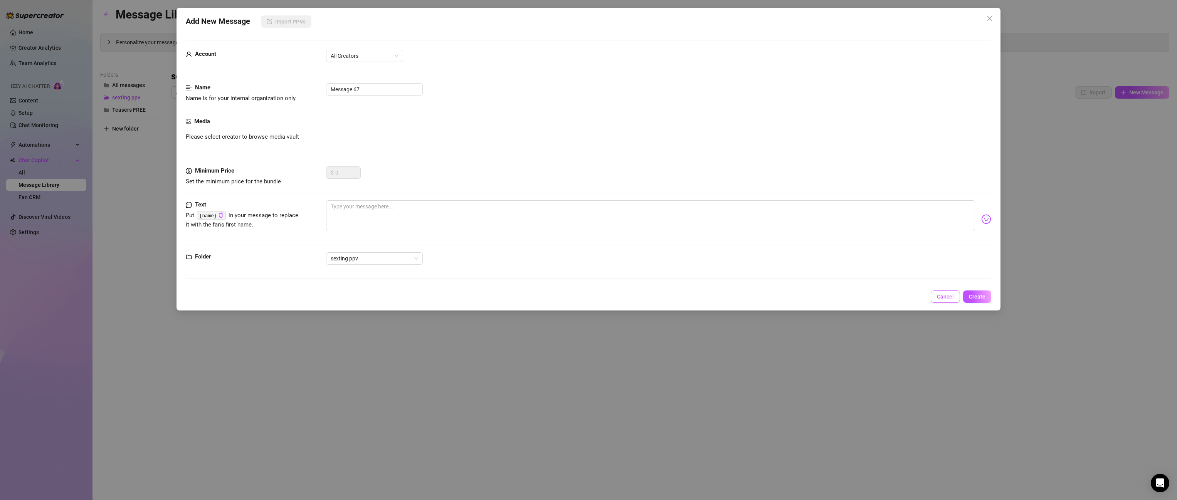
click at [867, 301] on button "Cancel" at bounding box center [945, 297] width 29 height 12
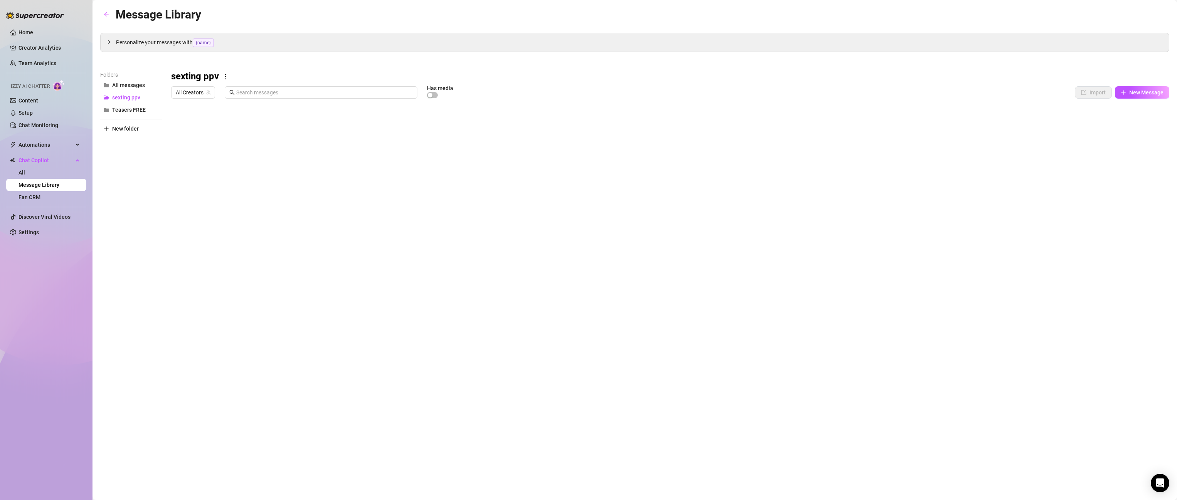
click at [867, 125] on div at bounding box center [670, 188] width 998 height 172
click at [867, 147] on div at bounding box center [670, 188] width 998 height 172
click at [867, 157] on div at bounding box center [670, 188] width 998 height 172
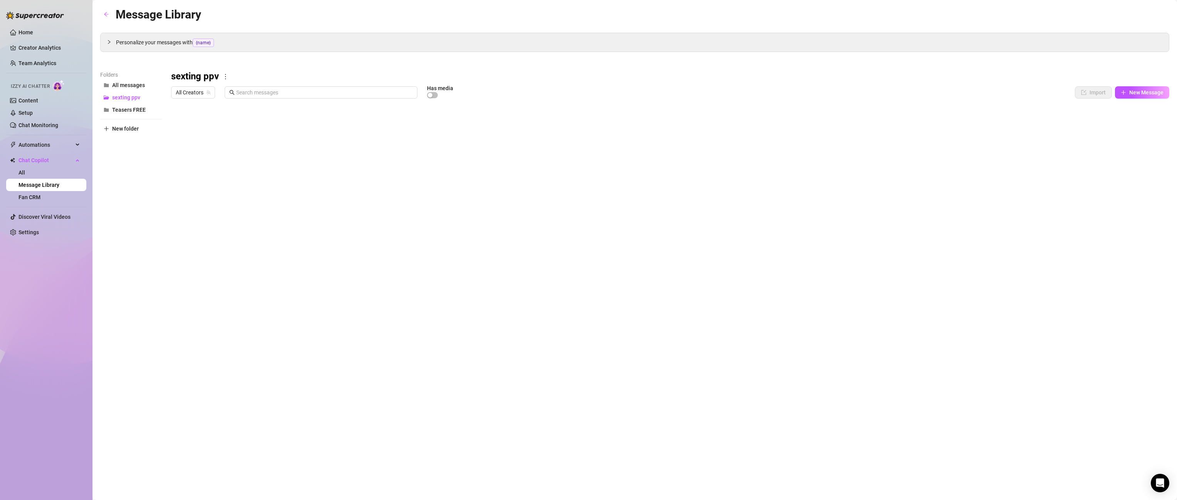
click at [867, 157] on div at bounding box center [670, 188] width 998 height 172
click at [867, 153] on div at bounding box center [670, 188] width 998 height 172
click at [867, 214] on div at bounding box center [670, 188] width 998 height 172
click at [867, 202] on div at bounding box center [670, 188] width 998 height 172
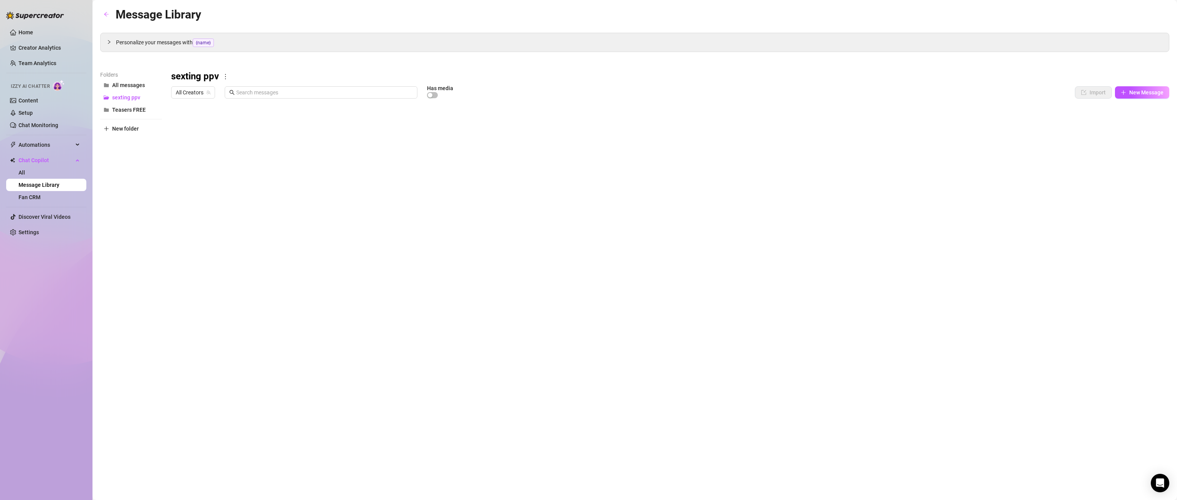
click at [867, 202] on div at bounding box center [670, 188] width 998 height 172
click at [867, 198] on div at bounding box center [670, 188] width 998 height 172
click at [867, 200] on div at bounding box center [670, 188] width 998 height 172
click at [867, 249] on div at bounding box center [670, 188] width 998 height 172
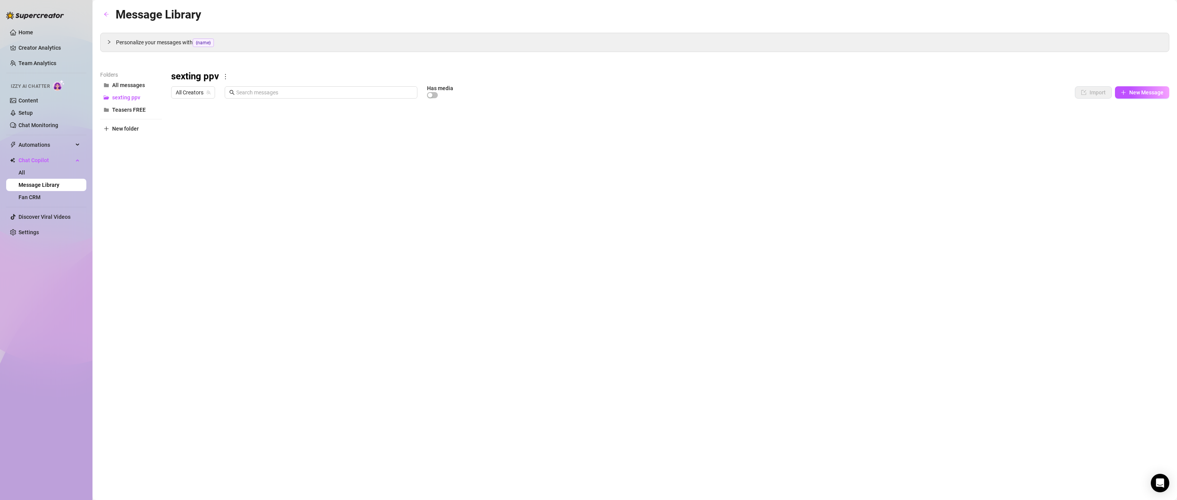
click at [867, 245] on div at bounding box center [670, 188] width 998 height 172
click at [180, 232] on div at bounding box center [670, 188] width 998 height 172
click at [712, 471] on span "Delete" at bounding box center [713, 473] width 16 height 6
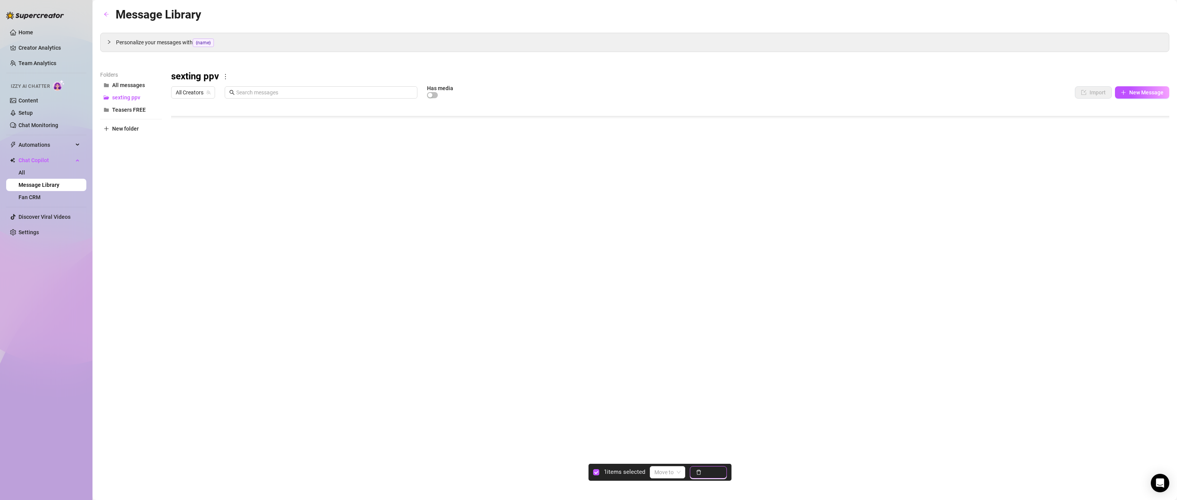
scroll to position [632, 0]
click at [867, 217] on div at bounding box center [670, 188] width 998 height 172
click at [867, 214] on div at bounding box center [670, 188] width 998 height 172
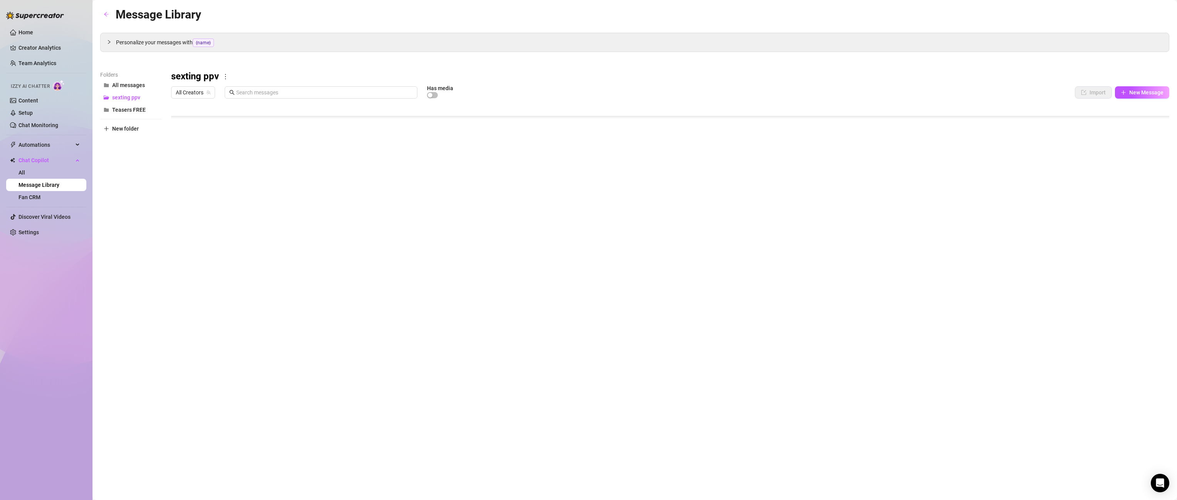
click at [867, 214] on div at bounding box center [670, 188] width 998 height 172
click at [867, 218] on div at bounding box center [670, 188] width 998 height 172
click at [867, 227] on div at bounding box center [670, 188] width 998 height 172
click at [867, 230] on div at bounding box center [670, 188] width 998 height 172
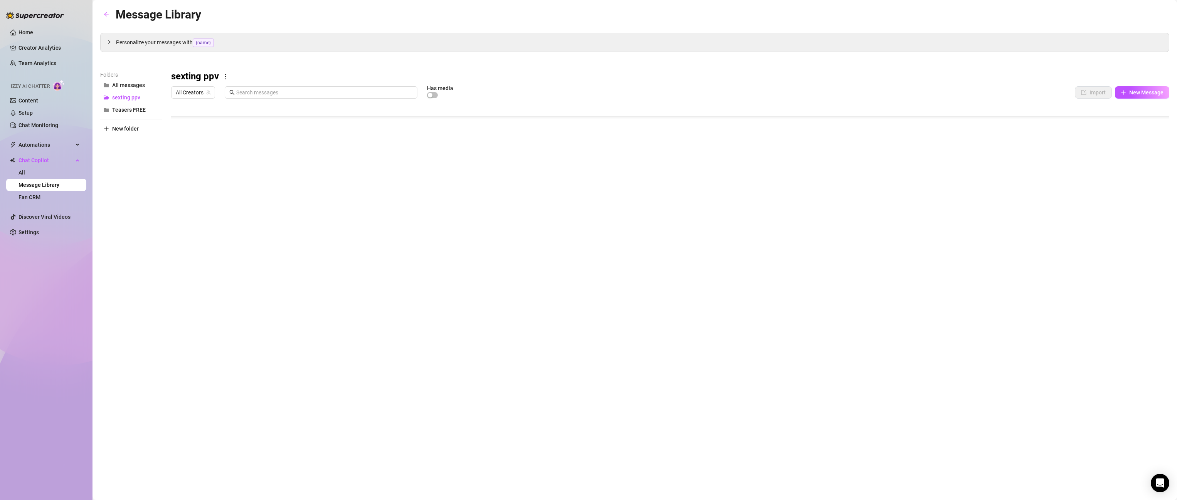
click at [867, 230] on div at bounding box center [670, 188] width 998 height 172
click at [867, 228] on div at bounding box center [670, 188] width 998 height 172
click at [867, 233] on div at bounding box center [670, 188] width 998 height 172
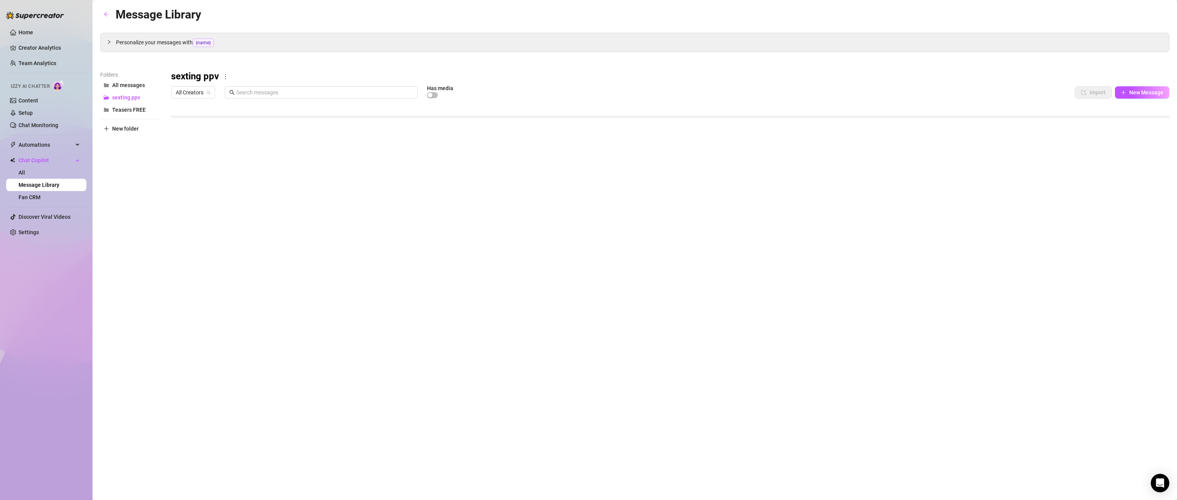
scroll to position [628, 0]
click at [867, 217] on div at bounding box center [670, 188] width 998 height 172
click at [867, 213] on div at bounding box center [670, 188] width 998 height 172
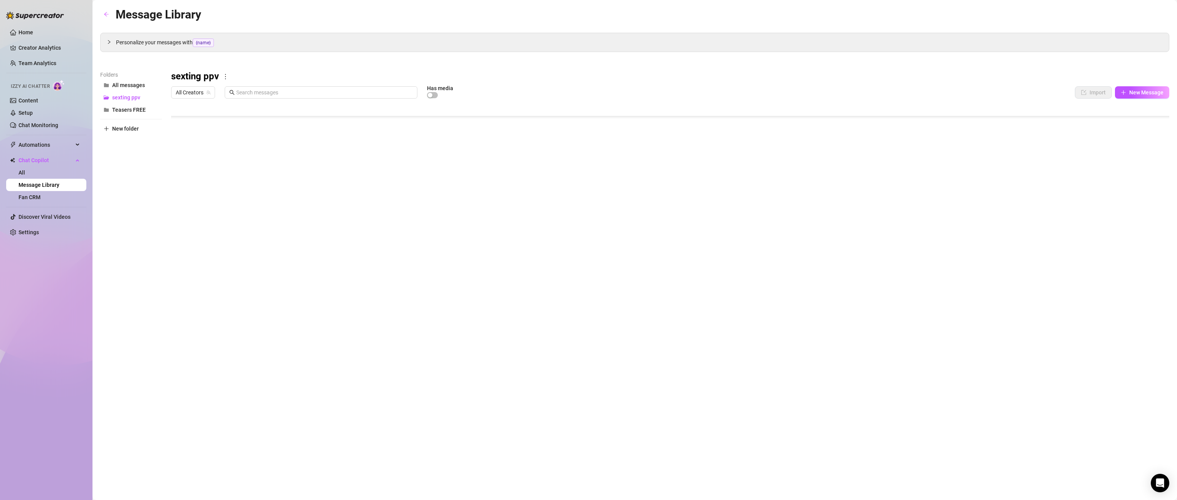
click at [867, 202] on div at bounding box center [670, 188] width 998 height 172
click at [867, 199] on label "All" at bounding box center [1137, 203] width 68 height 10
click at [867, 199] on input "All" at bounding box center [1107, 203] width 5 height 8
checkbox input "true"
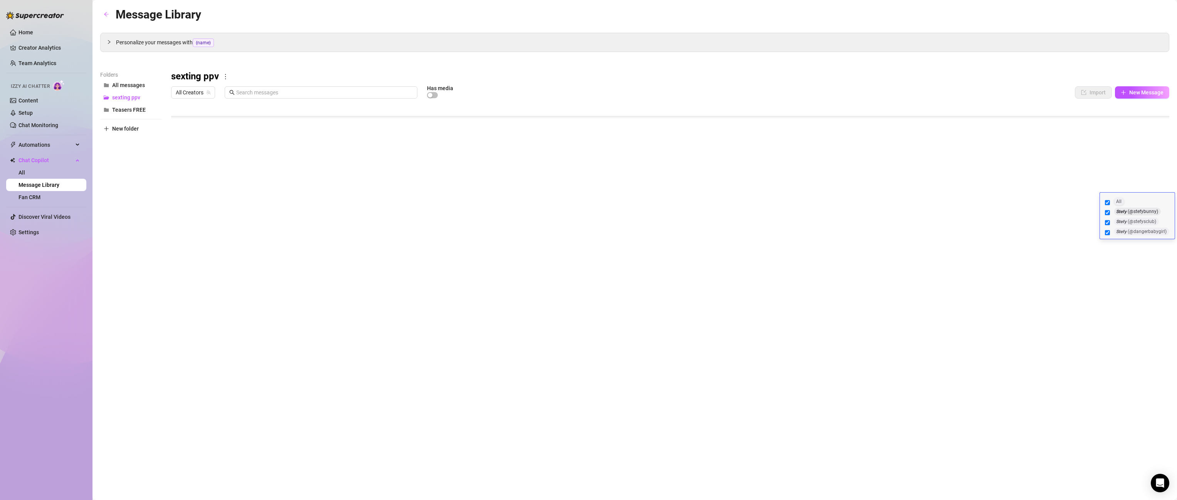
checkbox input "true"
click at [867, 264] on body "Home Creator Analytics Team Analytics Izzy AI Chatter Content Setup Chat Monito…" at bounding box center [588, 250] width 1177 height 500
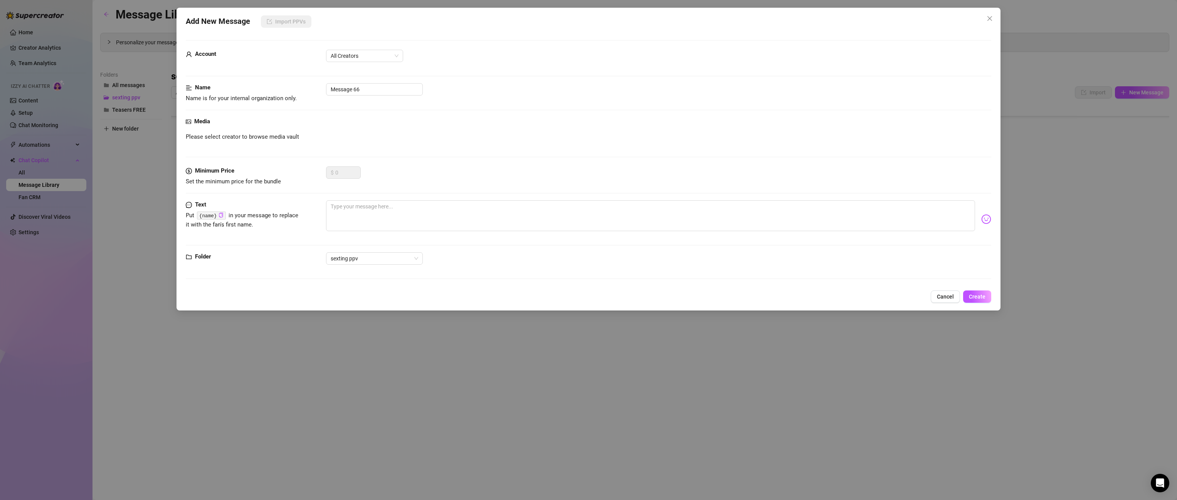
click at [867, 299] on span "Cancel" at bounding box center [945, 297] width 17 height 6
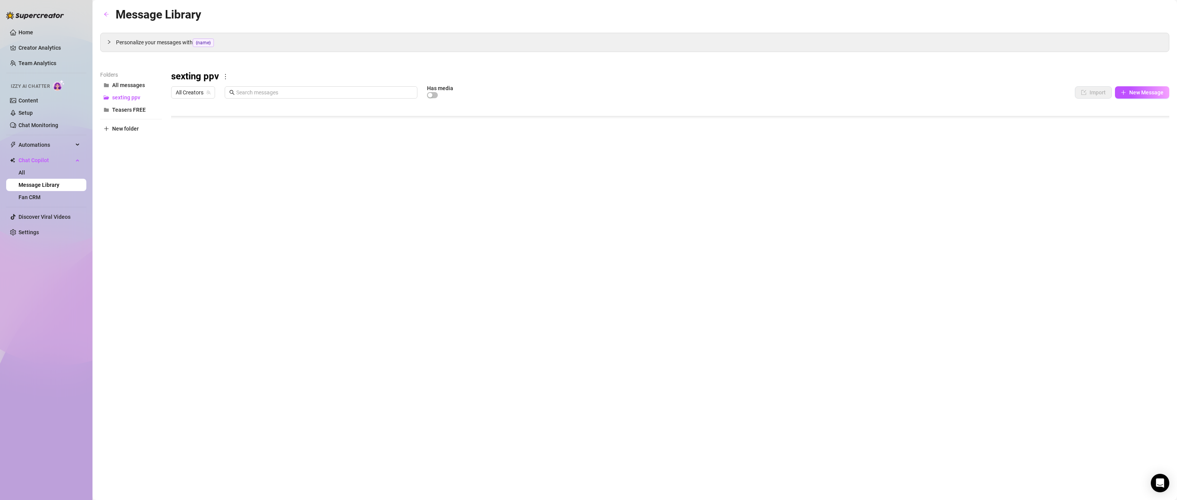
click at [867, 212] on div at bounding box center [670, 188] width 998 height 172
click at [867, 215] on div at bounding box center [670, 188] width 998 height 172
click at [867, 217] on div at bounding box center [670, 188] width 998 height 172
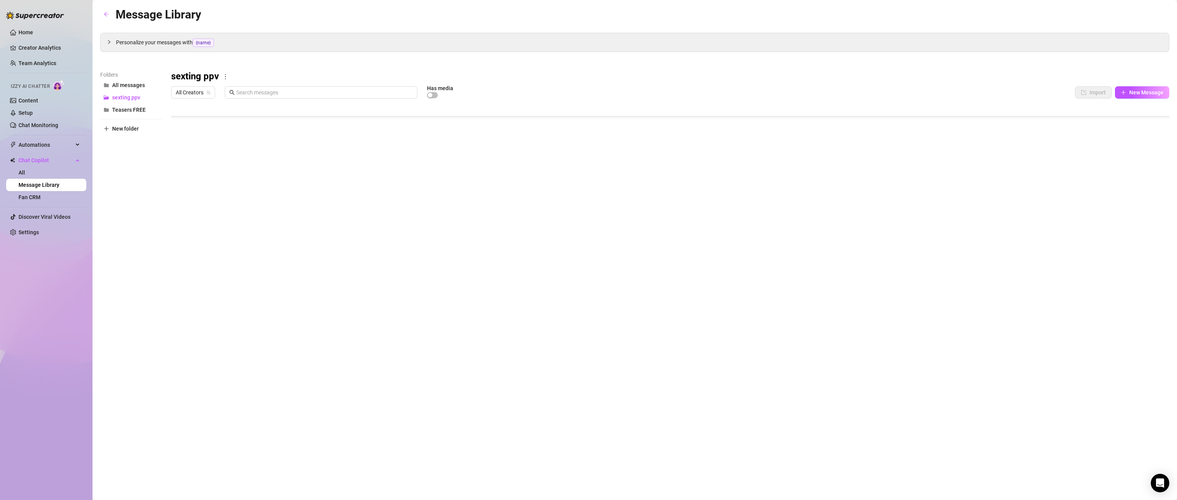
scroll to position [632, 0]
click at [867, 217] on div at bounding box center [670, 188] width 998 height 172
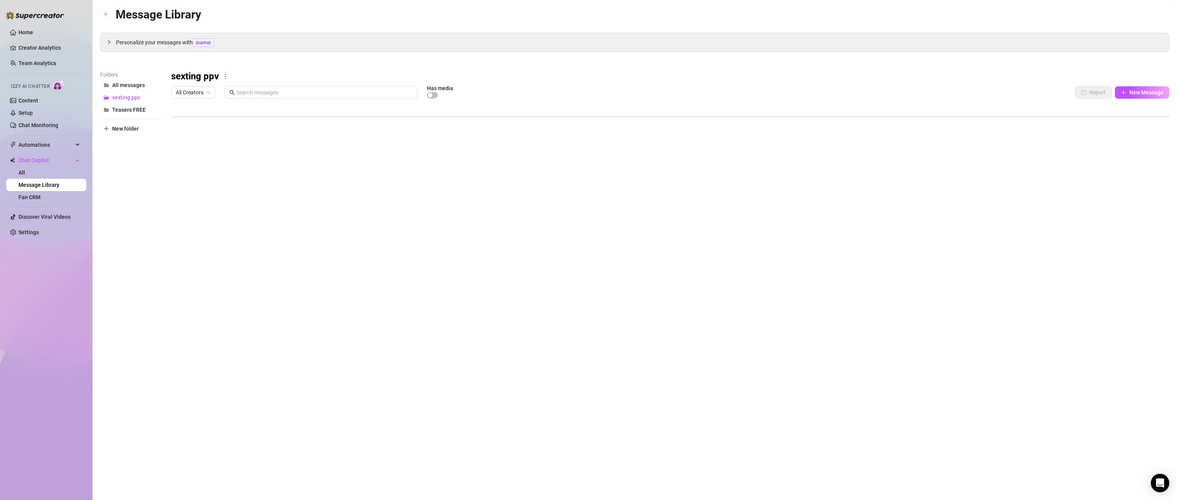
click at [867, 265] on body "Home Creator Analytics Team Analytics Izzy AI Chatter Content Setup Chat Monito…" at bounding box center [588, 250] width 1177 height 500
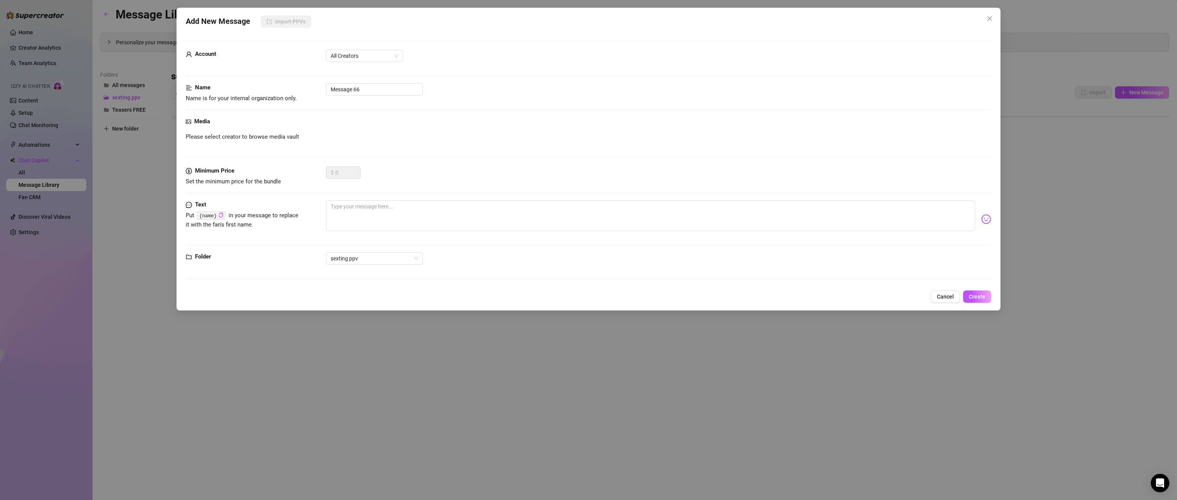
click at [867, 302] on div "Add New Message Import PPVs Account All Creators Name Name is for your internal…" at bounding box center [588, 250] width 1177 height 500
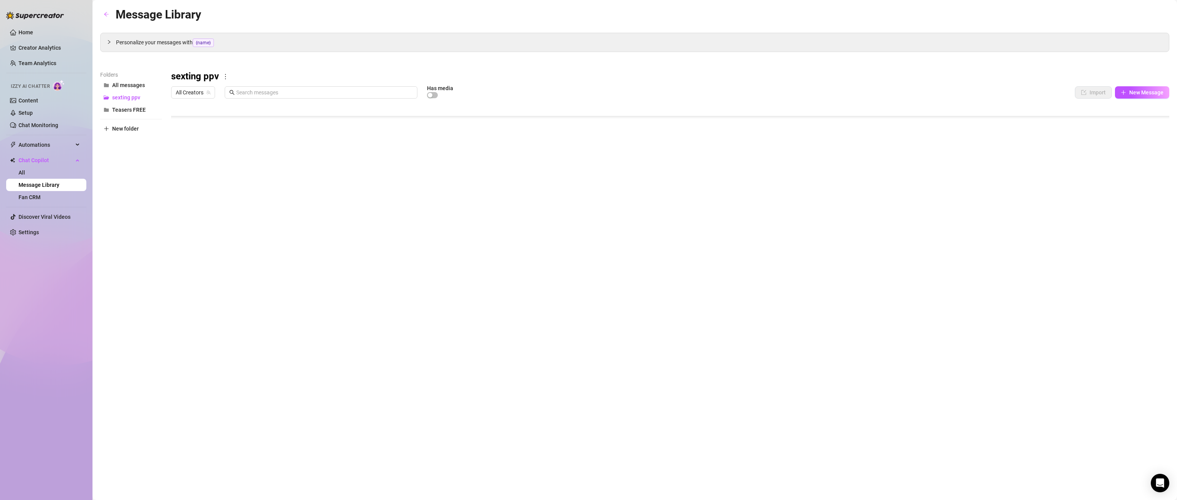
click at [867, 219] on div at bounding box center [670, 188] width 998 height 172
click at [867, 217] on div at bounding box center [670, 188] width 998 height 172
click at [867, 172] on div at bounding box center [670, 188] width 998 height 172
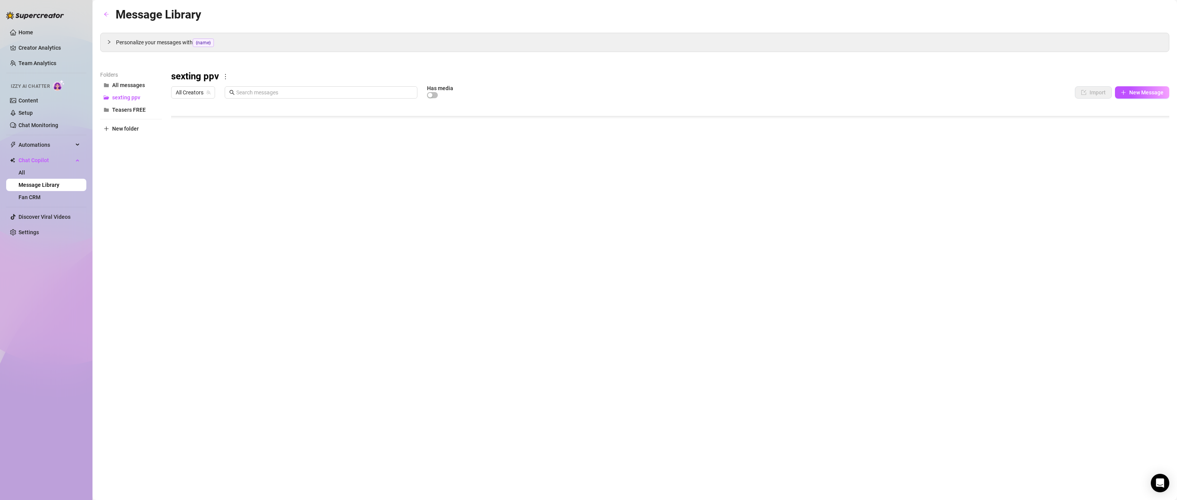
click at [867, 169] on div at bounding box center [670, 188] width 998 height 172
click at [867, 278] on div "Message Library Personalize your messages with {name} Insert the placeholder {n…" at bounding box center [634, 241] width 1069 height 472
click at [867, 154] on div at bounding box center [670, 188] width 998 height 172
click at [867, 154] on label "All" at bounding box center [1137, 157] width 68 height 10
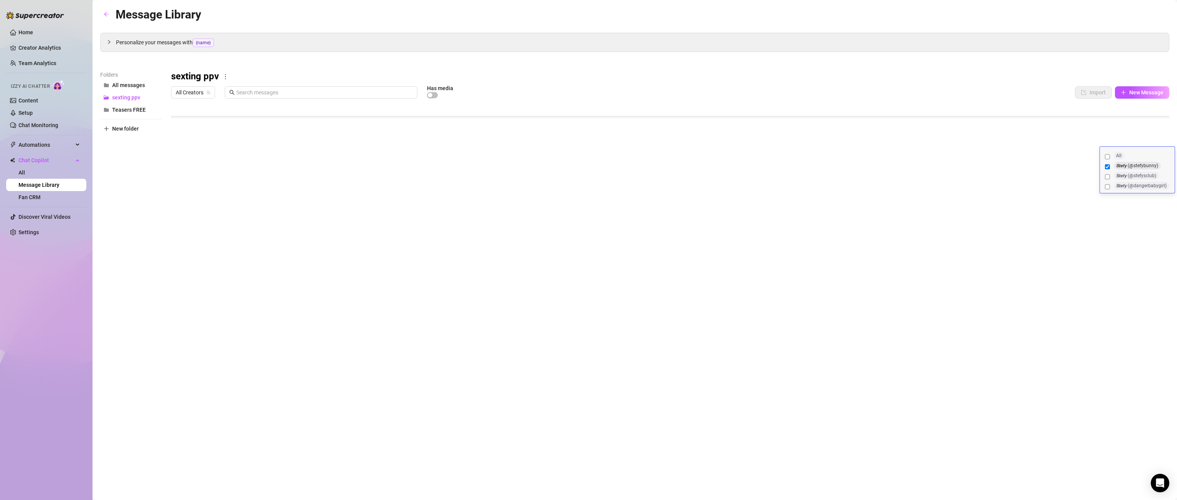
click at [867, 154] on input "All" at bounding box center [1107, 157] width 5 height 8
checkbox input "true"
click at [867, 137] on div at bounding box center [670, 188] width 998 height 172
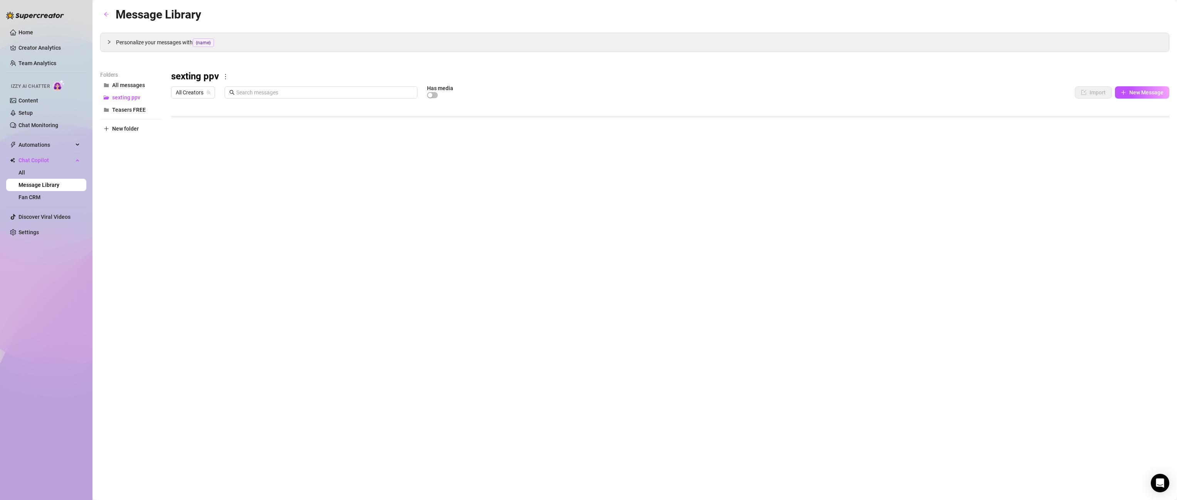
click at [867, 140] on div at bounding box center [670, 188] width 998 height 172
click at [867, 127] on div at bounding box center [670, 188] width 998 height 172
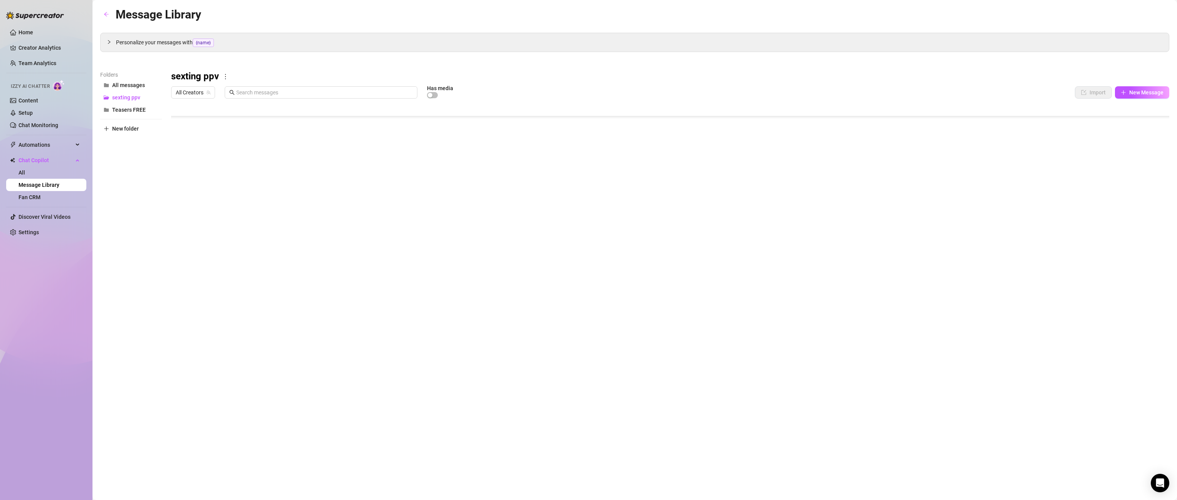
click at [867, 127] on div at bounding box center [670, 188] width 998 height 172
click at [867, 123] on div at bounding box center [670, 188] width 998 height 172
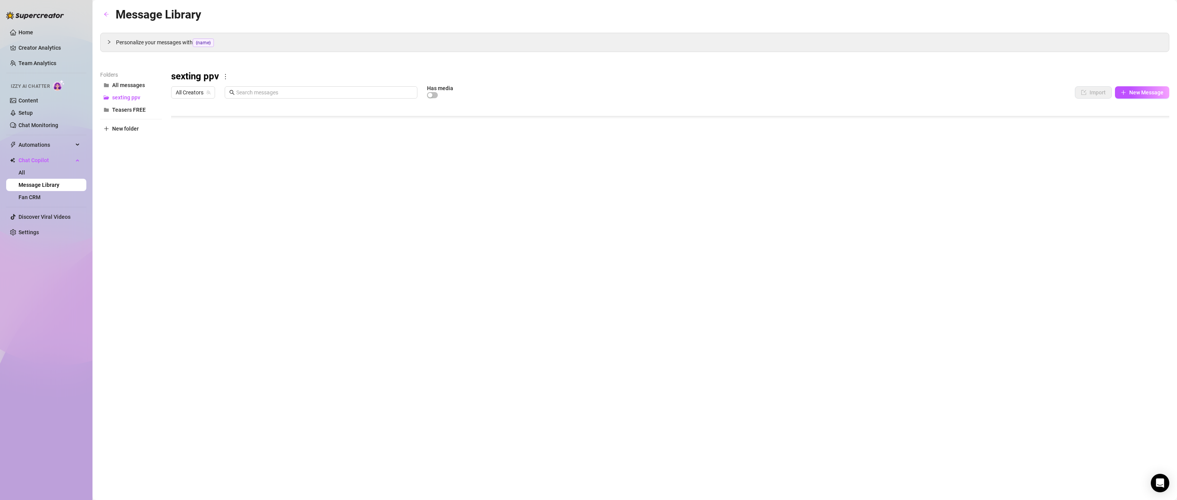
click at [867, 123] on div at bounding box center [670, 188] width 998 height 172
click at [867, 140] on div at bounding box center [670, 188] width 998 height 172
click at [867, 139] on div at bounding box center [670, 188] width 998 height 172
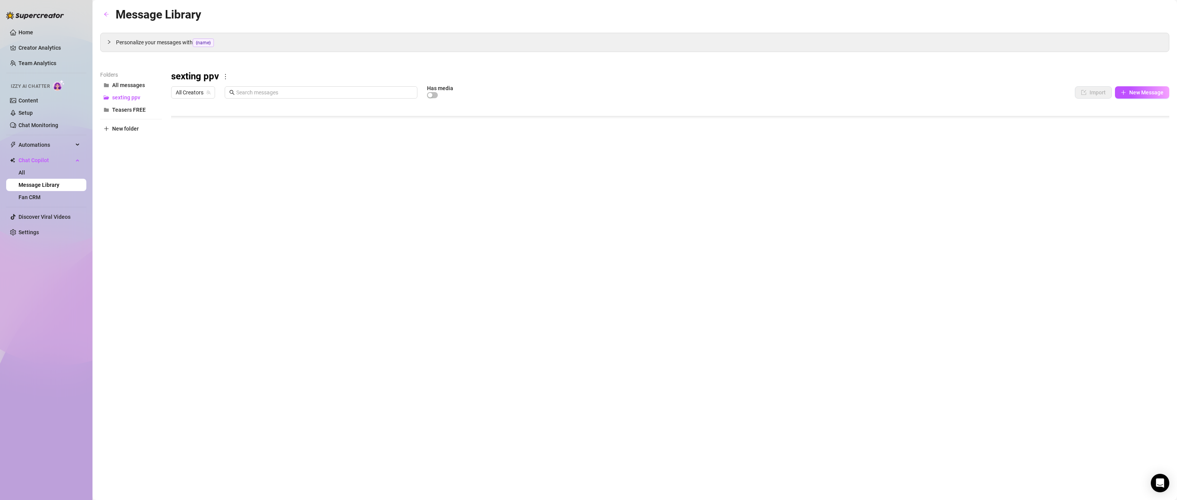
click at [867, 231] on div at bounding box center [670, 188] width 998 height 172
click at [867, 218] on div at bounding box center [670, 188] width 998 height 172
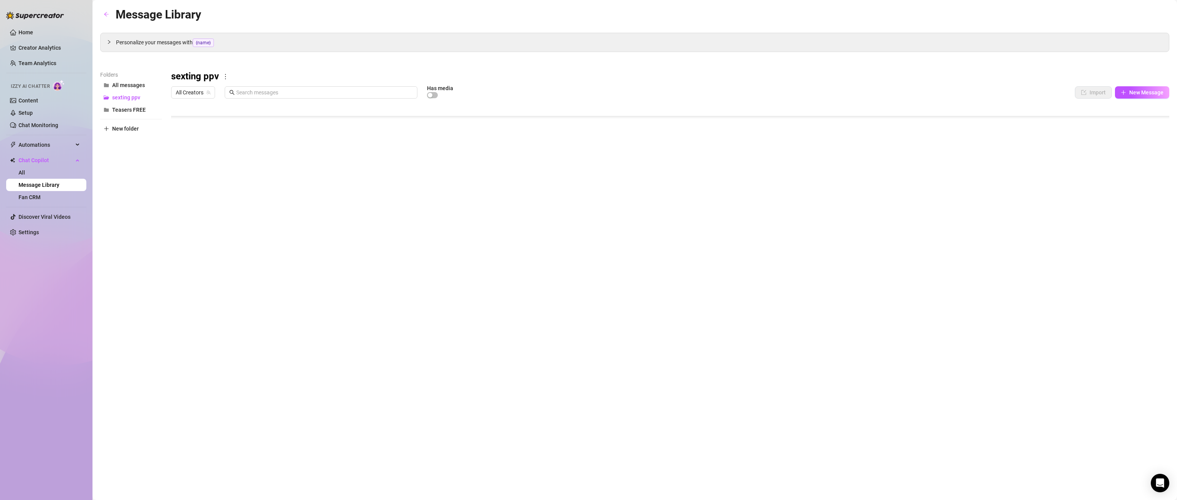
click at [867, 218] on div at bounding box center [670, 188] width 998 height 172
click at [867, 214] on div at bounding box center [670, 188] width 998 height 172
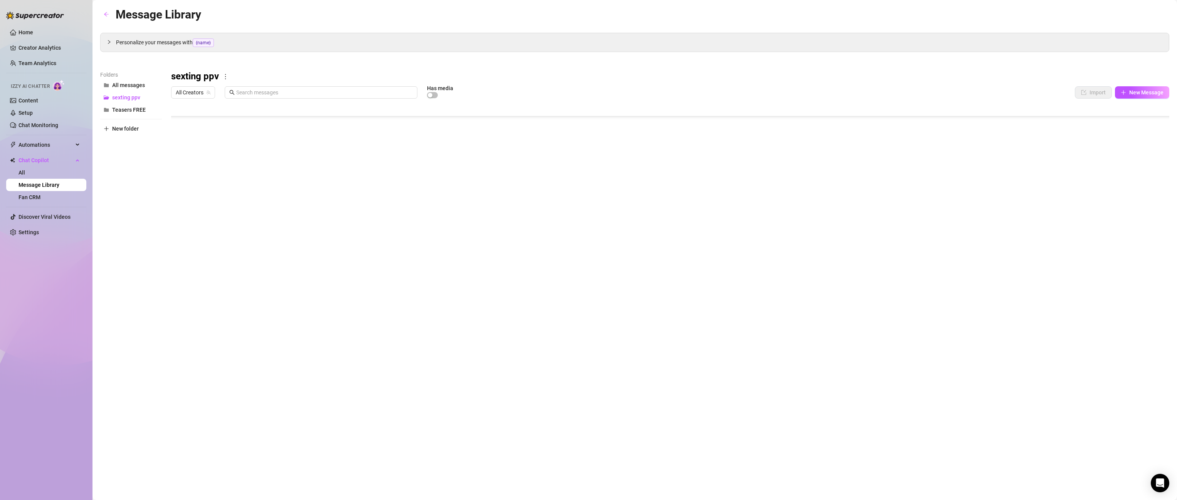
click at [867, 214] on div at bounding box center [670, 188] width 998 height 172
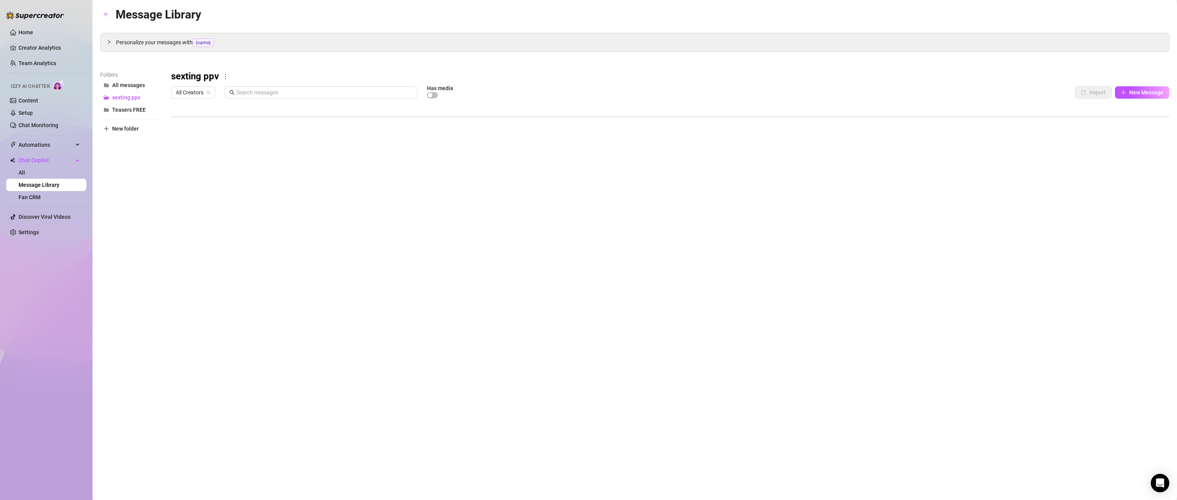
click at [867, 186] on div at bounding box center [670, 188] width 998 height 172
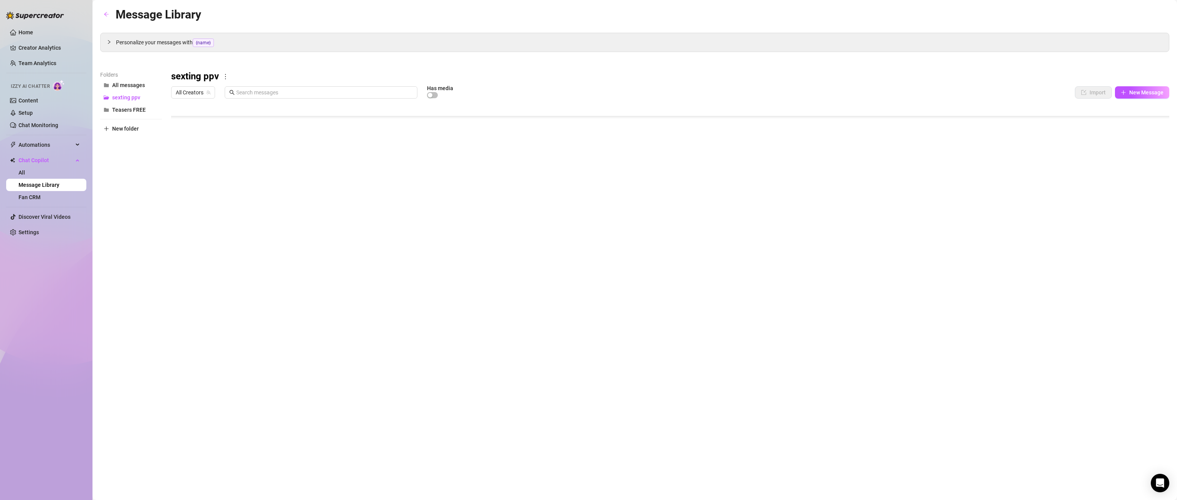
click at [867, 214] on div at bounding box center [670, 188] width 998 height 172
click at [867, 221] on div at bounding box center [670, 188] width 998 height 172
click at [867, 217] on div at bounding box center [670, 188] width 998 height 172
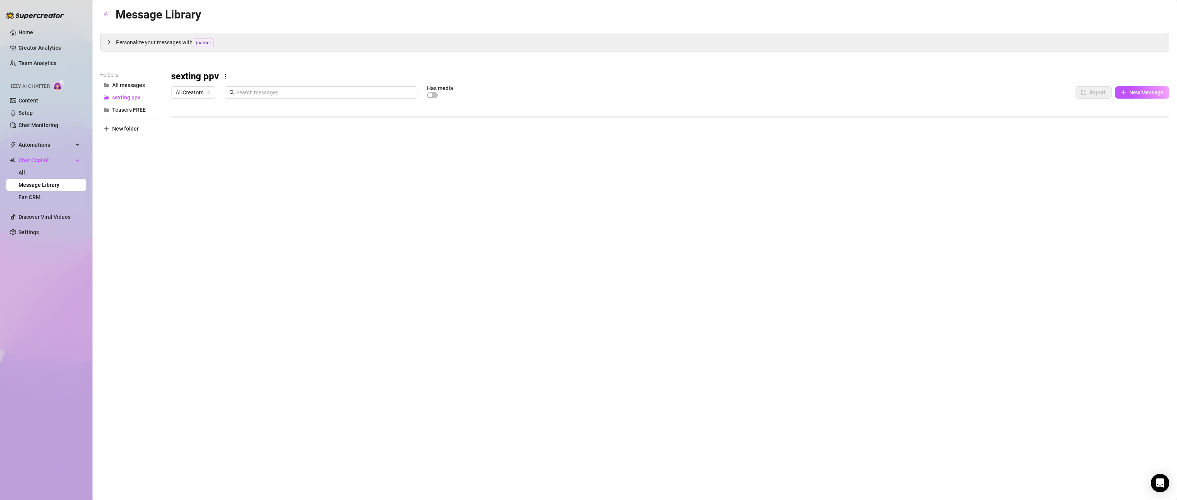
click at [867, 217] on div at bounding box center [670, 188] width 998 height 172
click at [867, 234] on div at bounding box center [670, 188] width 998 height 172
click at [867, 233] on div at bounding box center [670, 188] width 998 height 172
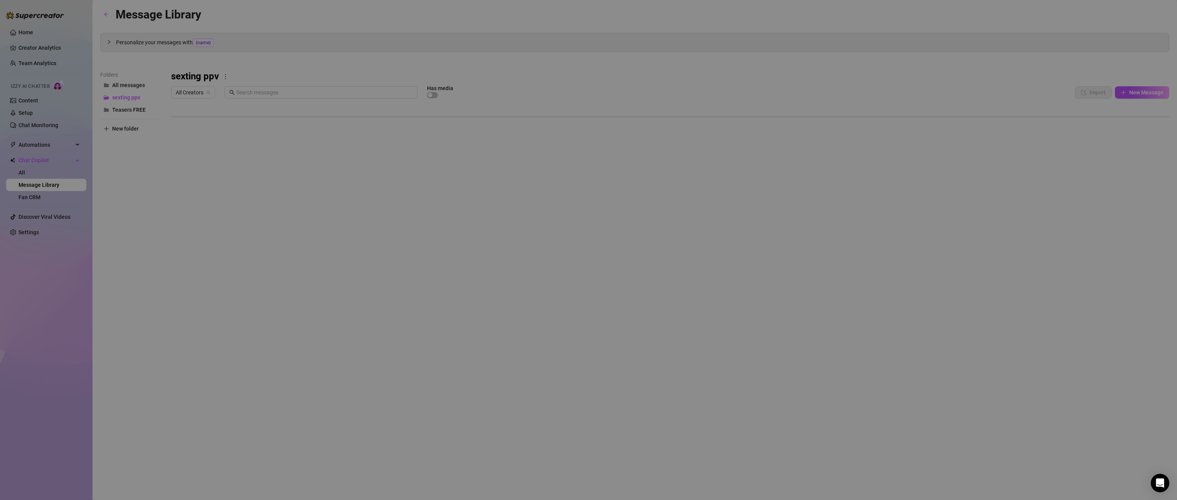
click at [867, 271] on body "Home Creator Analytics Team Analytics Izzy AI Chatter Content Setup Chat Monito…" at bounding box center [588, 250] width 1177 height 500
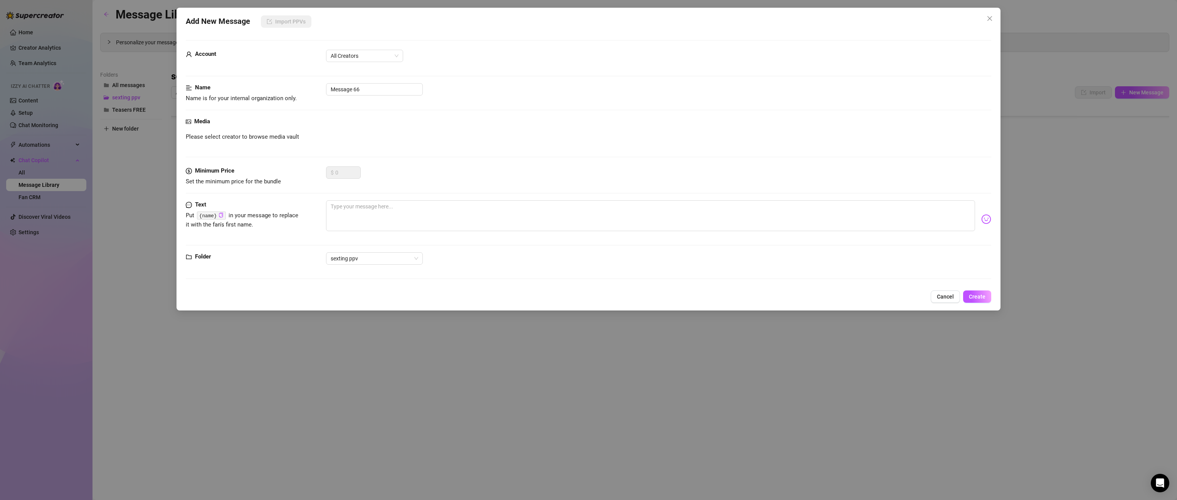
click at [867, 286] on div "Add New Message Import PPVs Account All Creators Name Name is for your internal…" at bounding box center [588, 250] width 1177 height 500
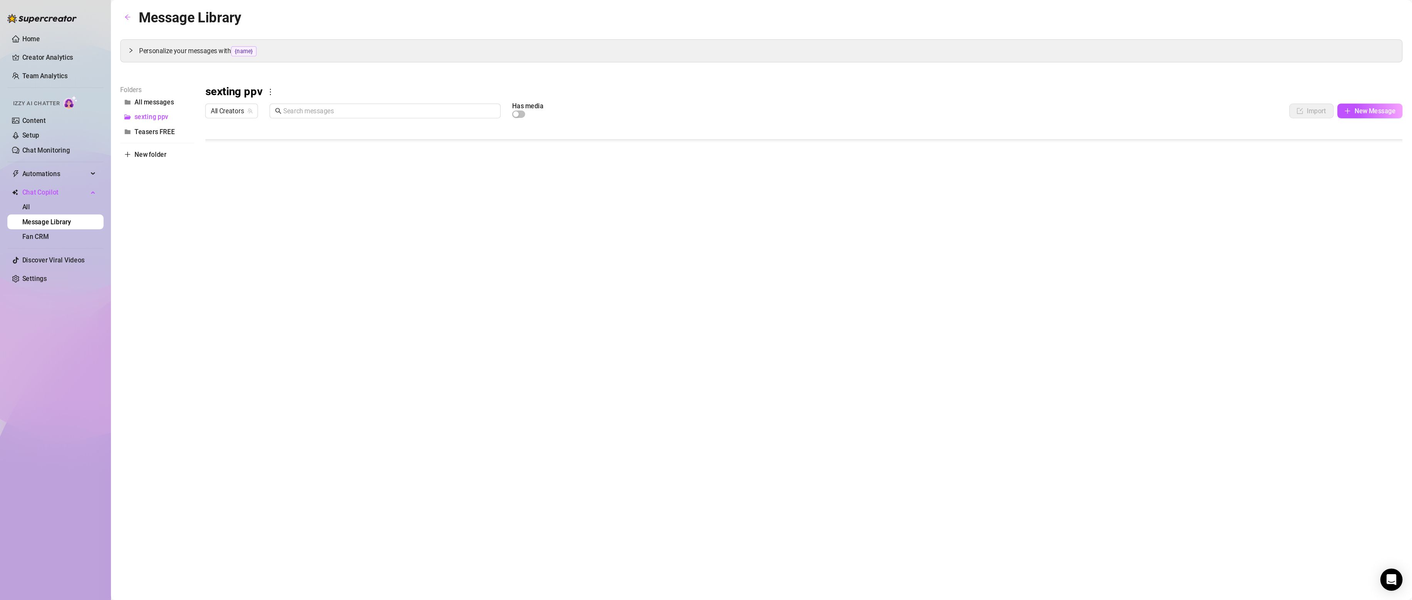
scroll to position [0, 0]
click at [867, 124] on div at bounding box center [670, 188] width 998 height 172
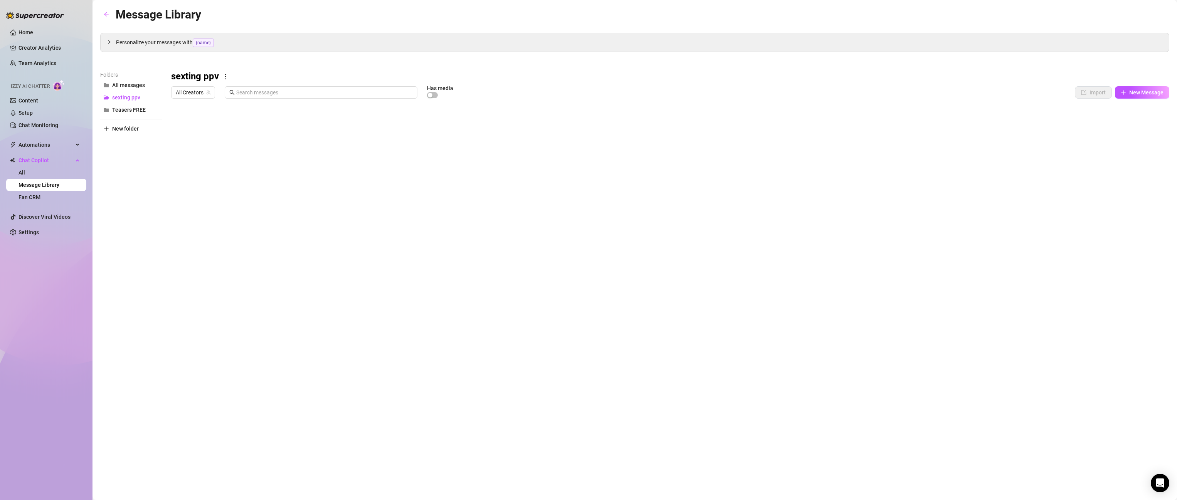
click at [867, 113] on div at bounding box center [670, 188] width 998 height 172
click at [867, 108] on div at bounding box center [670, 188] width 998 height 172
click at [867, 120] on div at bounding box center [670, 188] width 998 height 172
click at [867, 109] on div at bounding box center [670, 188] width 998 height 172
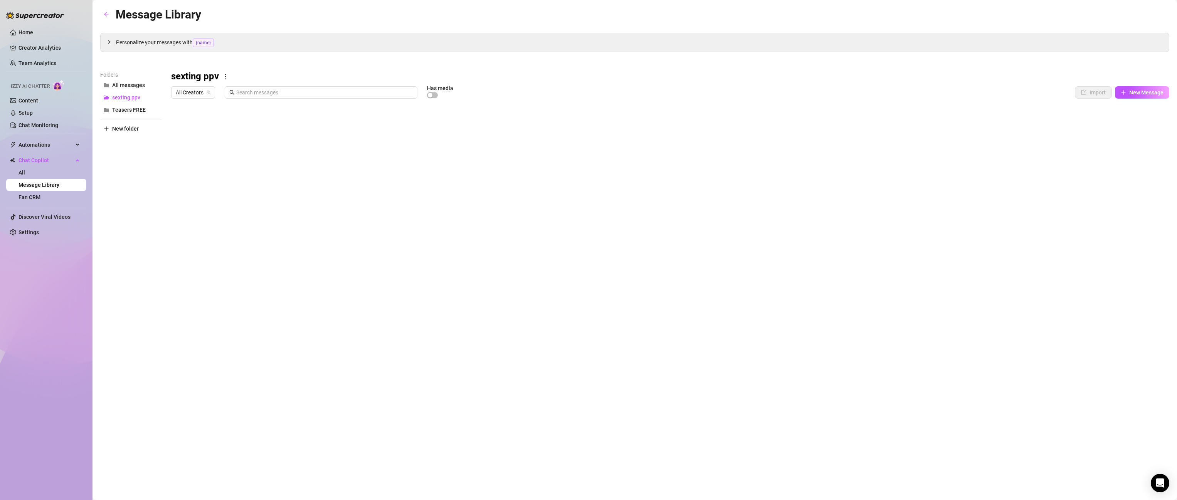
click at [867, 109] on div at bounding box center [670, 188] width 998 height 172
click at [867, 125] on div at bounding box center [670, 188] width 998 height 172
click at [867, 122] on div at bounding box center [670, 188] width 998 height 172
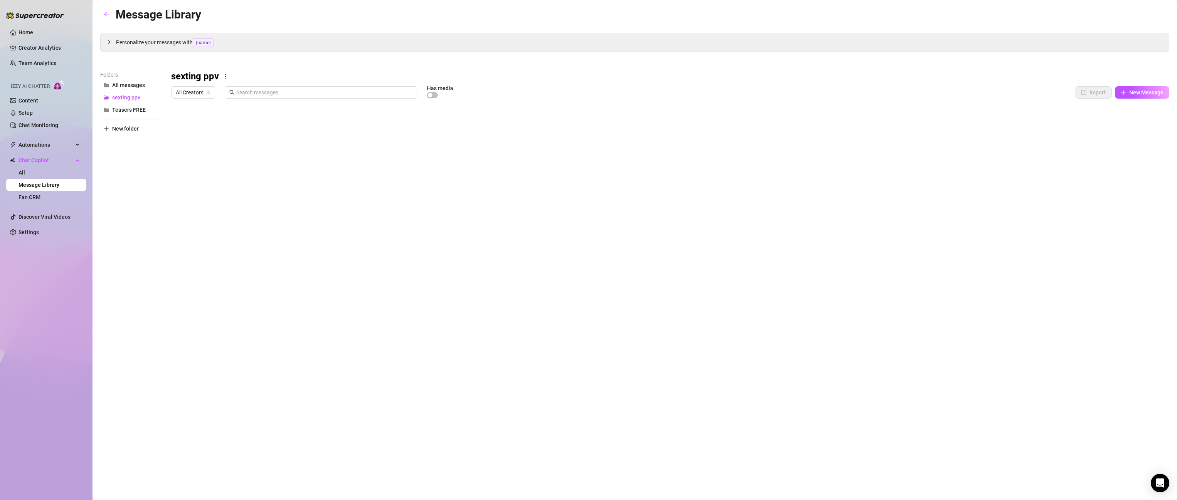
click at [867, 122] on div at bounding box center [670, 188] width 998 height 172
drag, startPoint x: 1140, startPoint y: 146, endPoint x: 1141, endPoint y: 158, distance: 12.0
click at [867, 150] on div at bounding box center [670, 188] width 998 height 172
click at [867, 158] on div at bounding box center [670, 188] width 998 height 172
click at [867, 156] on div at bounding box center [670, 188] width 998 height 172
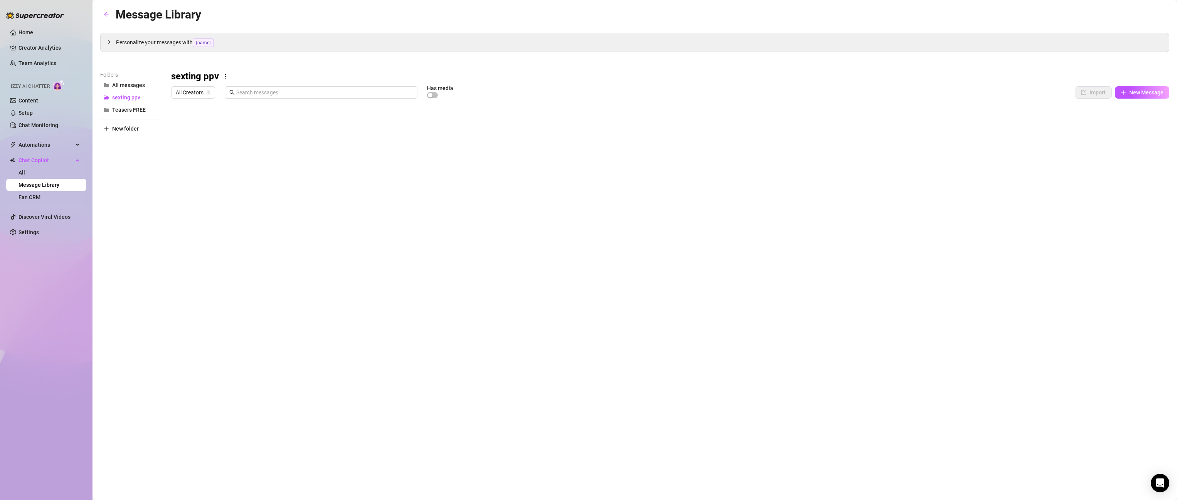
click at [867, 156] on div at bounding box center [670, 188] width 998 height 172
click at [867, 154] on div at bounding box center [670, 188] width 998 height 172
click at [867, 178] on div at bounding box center [670, 188] width 998 height 172
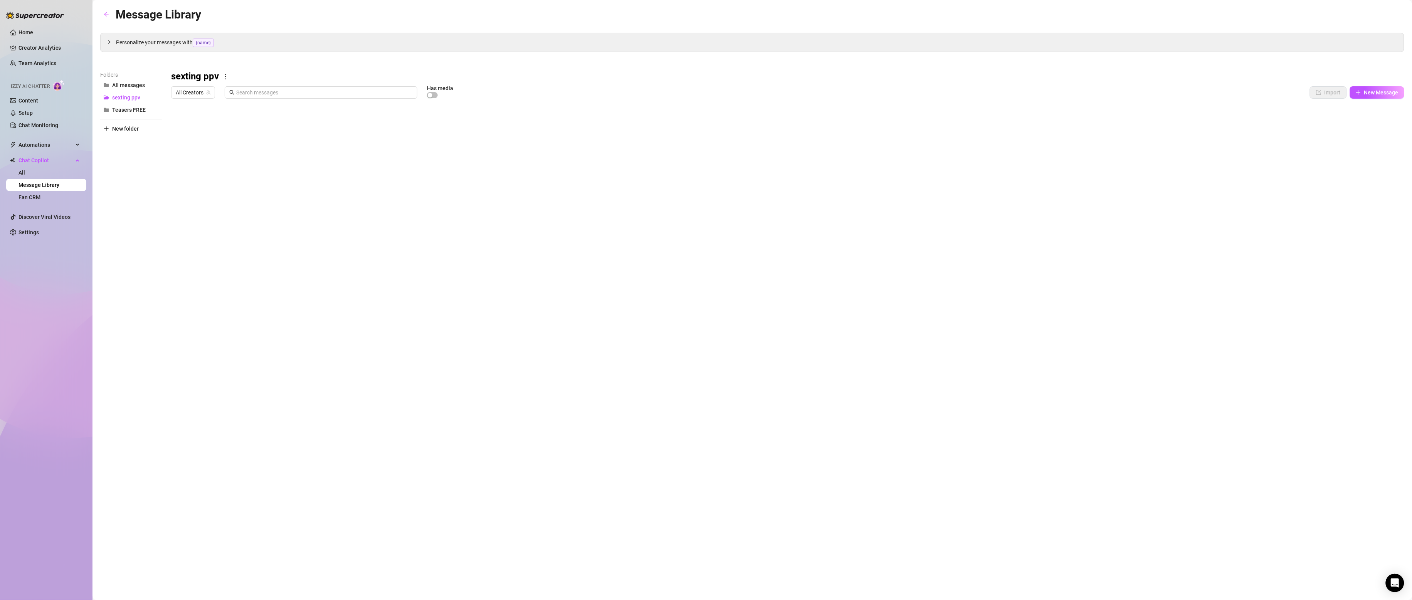
click at [867, 197] on div at bounding box center [788, 188] width 1234 height 172
click at [867, 123] on div at bounding box center [788, 188] width 1234 height 172
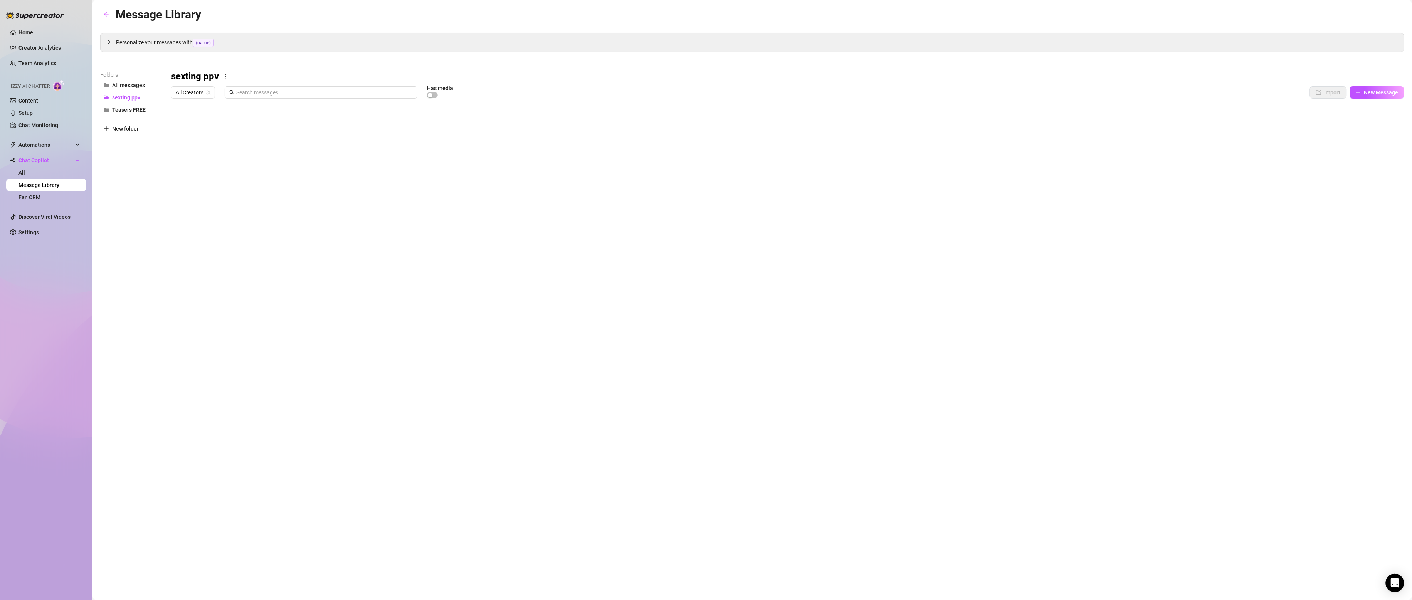
click at [867, 123] on div at bounding box center [788, 188] width 1234 height 172
click at [867, 125] on div at bounding box center [788, 188] width 1234 height 172
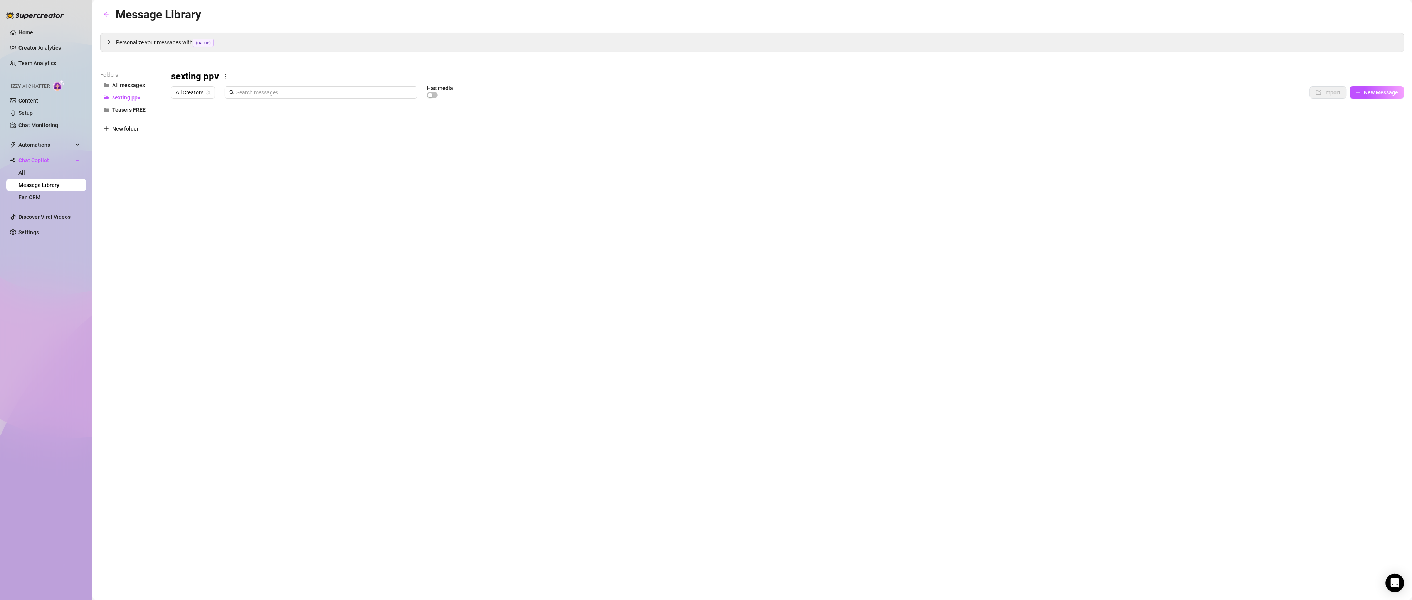
click at [867, 125] on div at bounding box center [788, 188] width 1234 height 172
click at [867, 123] on div at bounding box center [788, 188] width 1234 height 172
click at [867, 116] on div at bounding box center [788, 188] width 1234 height 172
click at [867, 125] on div at bounding box center [788, 188] width 1234 height 172
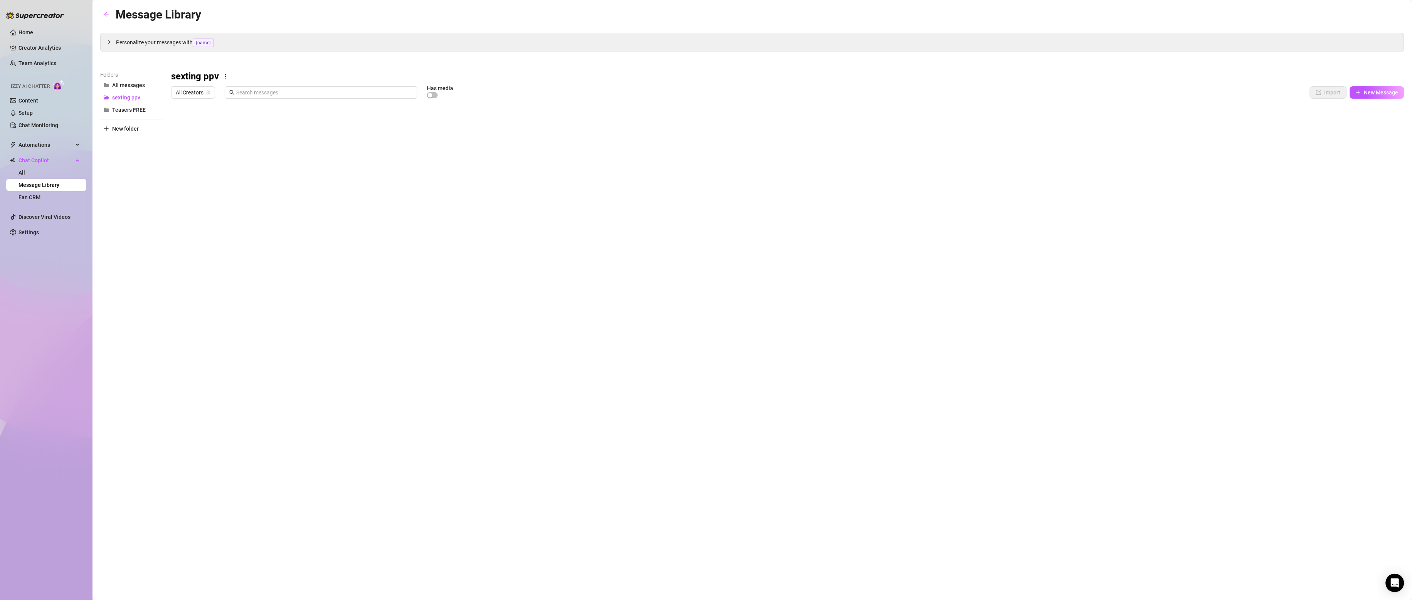
click at [867, 125] on div at bounding box center [788, 188] width 1234 height 172
click at [867, 157] on div at bounding box center [788, 188] width 1234 height 172
click at [867, 156] on div at bounding box center [788, 188] width 1234 height 172
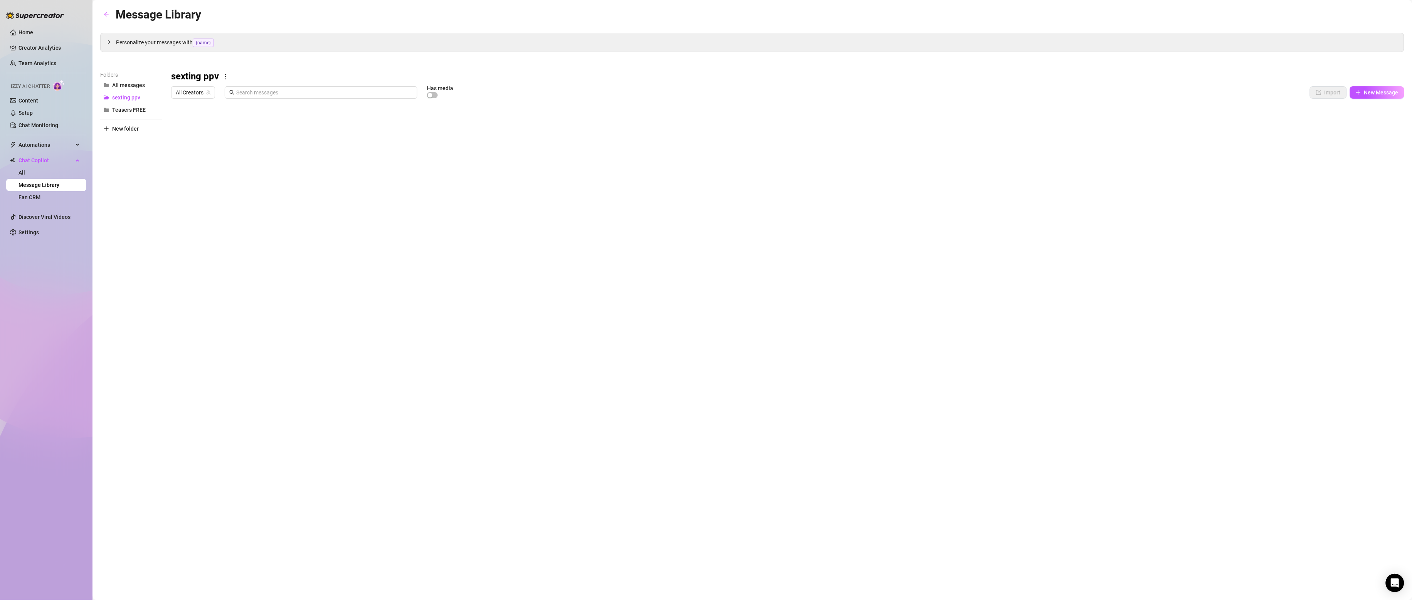
click at [867, 152] on div at bounding box center [788, 188] width 1234 height 172
click at [867, 171] on div at bounding box center [788, 188] width 1234 height 172
click at [867, 166] on div at bounding box center [788, 188] width 1234 height 172
click at [867, 169] on label "All" at bounding box center [1372, 172] width 68 height 10
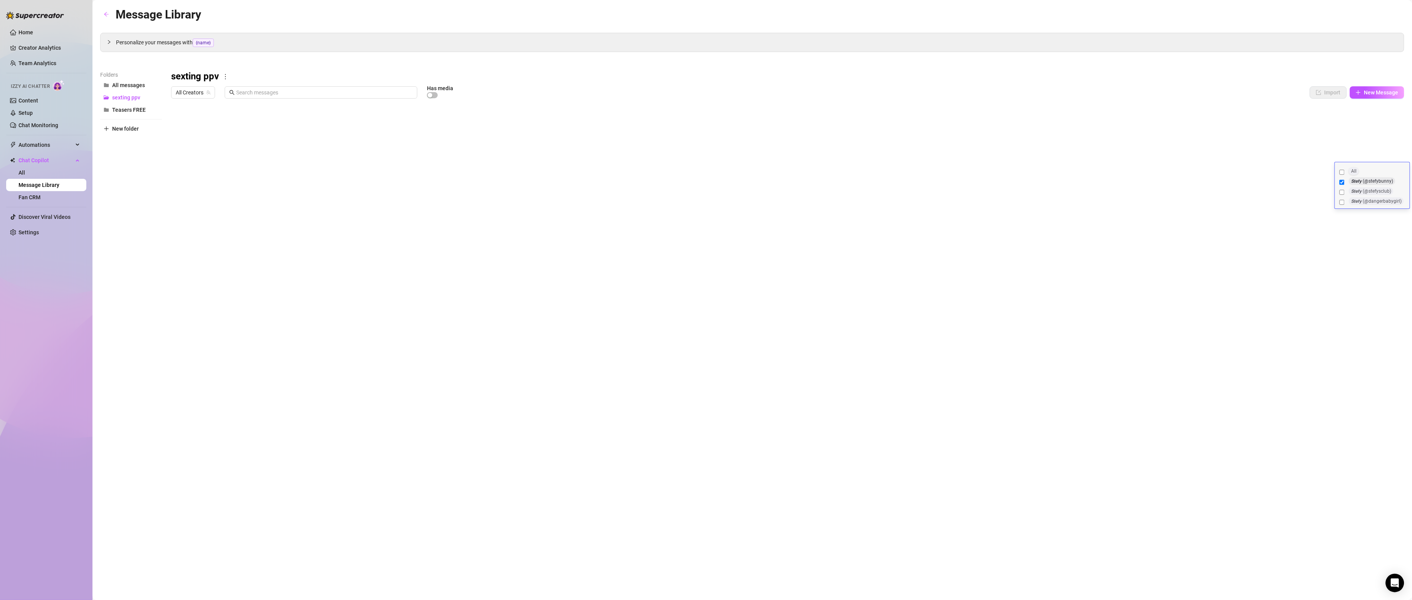
click at [867, 169] on input "All" at bounding box center [1342, 172] width 5 height 8
checkbox input "true"
click at [867, 155] on div at bounding box center [788, 188] width 1234 height 172
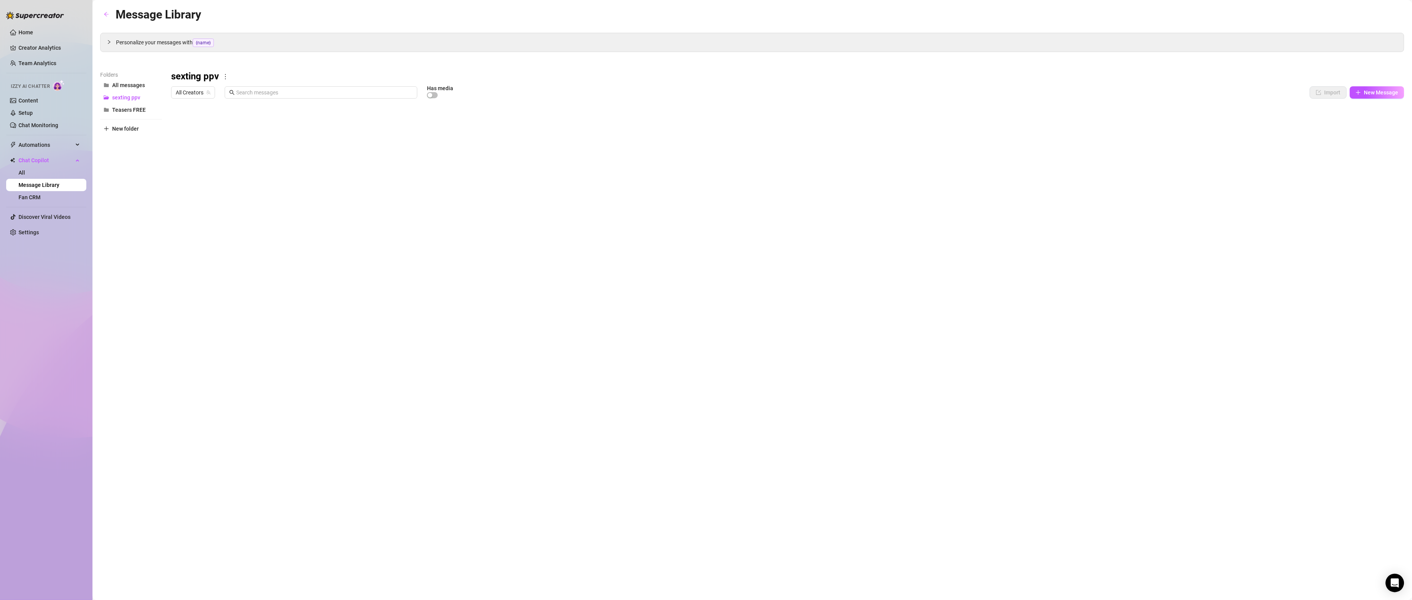
click at [867, 154] on div at bounding box center [788, 188] width 1234 height 172
click at [867, 266] on body "Home Creator Analytics Team Analytics Izzy AI Chatter Content Setup Chat Monito…" at bounding box center [706, 300] width 1412 height 600
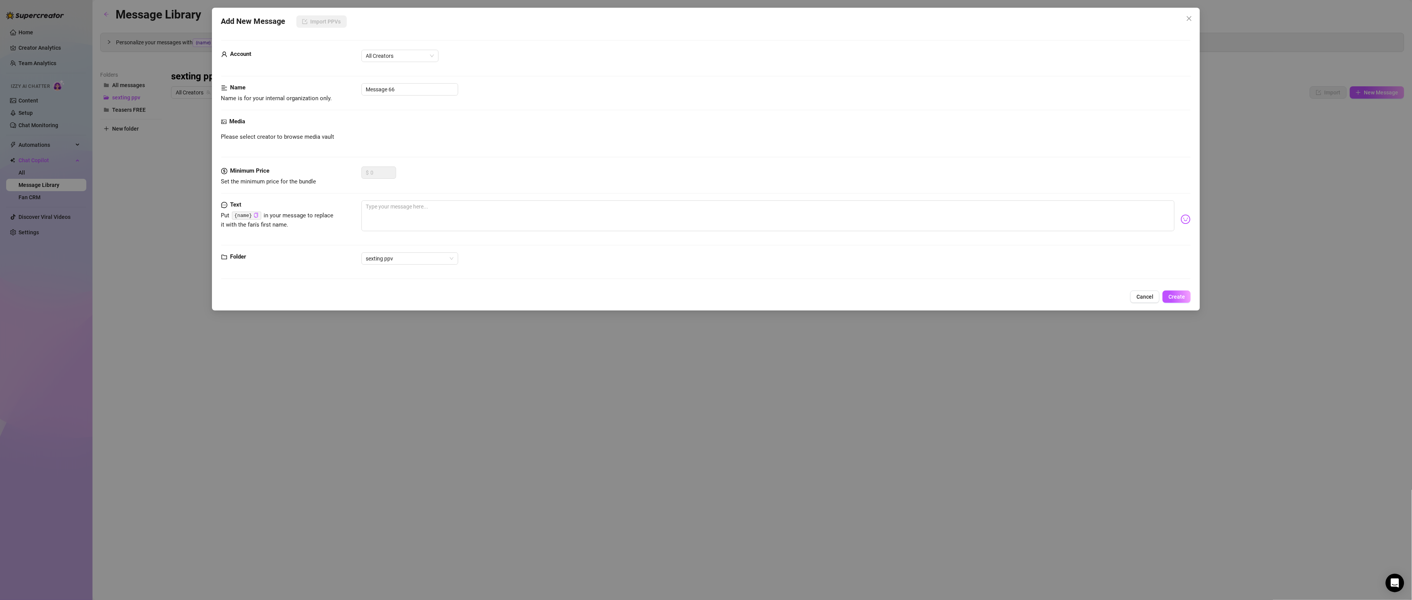
click at [867, 310] on div "Add New Message Import PPVs Account All Creators Name Name is for your internal…" at bounding box center [706, 300] width 1412 height 600
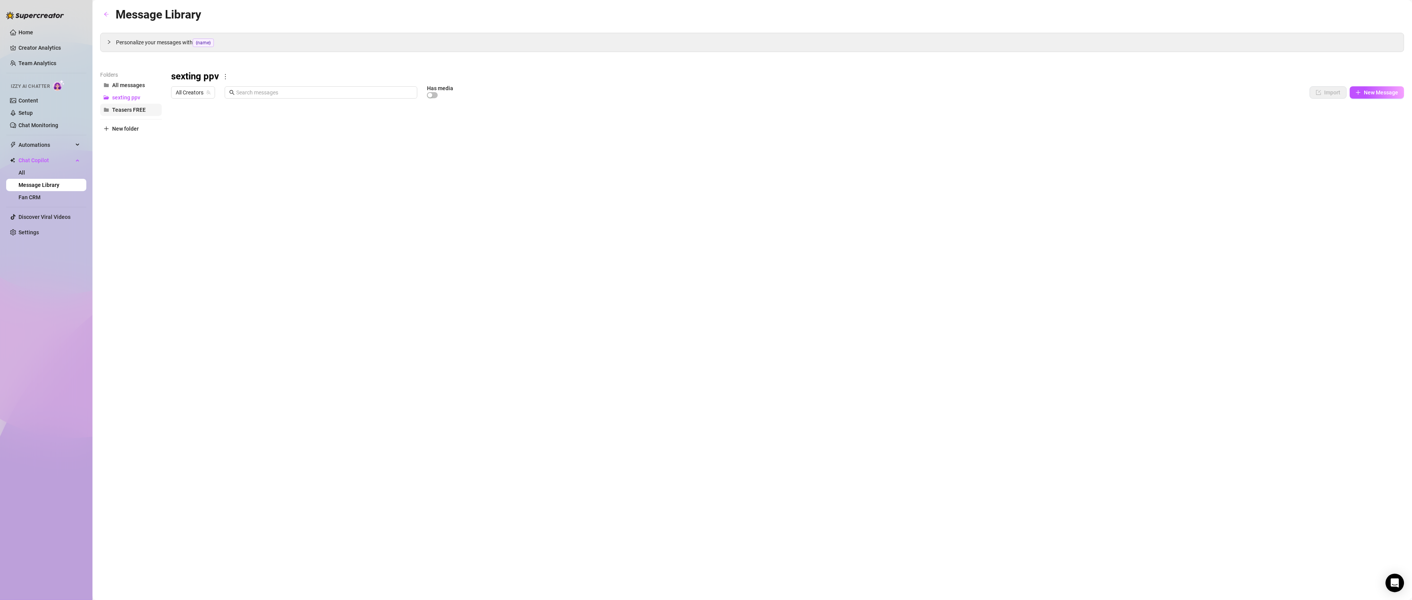
click at [119, 107] on span "Teasers FREE" at bounding box center [129, 110] width 34 height 6
click at [867, 232] on div at bounding box center [788, 188] width 1234 height 172
click at [867, 234] on div at bounding box center [788, 188] width 1234 height 172
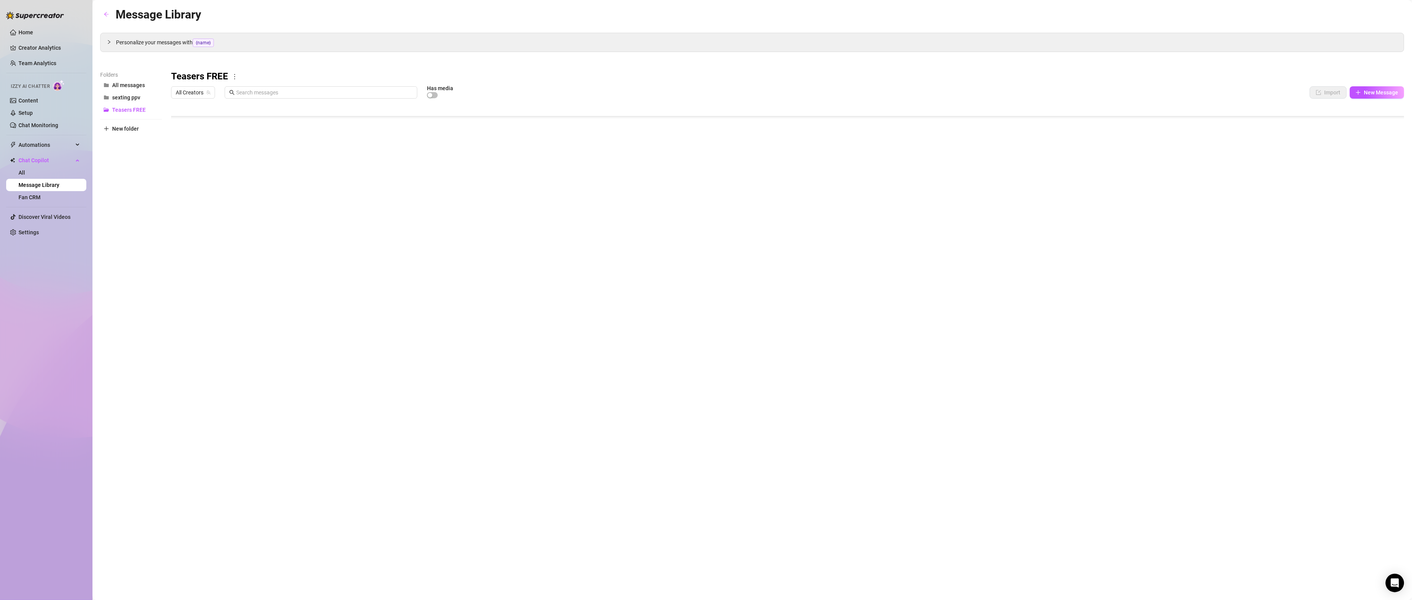
click at [867, 234] on div at bounding box center [788, 188] width 1234 height 172
click at [867, 232] on div at bounding box center [788, 188] width 1234 height 172
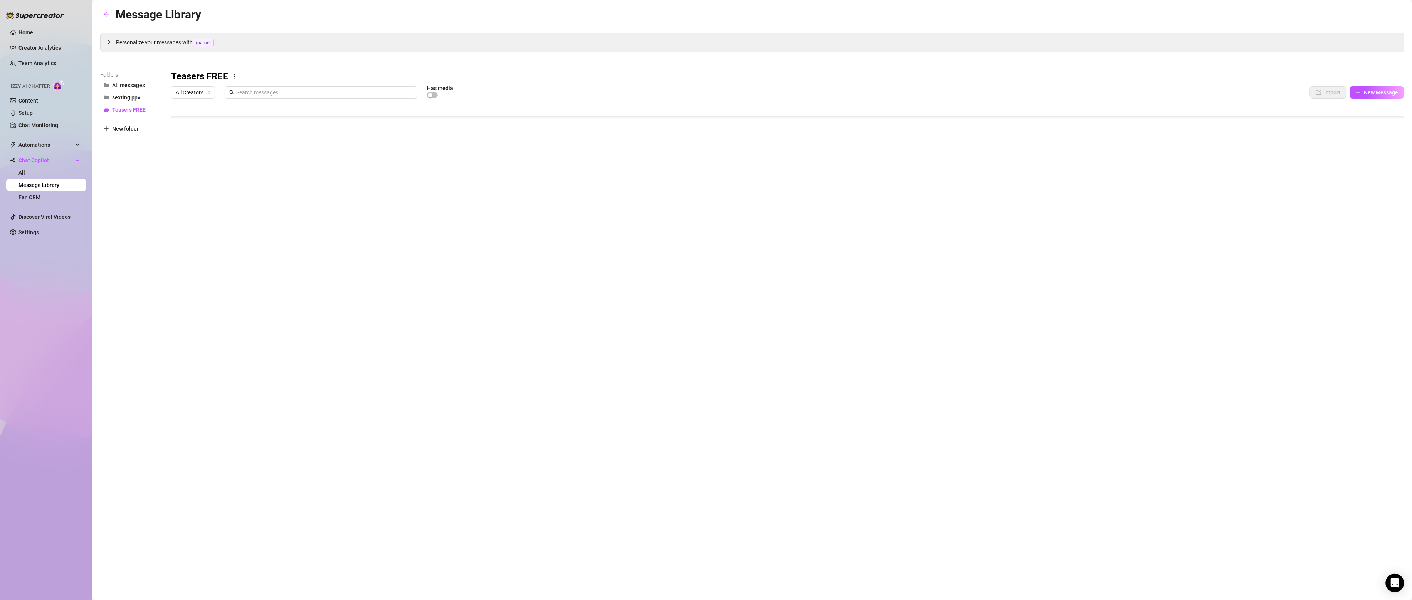
click at [867, 218] on div at bounding box center [788, 188] width 1234 height 172
click at [867, 215] on div at bounding box center [788, 188] width 1234 height 172
click at [867, 215] on label "All" at bounding box center [1372, 219] width 68 height 10
click at [867, 215] on input "All" at bounding box center [1342, 219] width 5 height 8
checkbox input "true"
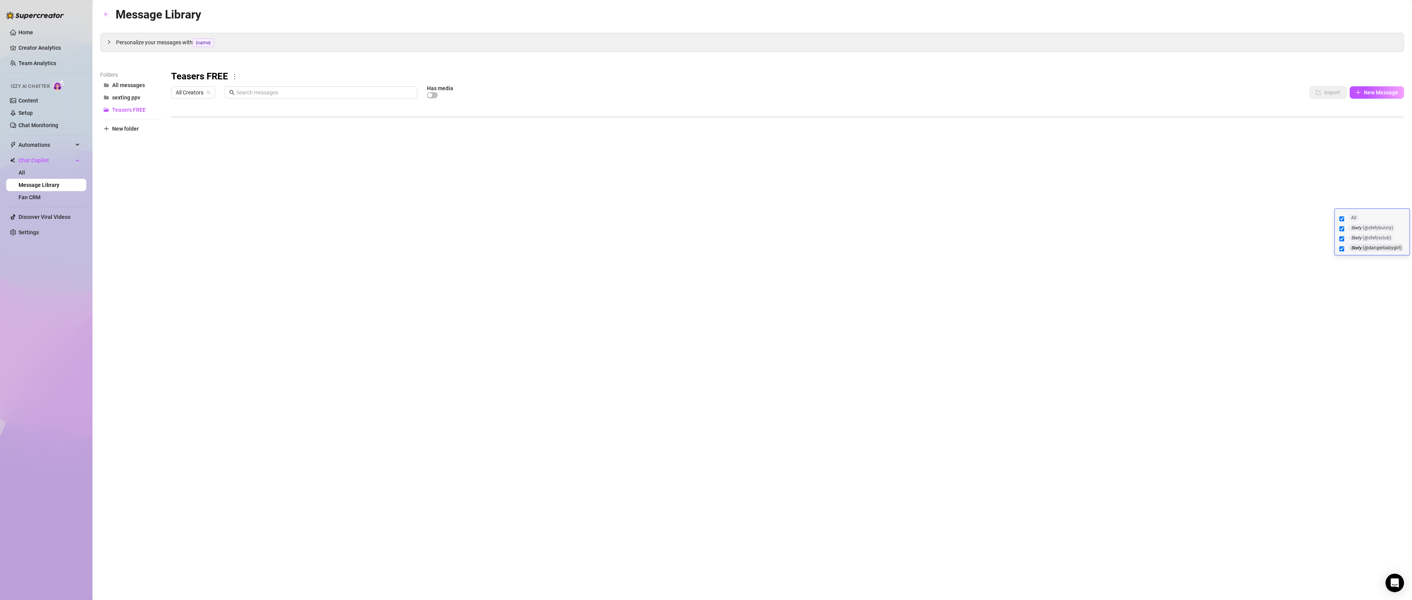
checkbox input "true"
click at [867, 202] on div at bounding box center [788, 188] width 1234 height 172
click at [867, 200] on div at bounding box center [788, 188] width 1234 height 172
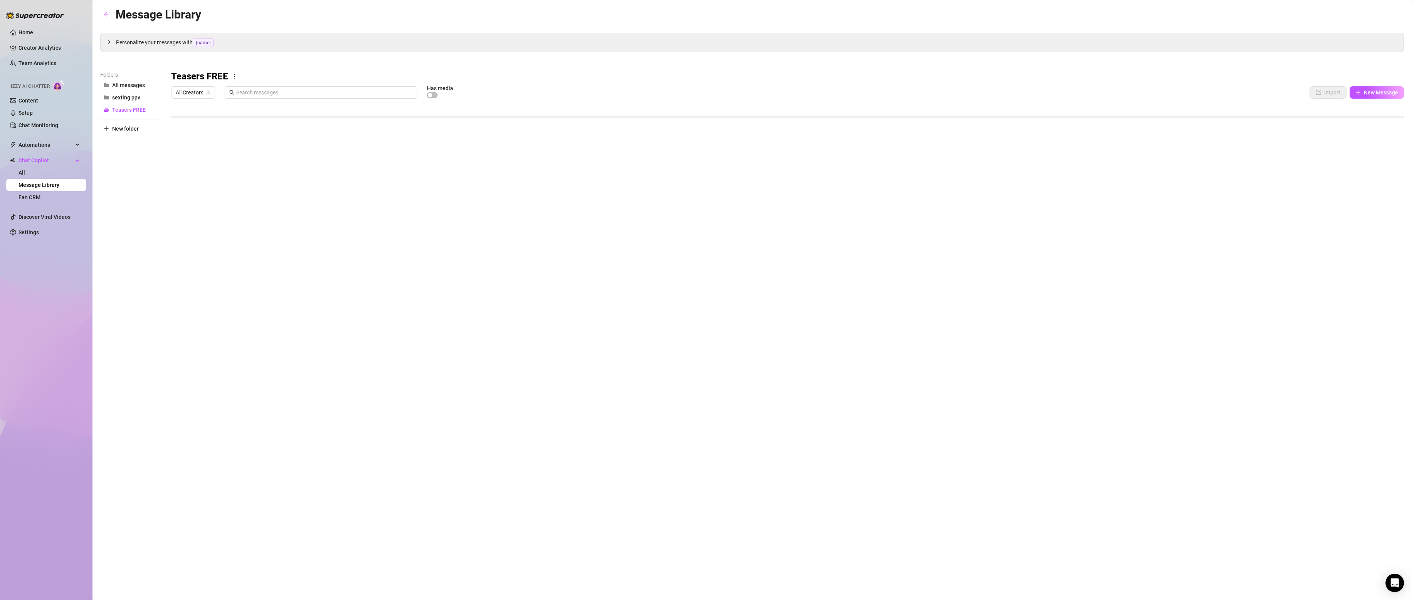
click at [867, 200] on div at bounding box center [788, 188] width 1234 height 172
click at [867, 201] on div at bounding box center [788, 188] width 1234 height 172
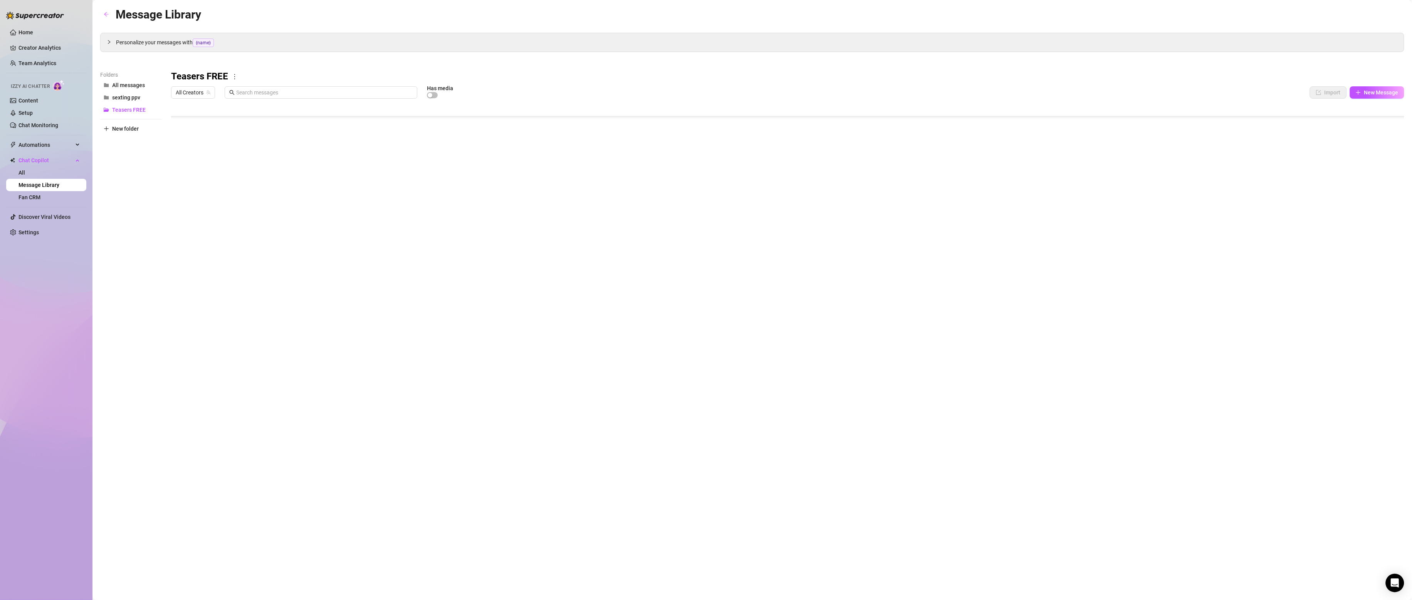
click at [867, 201] on div at bounding box center [788, 188] width 1234 height 172
click at [867, 205] on div at bounding box center [788, 188] width 1234 height 172
click at [867, 200] on div at bounding box center [788, 188] width 1234 height 172
click at [867, 242] on div at bounding box center [788, 188] width 1234 height 172
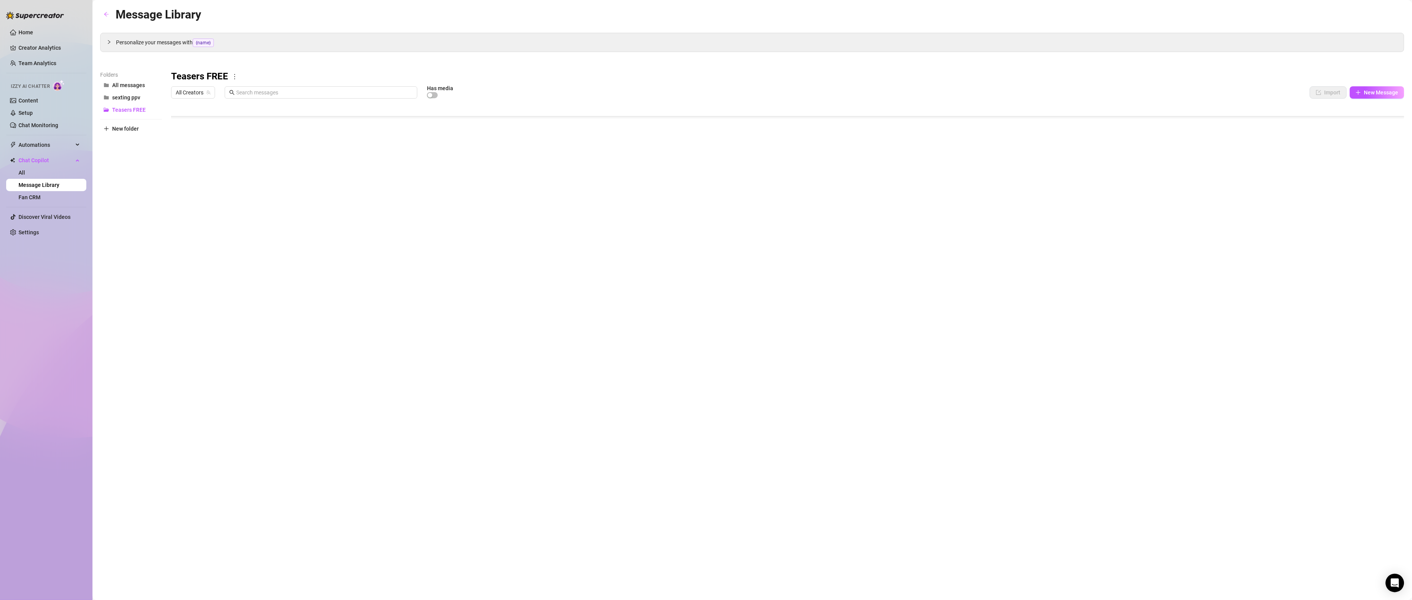
click at [867, 234] on div at bounding box center [788, 188] width 1234 height 172
click at [867, 232] on div at bounding box center [788, 188] width 1234 height 172
drag, startPoint x: 1378, startPoint y: 231, endPoint x: 1371, endPoint y: 230, distance: 6.6
click at [867, 230] on div at bounding box center [788, 188] width 1234 height 172
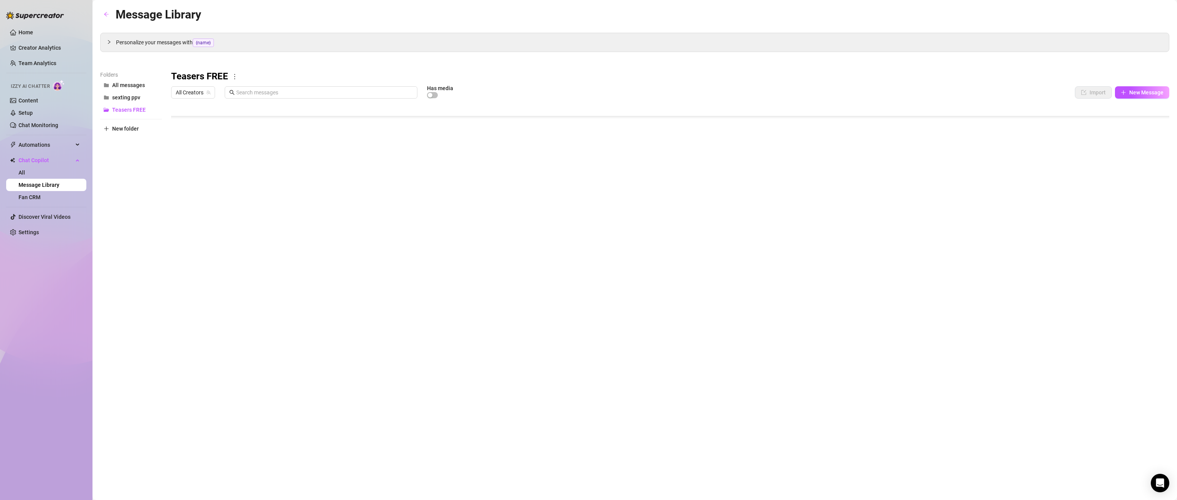
click at [867, 230] on div at bounding box center [670, 188] width 998 height 172
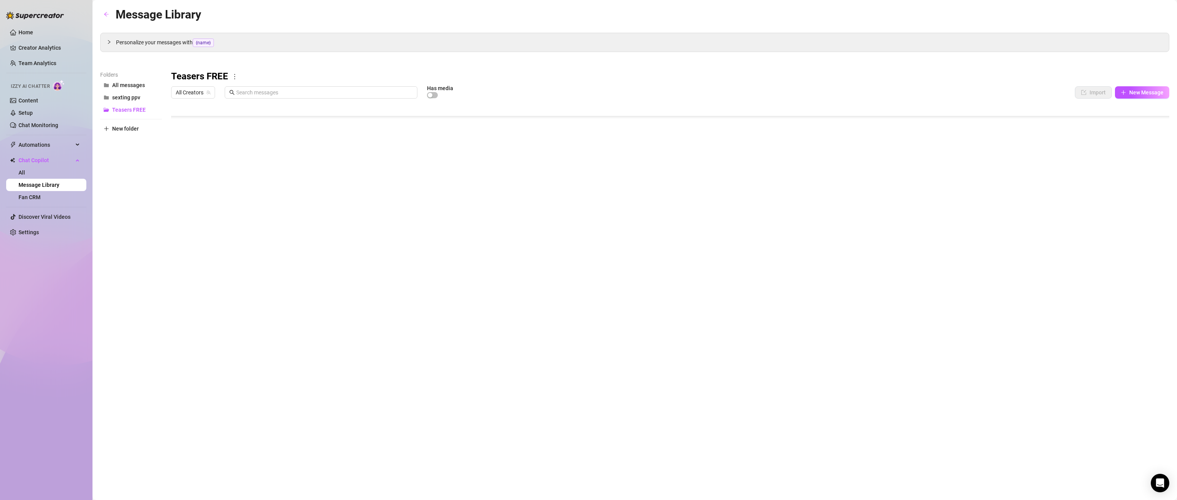
click at [867, 230] on div at bounding box center [670, 188] width 998 height 172
click at [867, 236] on div at bounding box center [670, 188] width 998 height 172
click at [867, 190] on div at bounding box center [670, 188] width 998 height 172
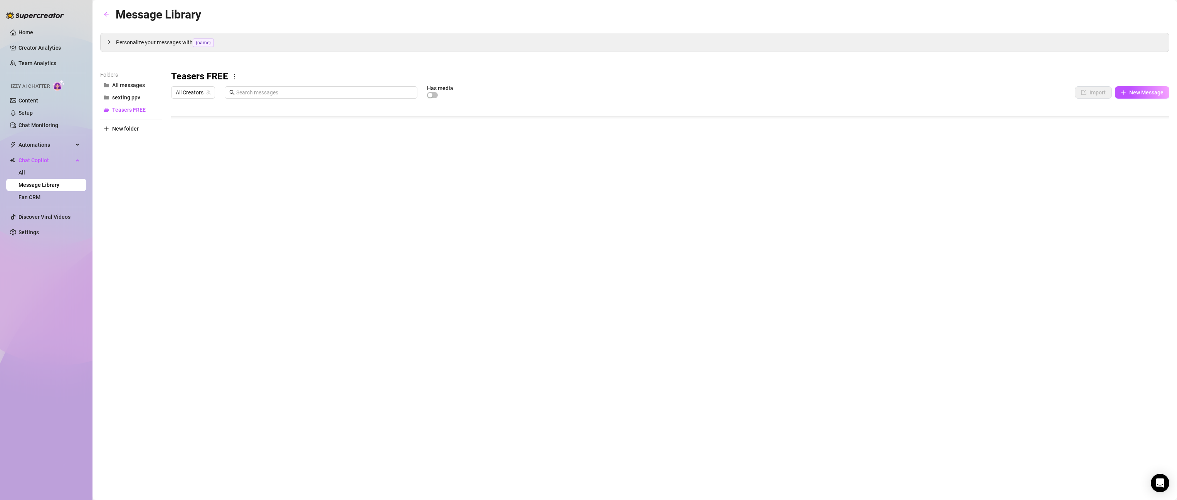
scroll to position [116, 0]
click at [867, 190] on div at bounding box center [670, 188] width 998 height 172
click at [867, 196] on div at bounding box center [670, 188] width 998 height 172
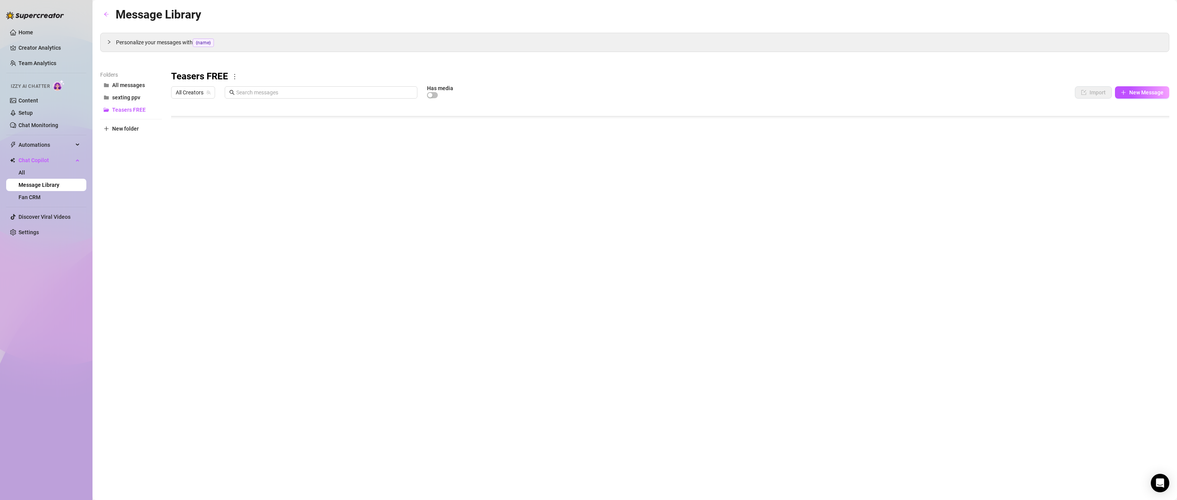
click at [867, 196] on div at bounding box center [670, 188] width 998 height 172
click at [867, 184] on div at bounding box center [670, 188] width 998 height 172
click at [867, 182] on div at bounding box center [670, 188] width 998 height 172
click at [867, 182] on label "All" at bounding box center [1137, 184] width 68 height 10
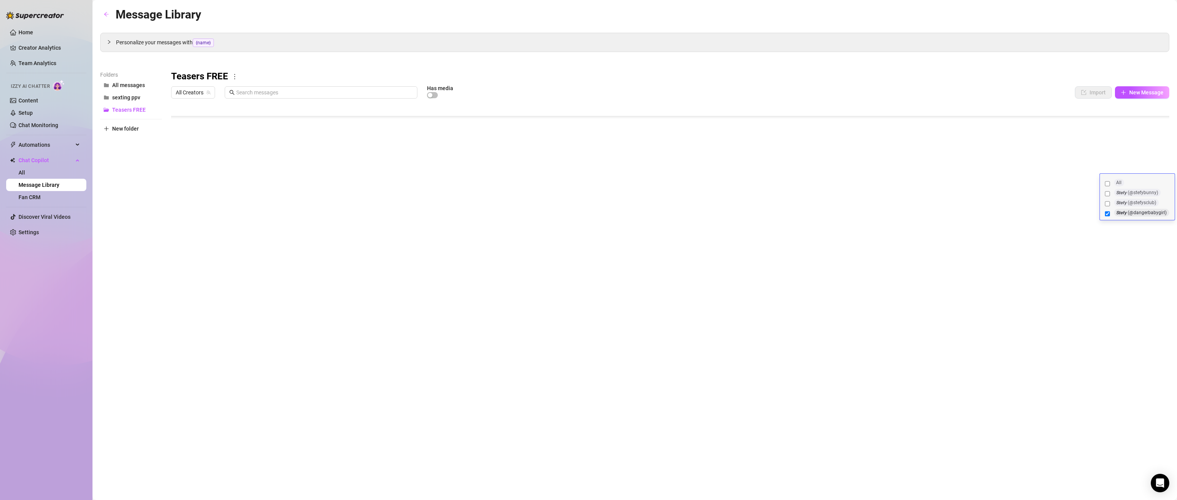
click at [867, 182] on input "All" at bounding box center [1107, 184] width 5 height 8
checkbox input "true"
click at [867, 165] on div at bounding box center [670, 188] width 998 height 172
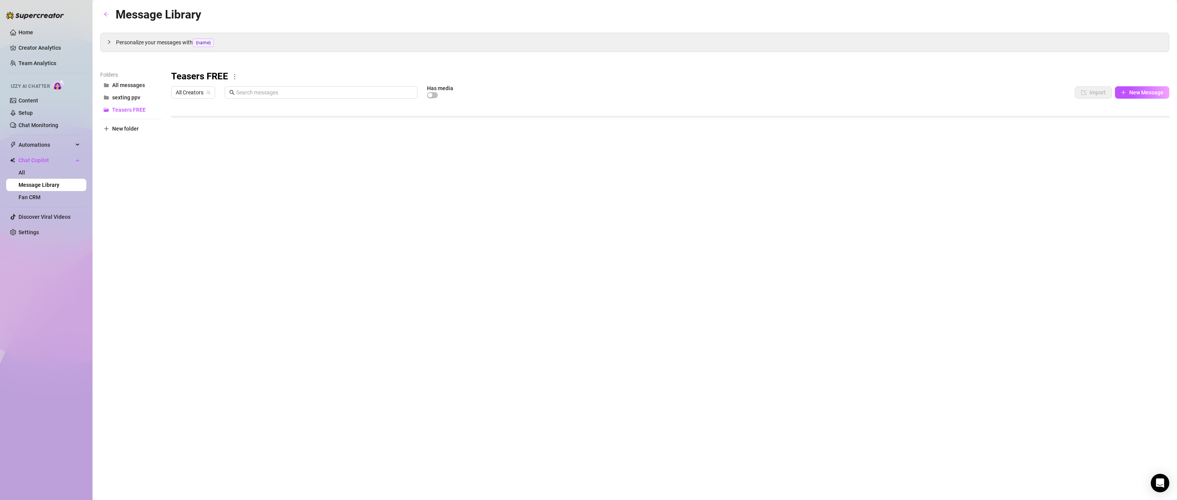
click at [867, 165] on div at bounding box center [670, 188] width 998 height 172
click at [867, 169] on div at bounding box center [670, 188] width 998 height 172
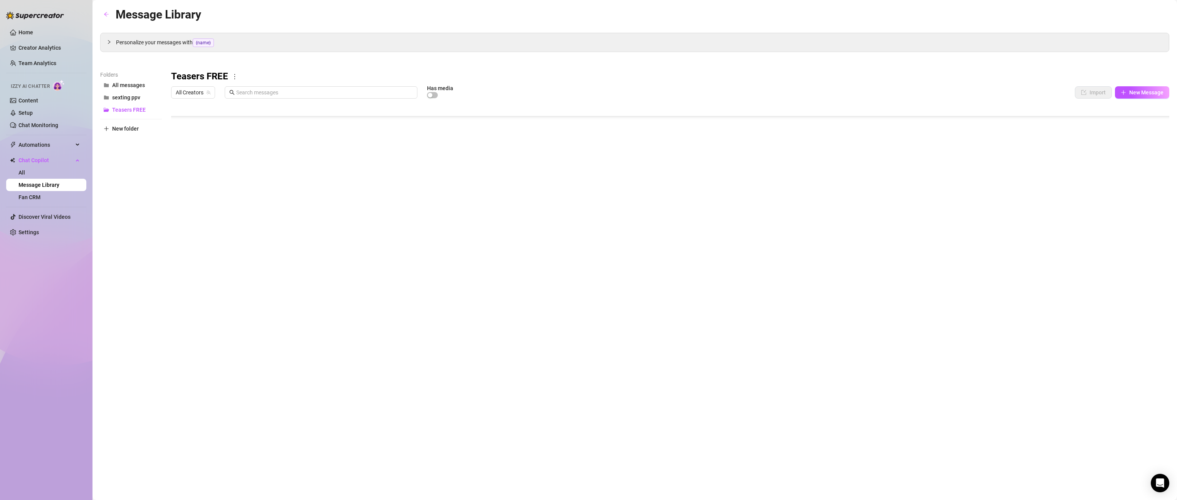
click at [867, 166] on div at bounding box center [670, 188] width 998 height 172
click at [867, 157] on div at bounding box center [670, 188] width 998 height 172
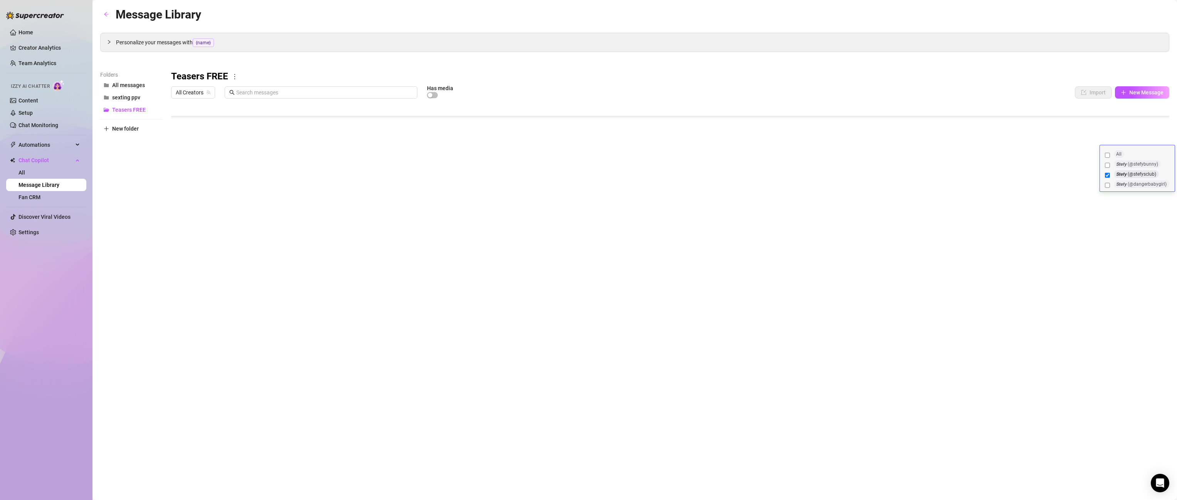
click at [867, 157] on label "All" at bounding box center [1137, 155] width 68 height 10
click at [867, 157] on input "All" at bounding box center [1107, 155] width 5 height 8
checkbox input "true"
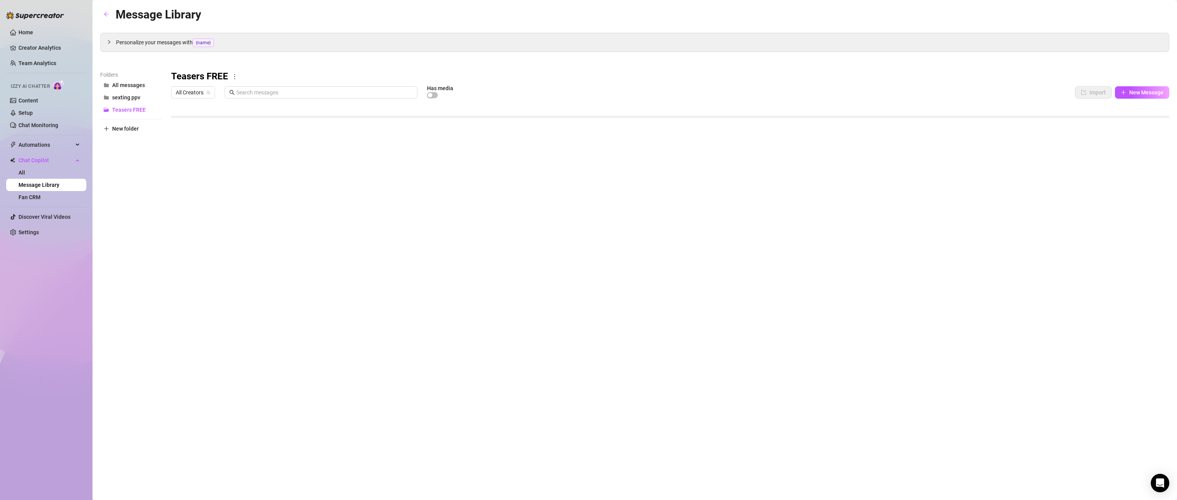
click at [867, 287] on div "Message Library Personalize your messages with {name} Insert the placeholder {n…" at bounding box center [634, 241] width 1069 height 472
click at [867, 253] on div at bounding box center [670, 188] width 998 height 172
click at [867, 250] on div at bounding box center [670, 188] width 998 height 172
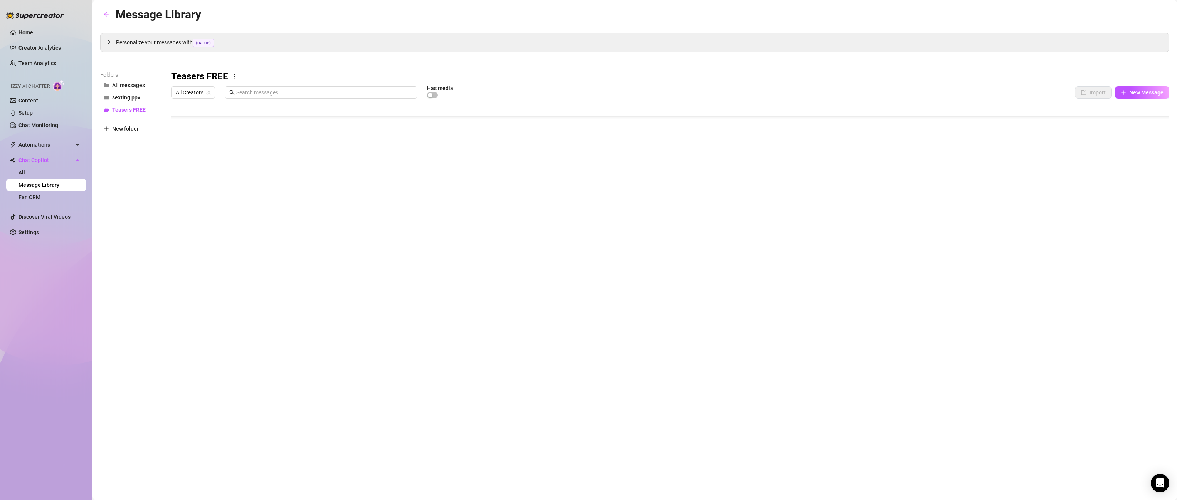
click at [867, 249] on div at bounding box center [670, 188] width 998 height 172
click at [867, 275] on div "Message Library Personalize your messages with {name} Insert the placeholder {n…" at bounding box center [634, 241] width 1069 height 472
click at [867, 250] on div at bounding box center [670, 188] width 998 height 172
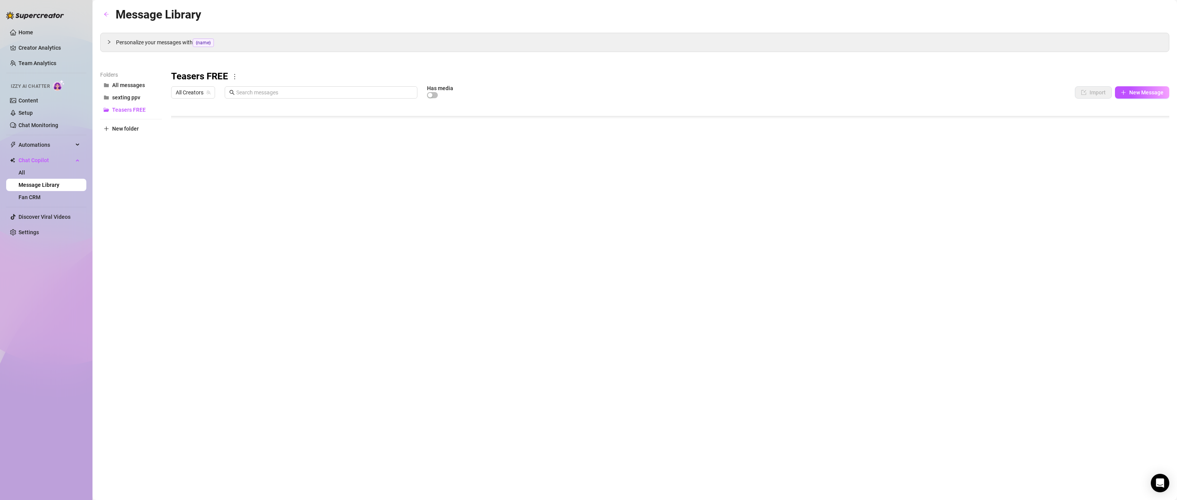
click at [867, 301] on div "Message Library Personalize your messages with {name} Insert the placeholder {n…" at bounding box center [634, 241] width 1069 height 472
click at [867, 225] on div at bounding box center [670, 188] width 998 height 172
click at [867, 249] on div at bounding box center [670, 188] width 998 height 172
click at [867, 247] on div at bounding box center [670, 188] width 998 height 172
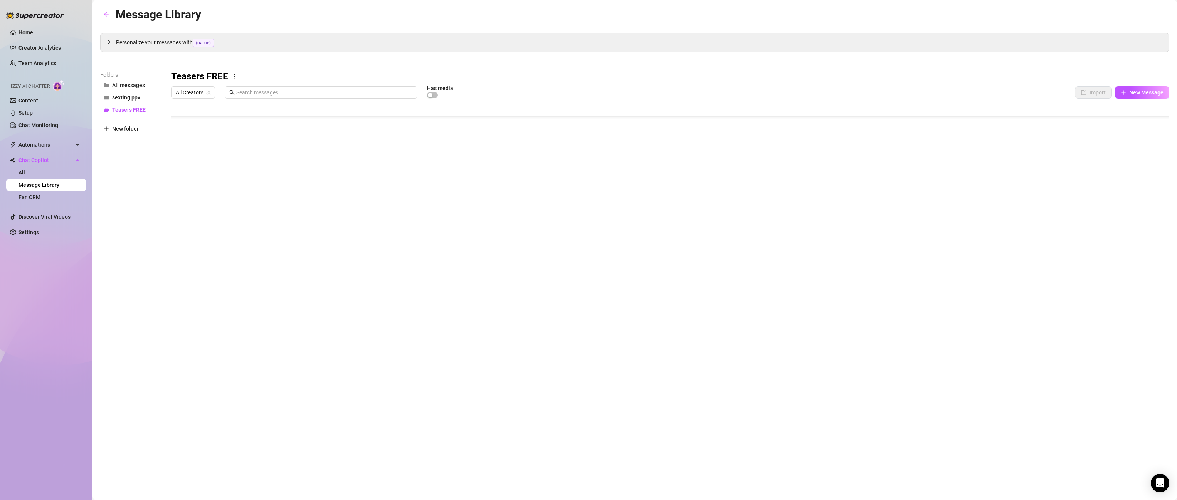
click at [867, 247] on div at bounding box center [670, 188] width 998 height 172
click at [867, 246] on div at bounding box center [670, 188] width 998 height 172
click at [867, 245] on div at bounding box center [670, 188] width 998 height 172
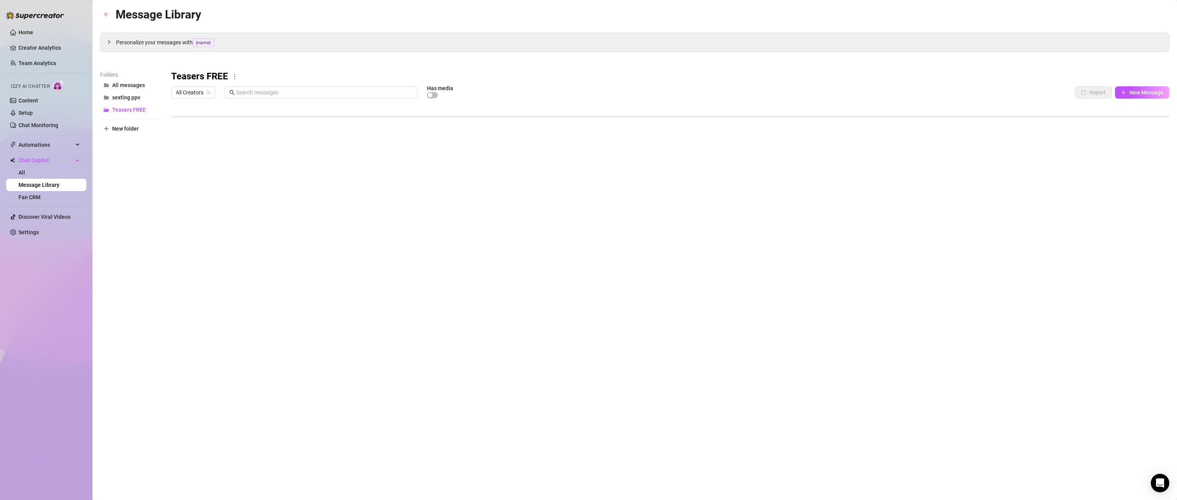
click at [867, 245] on div at bounding box center [670, 188] width 998 height 172
click at [867, 277] on div "Message Library Personalize your messages with {name} Insert the placeholder {n…" at bounding box center [634, 241] width 1069 height 472
click at [867, 219] on div at bounding box center [670, 188] width 998 height 172
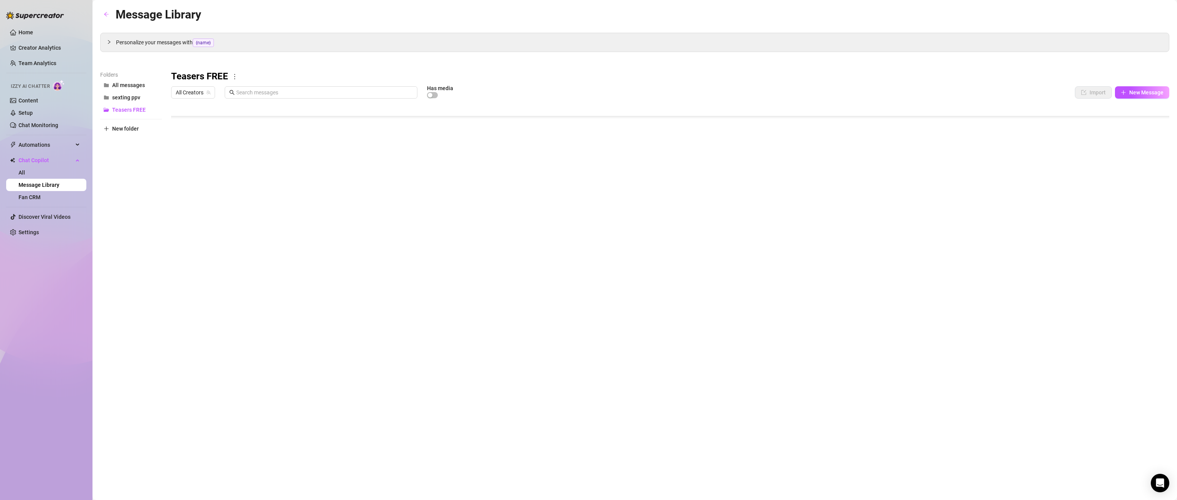
click at [867, 205] on div at bounding box center [670, 188] width 998 height 172
click at [867, 174] on div at bounding box center [670, 188] width 998 height 172
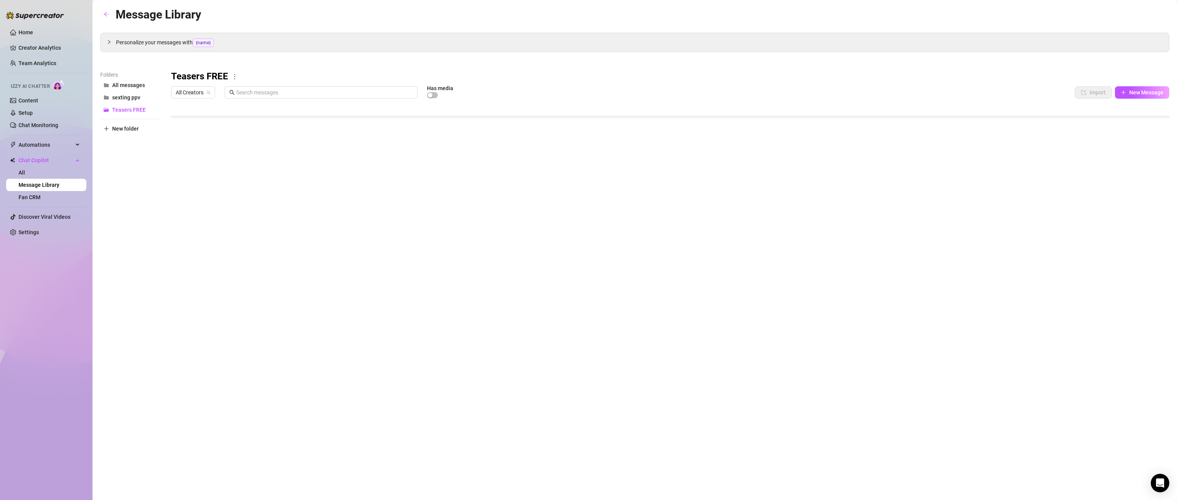
click at [867, 139] on div at bounding box center [670, 188] width 998 height 172
click at [867, 121] on div at bounding box center [670, 188] width 998 height 172
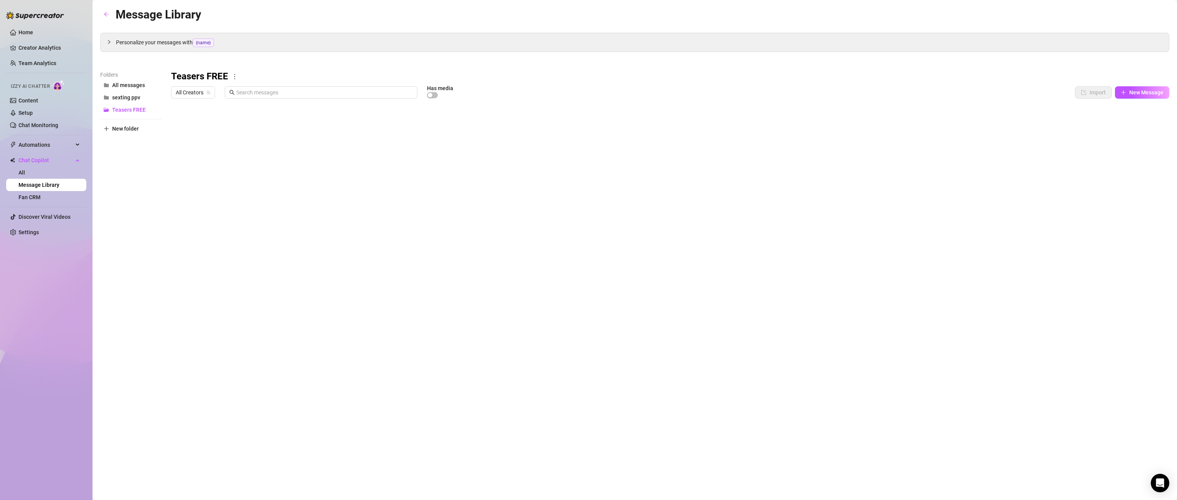
click at [867, 125] on div at bounding box center [670, 188] width 998 height 172
click at [867, 141] on div at bounding box center [670, 188] width 998 height 172
click at [867, 136] on div at bounding box center [670, 188] width 998 height 172
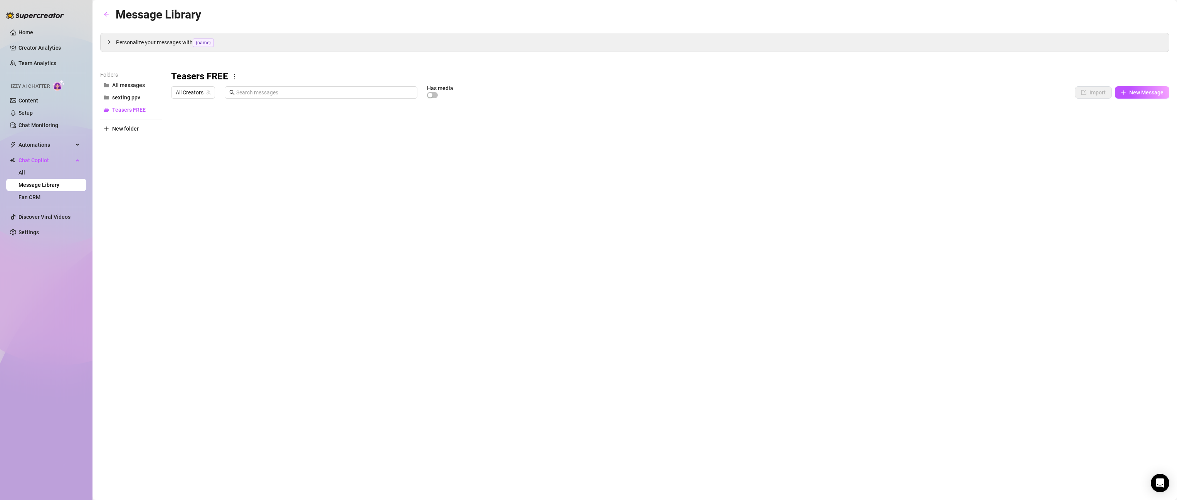
click at [867, 136] on div at bounding box center [670, 188] width 998 height 172
click at [867, 139] on div at bounding box center [670, 188] width 998 height 172
click at [867, 155] on div at bounding box center [670, 188] width 998 height 172
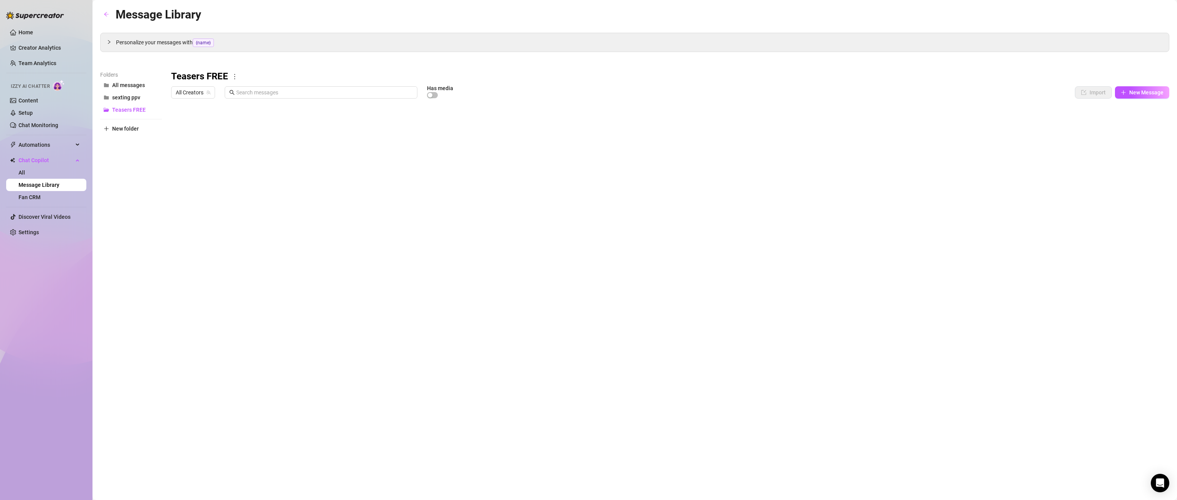
click at [867, 155] on div at bounding box center [670, 188] width 998 height 172
click at [867, 153] on div at bounding box center [670, 188] width 998 height 172
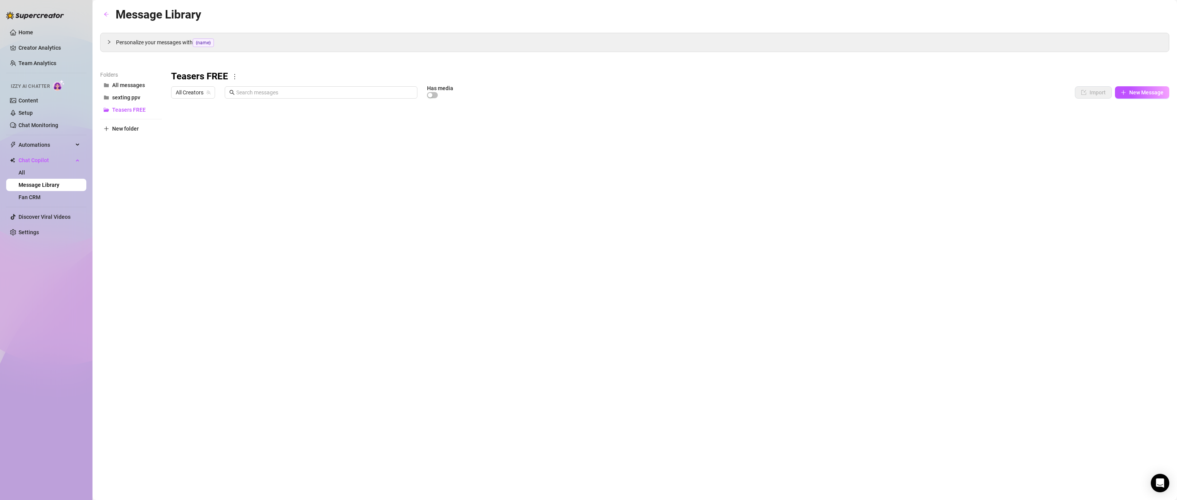
click at [867, 153] on div at bounding box center [670, 188] width 998 height 172
click at [867, 172] on div at bounding box center [670, 188] width 998 height 172
click at [867, 170] on div at bounding box center [670, 188] width 998 height 172
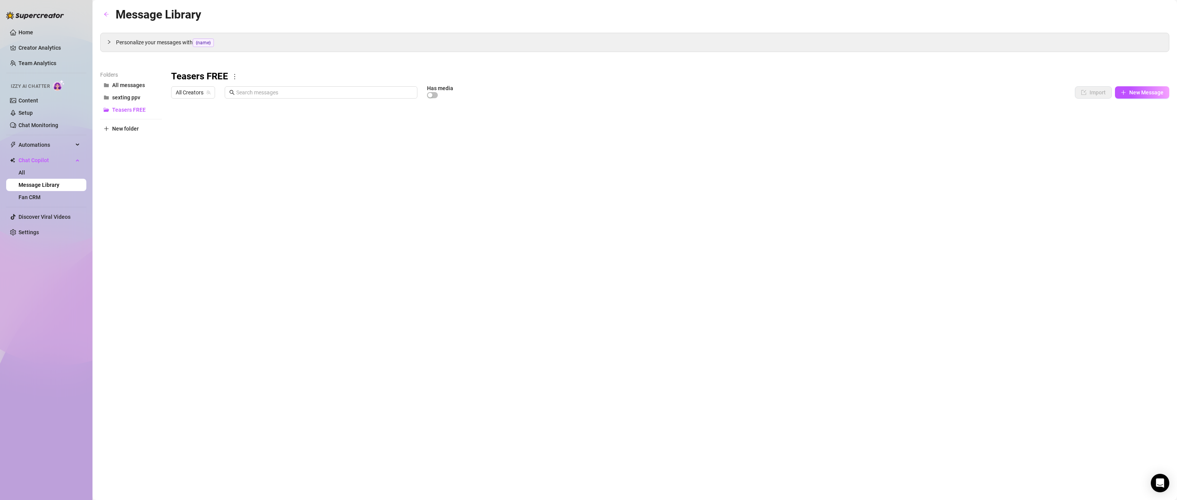
scroll to position [0, 0]
click at [867, 189] on div at bounding box center [670, 188] width 998 height 172
click at [867, 183] on div at bounding box center [670, 188] width 998 height 172
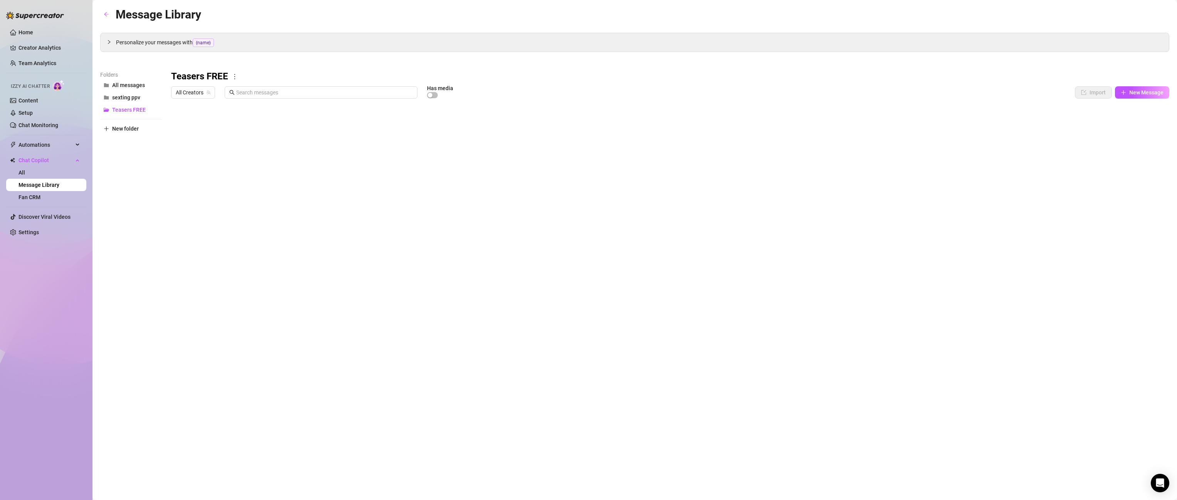
click at [867, 183] on div at bounding box center [670, 188] width 998 height 172
click at [867, 198] on div at bounding box center [670, 188] width 998 height 172
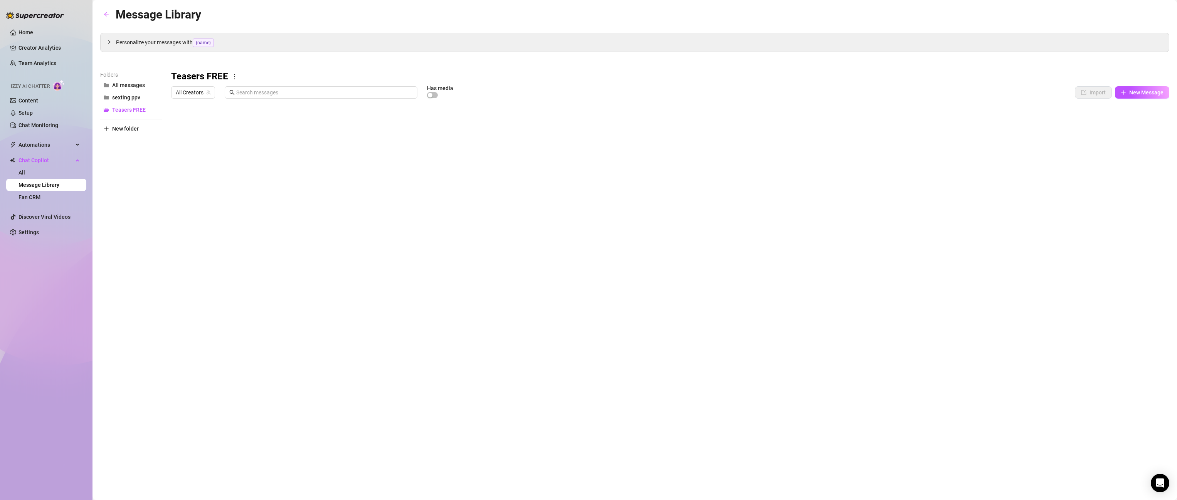
click at [867, 198] on div at bounding box center [670, 188] width 998 height 172
click at [867, 199] on div at bounding box center [670, 188] width 998 height 172
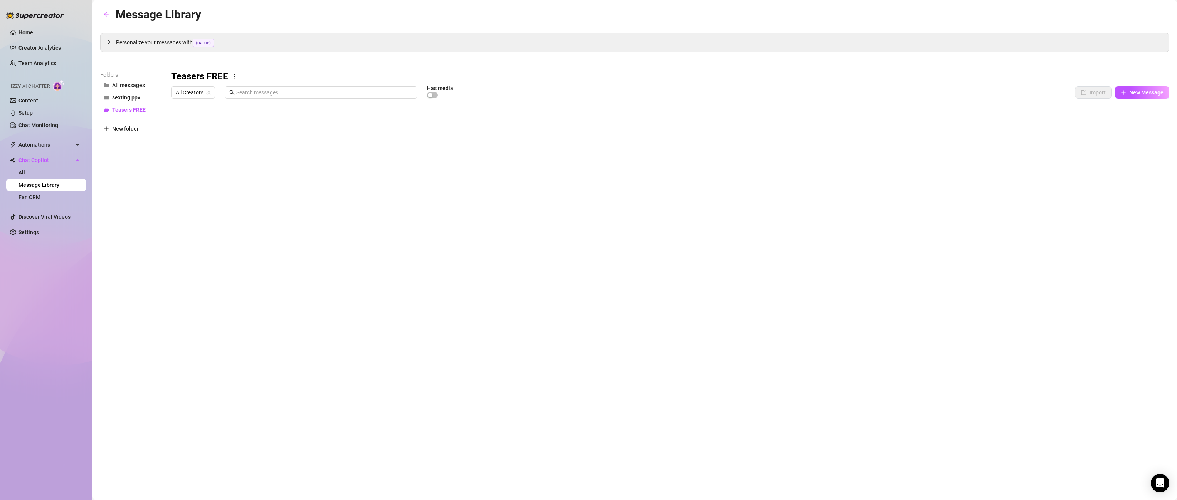
click at [867, 199] on div at bounding box center [670, 188] width 998 height 172
click at [867, 210] on div at bounding box center [670, 188] width 998 height 172
click at [867, 219] on div at bounding box center [670, 188] width 998 height 172
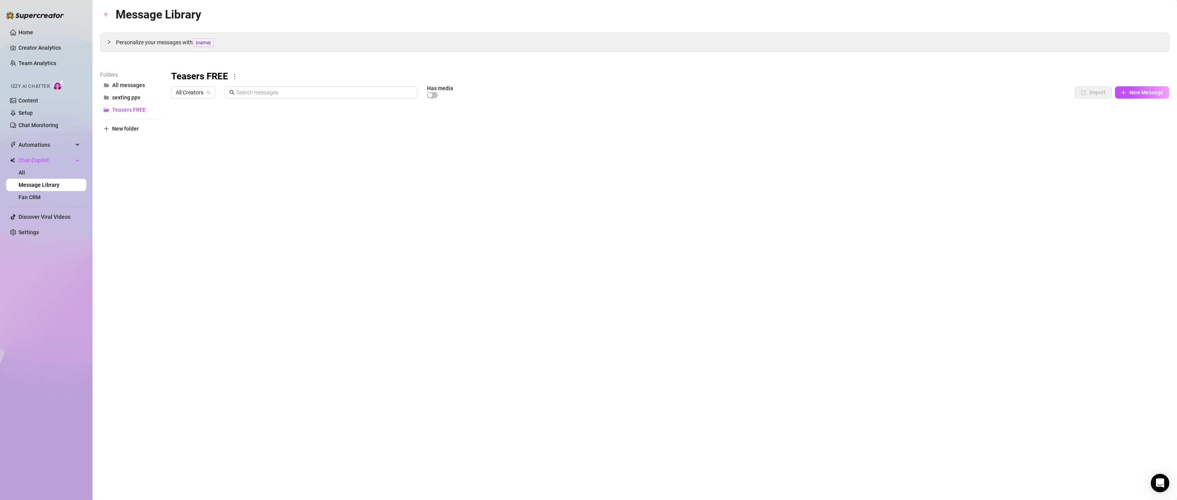
click at [867, 215] on div at bounding box center [670, 188] width 998 height 172
click at [867, 213] on div at bounding box center [670, 188] width 998 height 172
drag, startPoint x: 1138, startPoint y: 213, endPoint x: 1143, endPoint y: 224, distance: 11.6
click at [867, 217] on div at bounding box center [670, 188] width 998 height 172
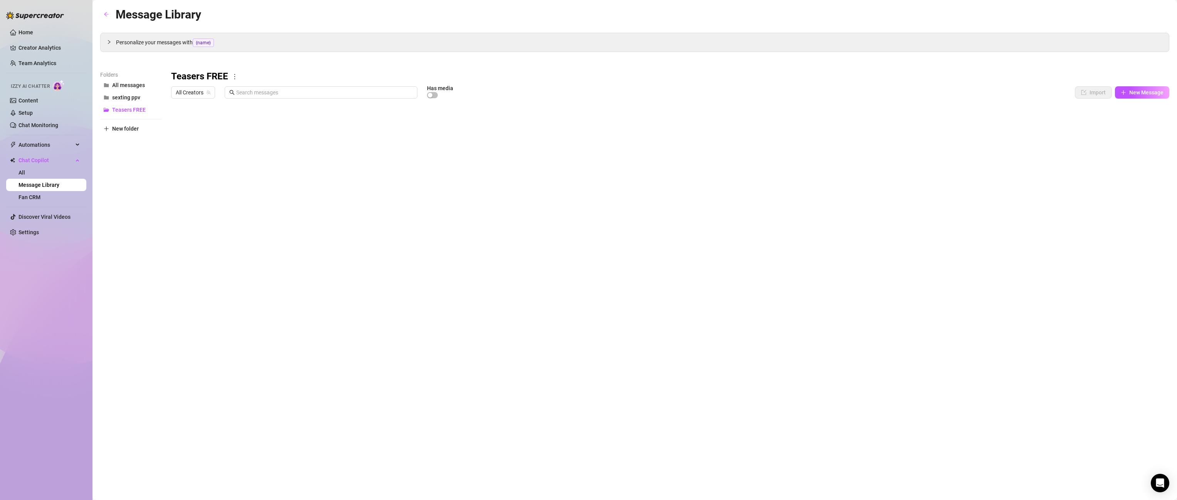
click at [867, 237] on div at bounding box center [670, 188] width 998 height 172
click at [867, 228] on div at bounding box center [670, 188] width 998 height 172
drag, startPoint x: 1137, startPoint y: 228, endPoint x: 1139, endPoint y: 231, distance: 4.2
click at [867, 229] on div at bounding box center [670, 188] width 998 height 172
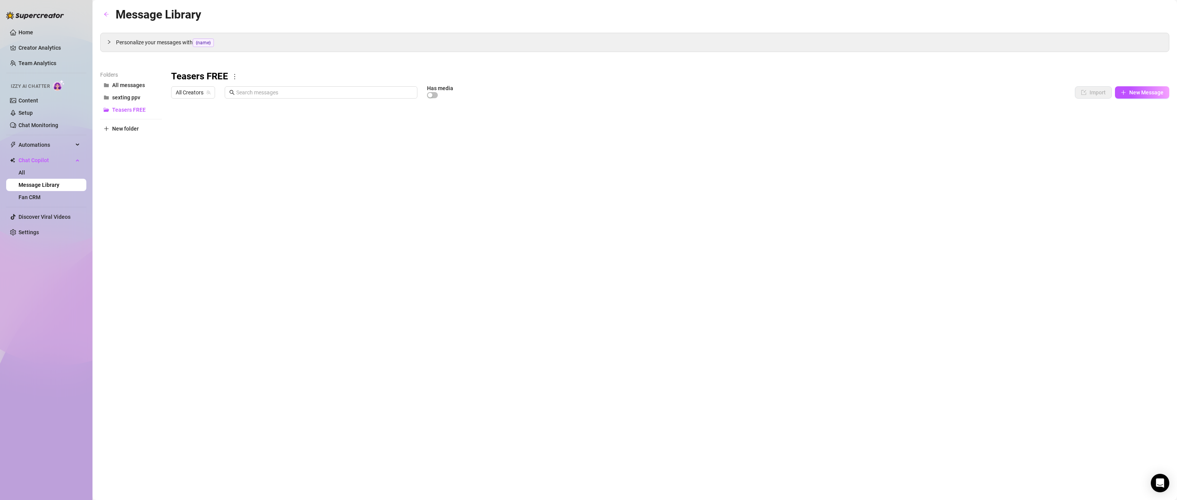
click at [867, 231] on div at bounding box center [670, 188] width 998 height 172
drag, startPoint x: 1139, startPoint y: 231, endPoint x: 1143, endPoint y: 241, distance: 9.8
click at [867, 232] on div at bounding box center [670, 188] width 998 height 172
drag, startPoint x: 1143, startPoint y: 241, endPoint x: 1134, endPoint y: 250, distance: 12.8
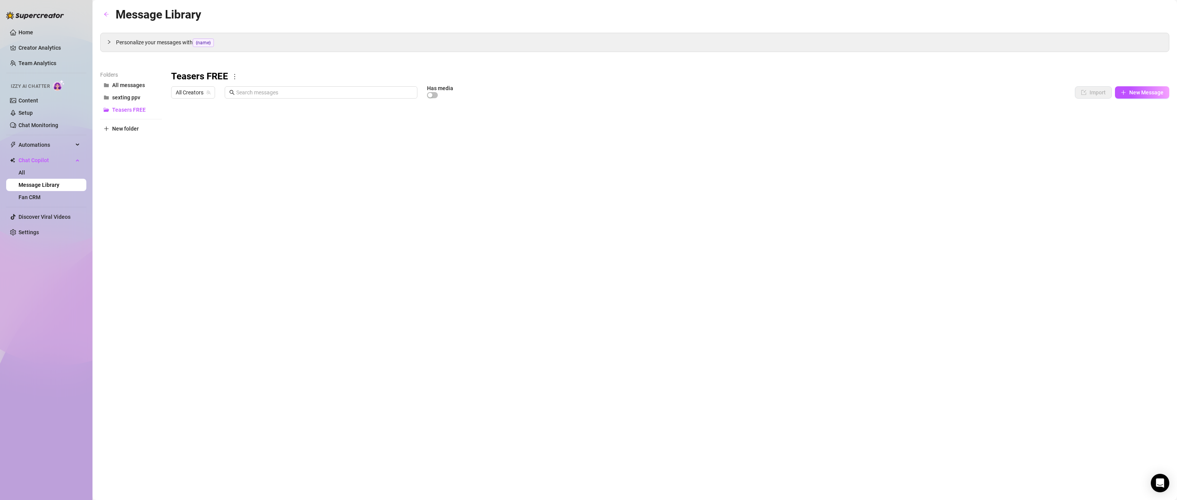
click at [867, 241] on div at bounding box center [670, 188] width 998 height 172
click at [867, 249] on div at bounding box center [670, 188] width 998 height 172
click at [867, 241] on div at bounding box center [670, 188] width 998 height 172
click at [867, 108] on div at bounding box center [670, 188] width 998 height 172
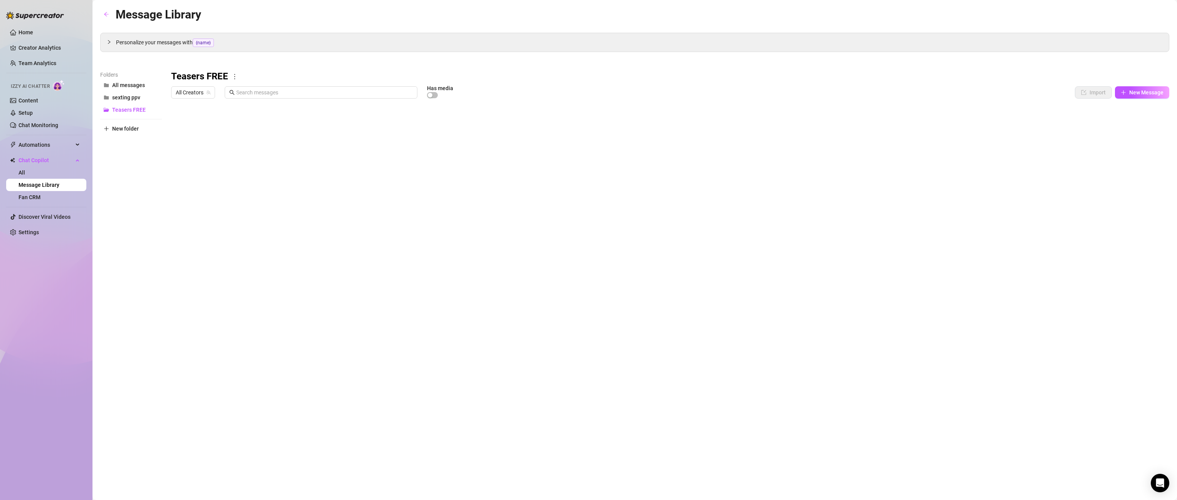
click at [867, 108] on div at bounding box center [670, 188] width 998 height 172
drag, startPoint x: 1144, startPoint y: 130, endPoint x: 1141, endPoint y: 126, distance: 4.9
click at [867, 130] on div at bounding box center [670, 188] width 998 height 172
drag, startPoint x: 1141, startPoint y: 126, endPoint x: 1138, endPoint y: 123, distance: 4.4
click at [867, 126] on div at bounding box center [670, 188] width 998 height 172
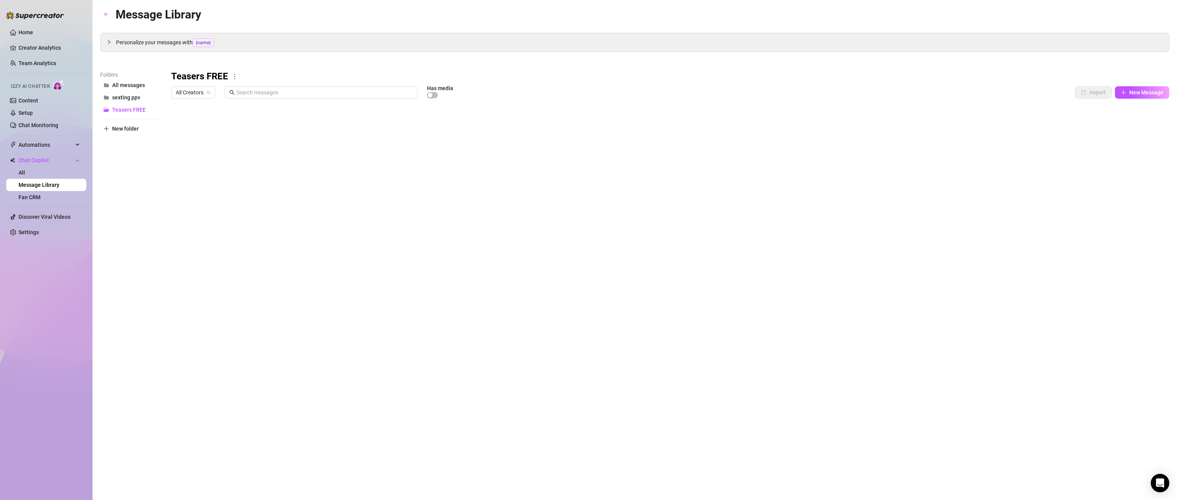
click at [867, 123] on div at bounding box center [670, 188] width 998 height 172
click at [199, 93] on span "All Creators" at bounding box center [193, 93] width 35 height 12
click at [205, 120] on span "( stefybunny )" at bounding box center [220, 120] width 31 height 8
click at [867, 198] on div at bounding box center [670, 188] width 998 height 172
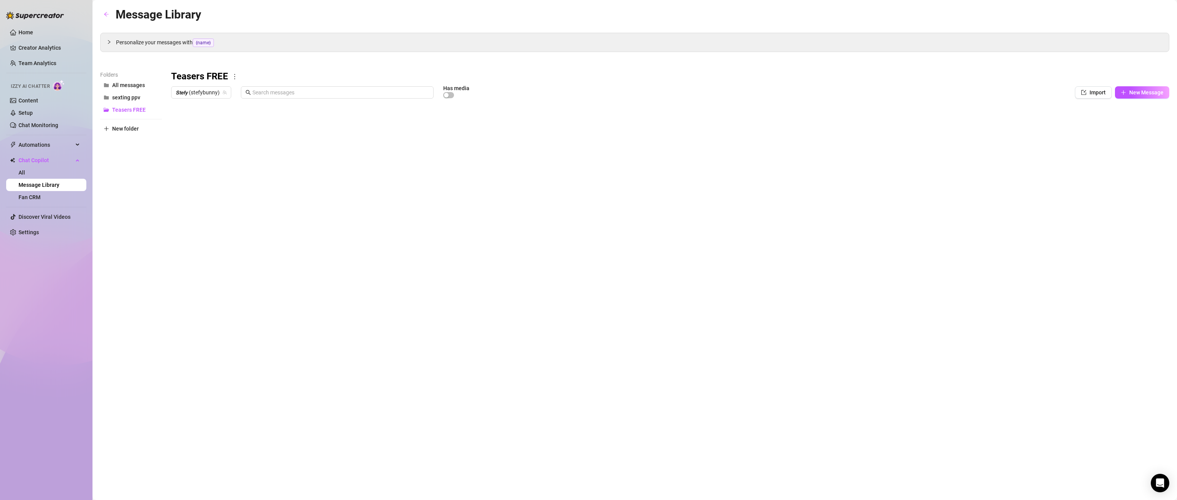
click at [867, 198] on div at bounding box center [670, 188] width 998 height 172
click at [867, 197] on div at bounding box center [670, 188] width 998 height 172
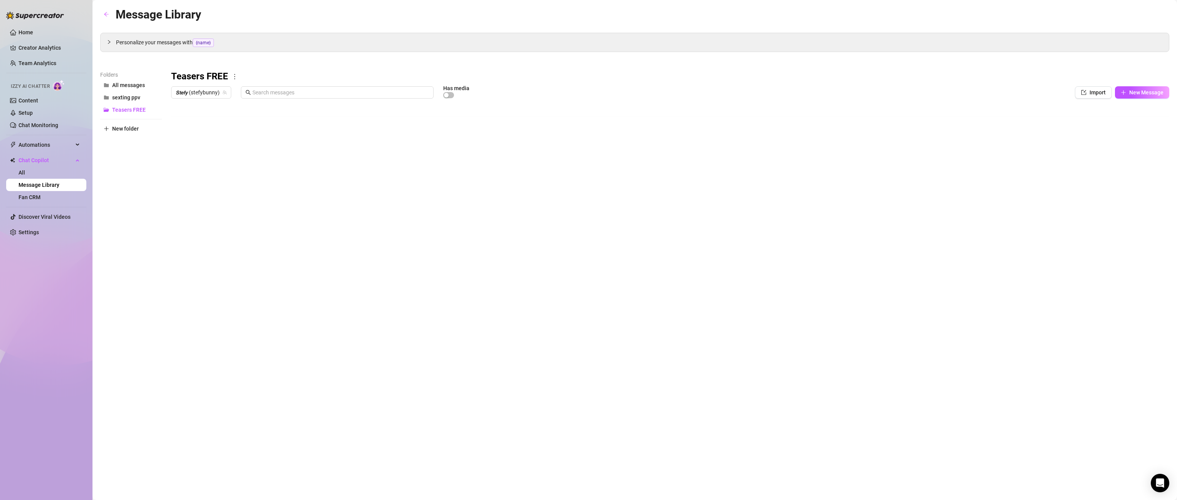
scroll to position [3, 0]
click at [867, 197] on div at bounding box center [670, 188] width 998 height 172
click at [867, 198] on div at bounding box center [670, 188] width 998 height 172
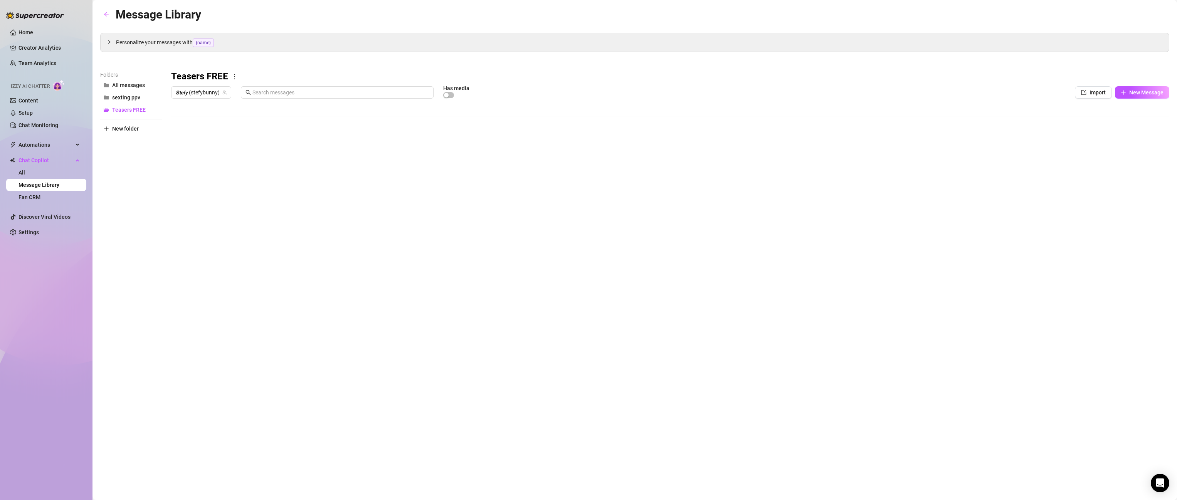
scroll to position [2, 0]
click at [867, 198] on div at bounding box center [670, 188] width 998 height 172
click at [867, 178] on div at bounding box center [670, 188] width 998 height 172
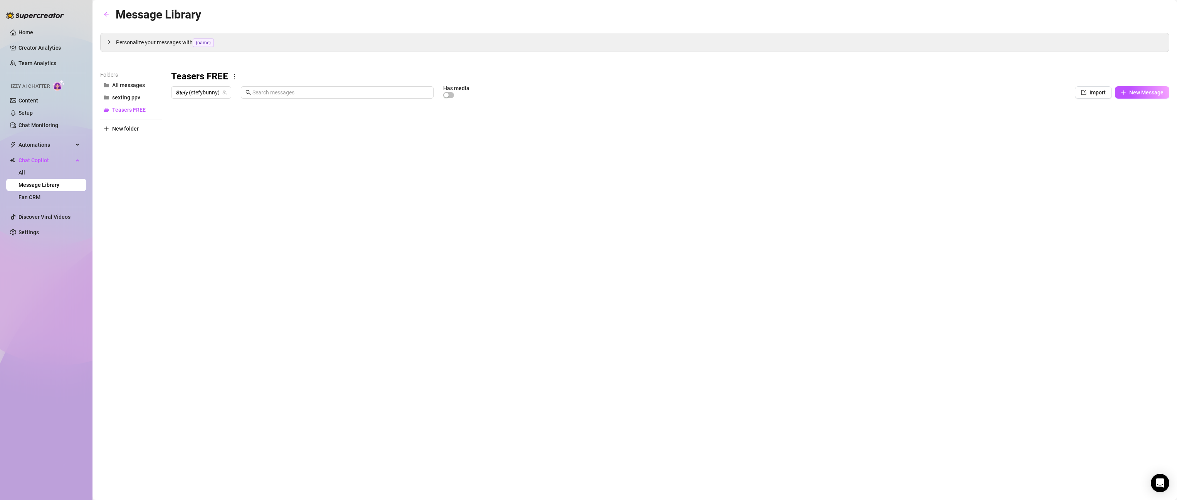
click at [867, 178] on div at bounding box center [670, 188] width 998 height 172
click at [867, 159] on div at bounding box center [670, 188] width 998 height 172
click at [867, 151] on div at bounding box center [670, 188] width 998 height 172
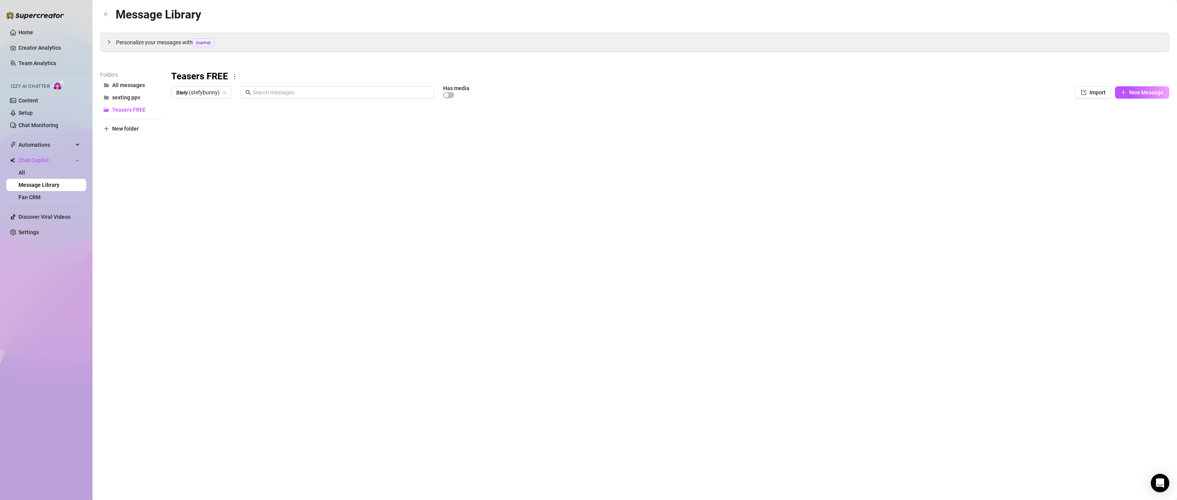
click at [867, 151] on div at bounding box center [670, 188] width 998 height 172
click at [867, 136] on div at bounding box center [670, 188] width 998 height 172
click at [867, 129] on div at bounding box center [670, 188] width 998 height 172
click at [867, 126] on div at bounding box center [670, 188] width 998 height 172
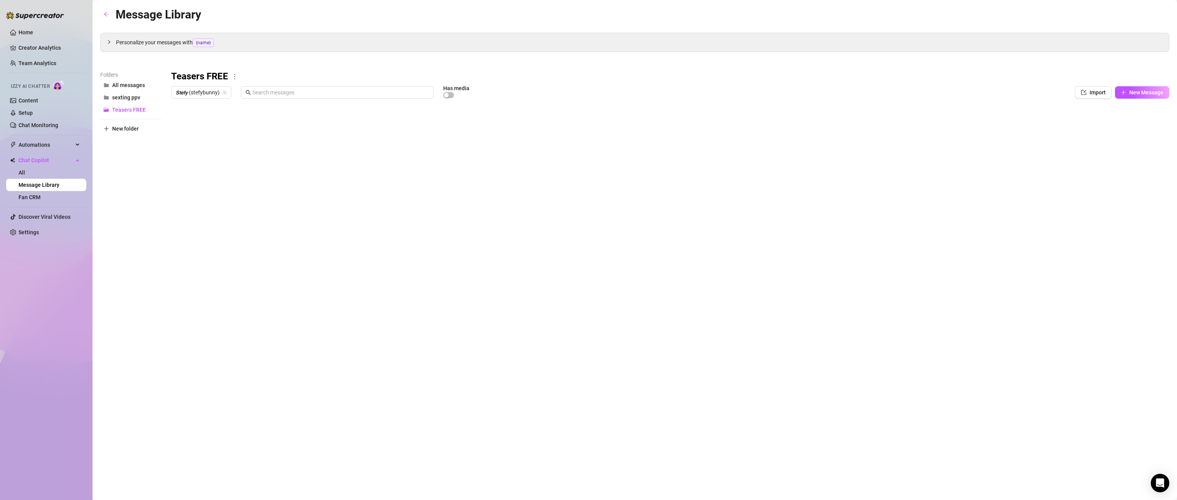
click at [867, 126] on div at bounding box center [670, 188] width 998 height 172
click at [867, 136] on div at bounding box center [670, 188] width 998 height 172
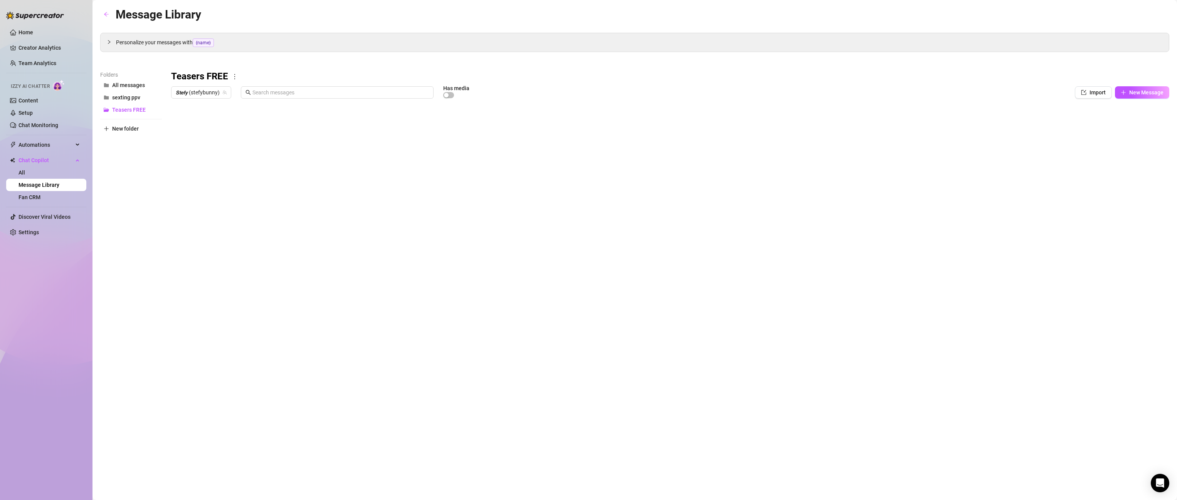
click at [867, 152] on div at bounding box center [670, 188] width 998 height 172
click at [867, 170] on div at bounding box center [670, 188] width 998 height 172
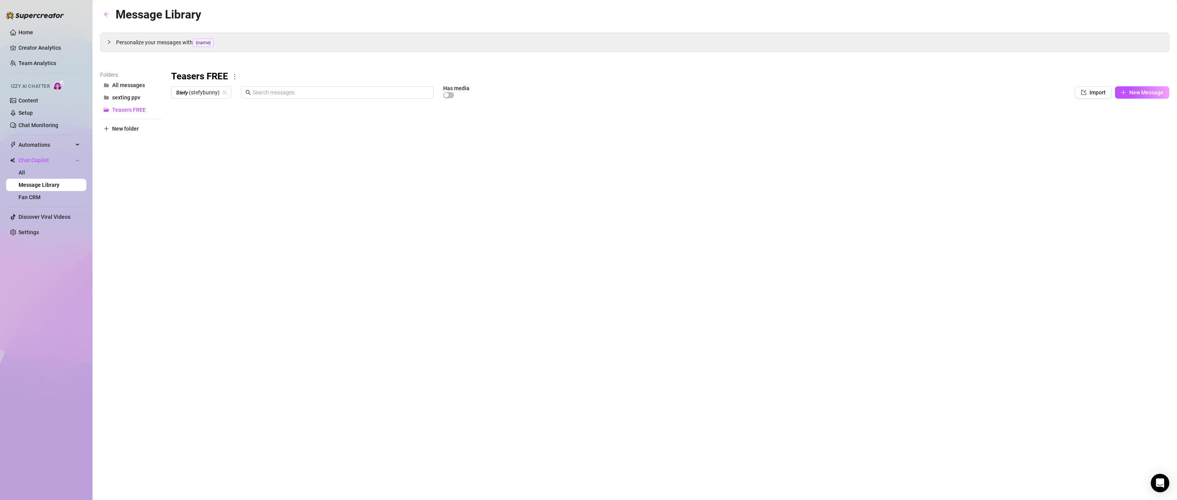
scroll to position [7, 0]
click at [123, 95] on span "sexting ppv" at bounding box center [126, 97] width 28 height 6
click at [195, 72] on h3 "sexting ppv" at bounding box center [195, 77] width 48 height 12
click at [212, 76] on h3 "sexting ppv" at bounding box center [195, 77] width 48 height 12
click at [223, 76] on icon "more" at bounding box center [225, 76] width 7 height 7
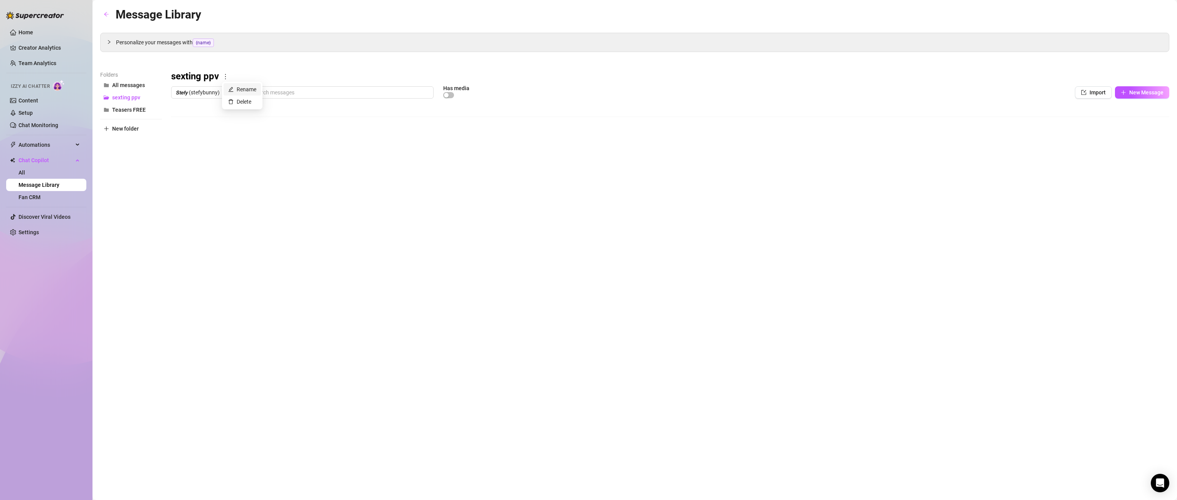
click at [237, 87] on link "Rename" at bounding box center [242, 89] width 28 height 6
click at [236, 71] on div "sexting ppv" at bounding box center [670, 77] width 998 height 12
click at [210, 79] on h3 "sexting ppv" at bounding box center [195, 77] width 48 height 12
click at [224, 78] on icon "more" at bounding box center [225, 76] width 7 height 7
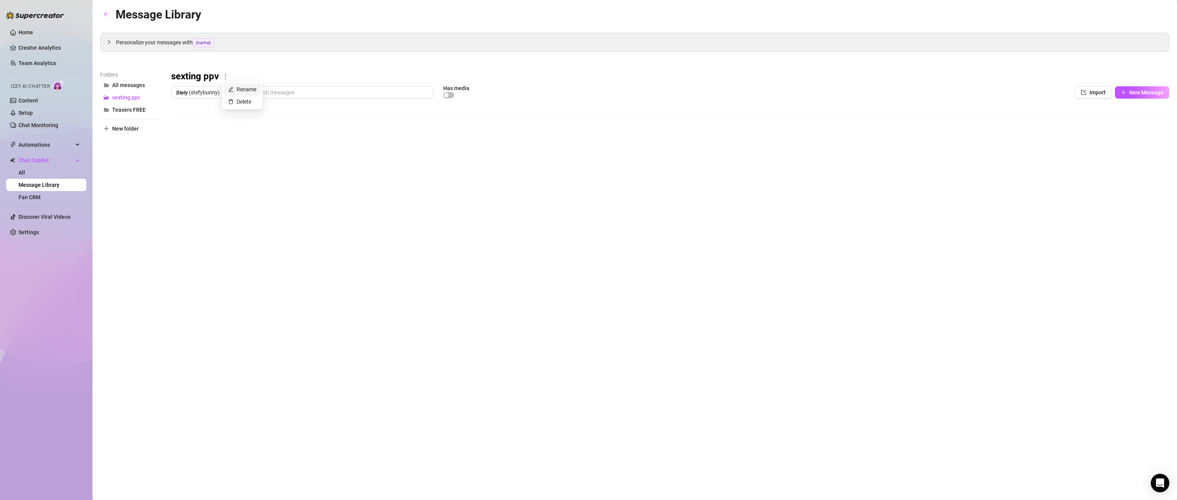
click at [234, 86] on link "Rename" at bounding box center [242, 89] width 28 height 6
drag, startPoint x: 231, startPoint y: 76, endPoint x: 135, endPoint y: 69, distance: 96.6
click at [135, 69] on div "Personalize your messages with {name} Insert the placeholder {name} in your mes…" at bounding box center [634, 153] width 1069 height 241
type input "here in bed lying down! listening to some music! u? 😳🙈"
click at [295, 76] on h3 "here in bed lying down! listening to some music! u? 😳🙈" at bounding box center [289, 77] width 237 height 12
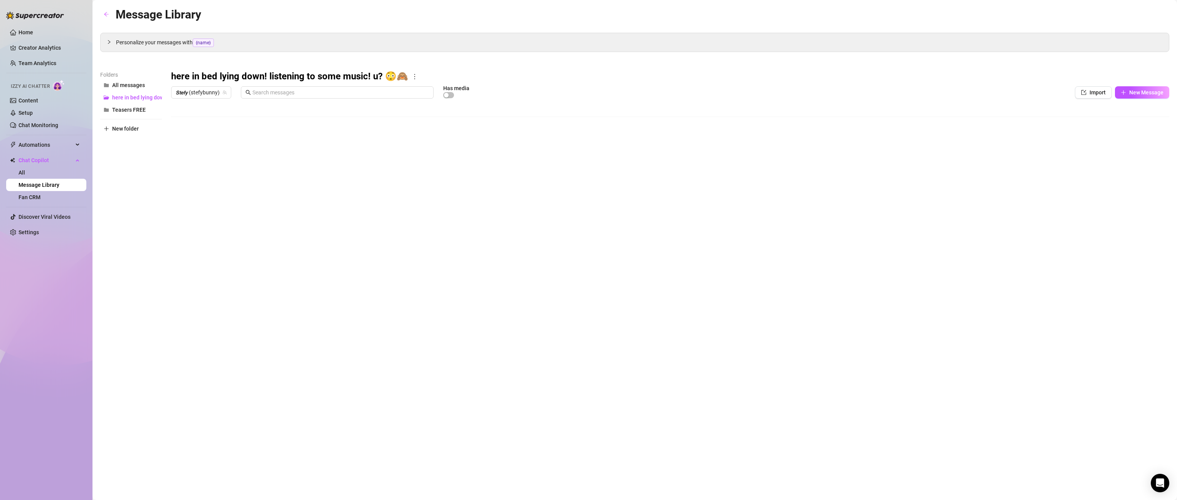
click at [390, 76] on h3 "here in bed lying down! listening to some music! u? 😳🙈" at bounding box center [289, 77] width 237 height 12
click at [411, 77] on icon "more" at bounding box center [414, 76] width 7 height 7
click at [418, 86] on link "Rename" at bounding box center [427, 89] width 28 height 6
drag, startPoint x: 318, startPoint y: 75, endPoint x: 138, endPoint y: 66, distance: 180.3
click at [138, 66] on div "Personalize your messages with {name} Insert the placeholder {name} in your mes…" at bounding box center [634, 153] width 1069 height 241
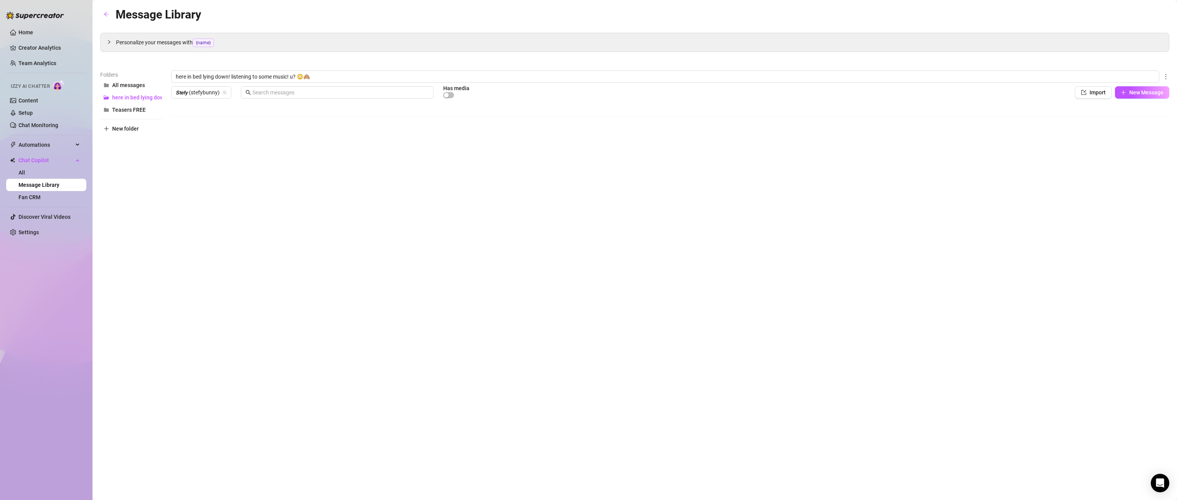
type input "Trenzas sexting black"
click at [417, 329] on div "Message Library Personalize your messages with {name} Insert the placeholder {n…" at bounding box center [634, 241] width 1069 height 472
click at [867, 151] on div at bounding box center [670, 188] width 998 height 172
click at [867, 148] on div at bounding box center [670, 188] width 998 height 172
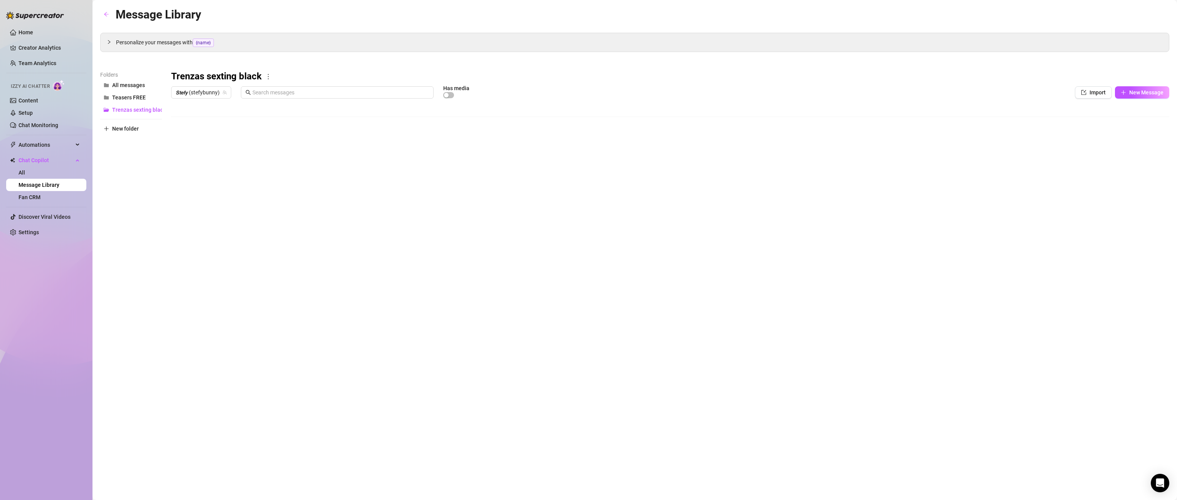
click at [867, 148] on div at bounding box center [670, 188] width 998 height 172
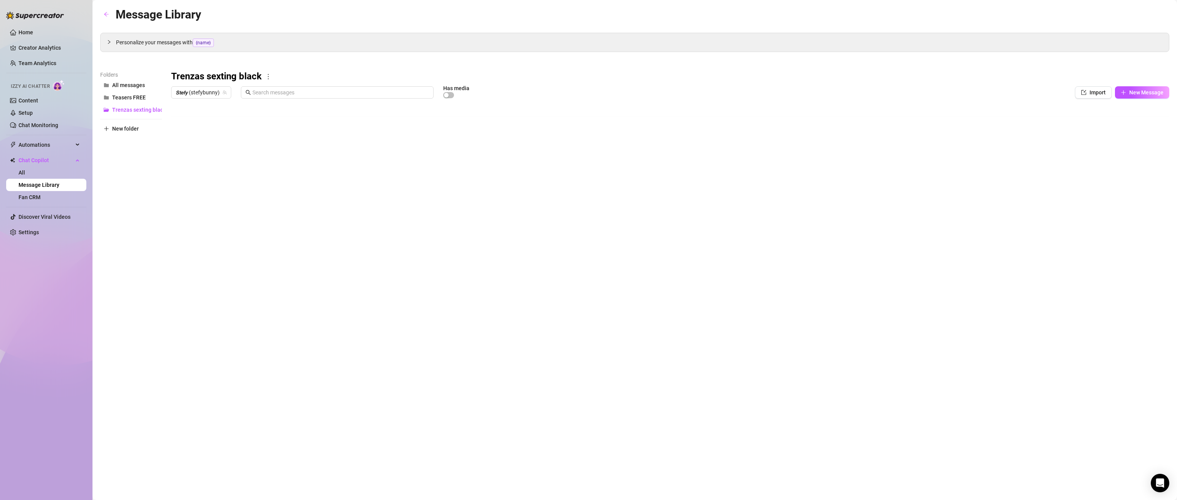
click at [867, 201] on div at bounding box center [670, 188] width 998 height 172
click at [867, 198] on div at bounding box center [670, 188] width 998 height 172
click at [867, 199] on div at bounding box center [670, 188] width 998 height 172
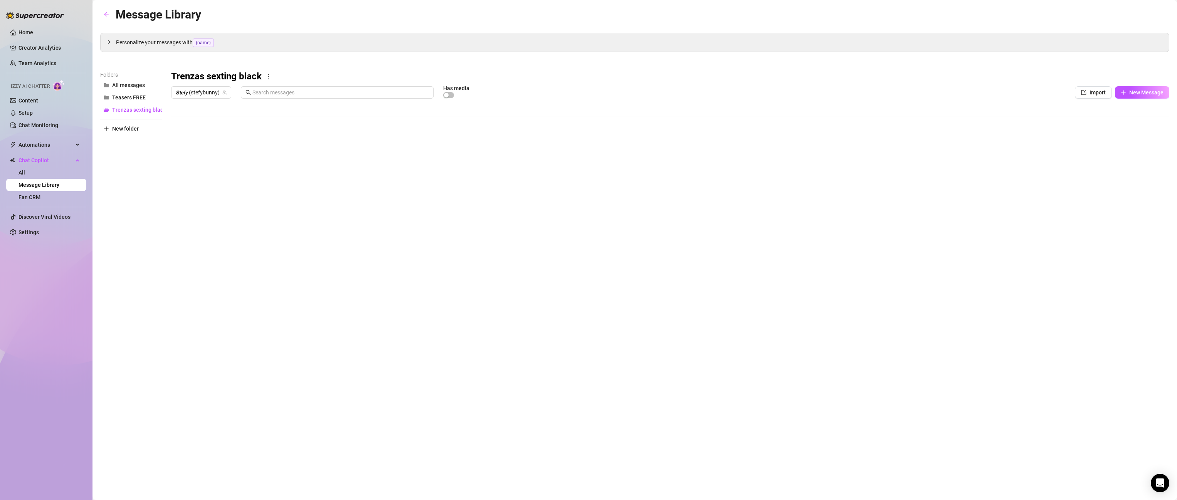
click at [867, 198] on div at bounding box center [670, 188] width 998 height 172
click at [867, 203] on div at bounding box center [670, 188] width 998 height 172
click at [867, 207] on div at bounding box center [670, 188] width 998 height 172
click at [867, 200] on div at bounding box center [670, 188] width 998 height 172
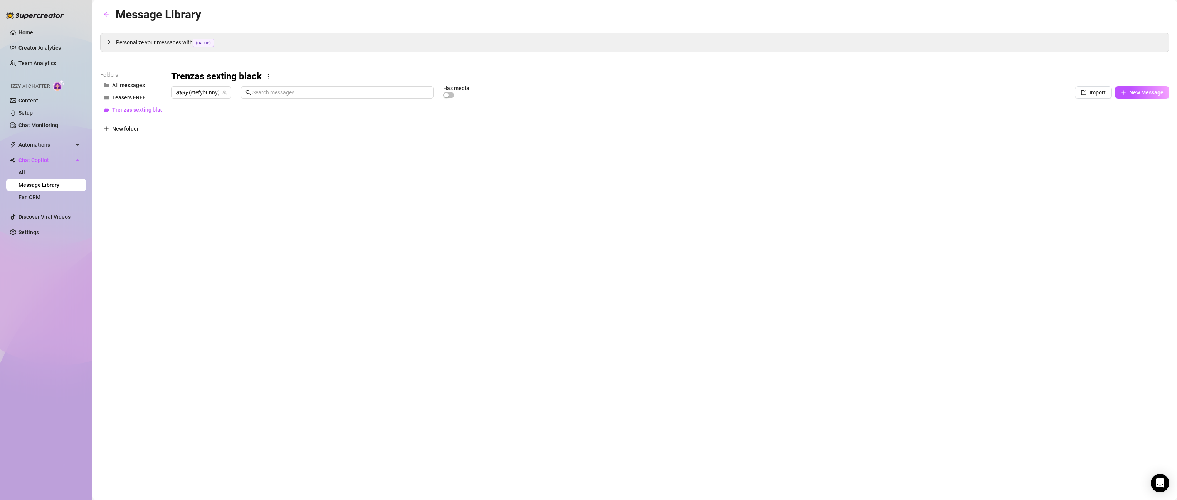
click at [867, 200] on div at bounding box center [670, 188] width 998 height 172
click at [867, 122] on div at bounding box center [670, 188] width 998 height 172
click at [867, 123] on div at bounding box center [670, 188] width 998 height 172
click at [867, 122] on div at bounding box center [670, 188] width 998 height 172
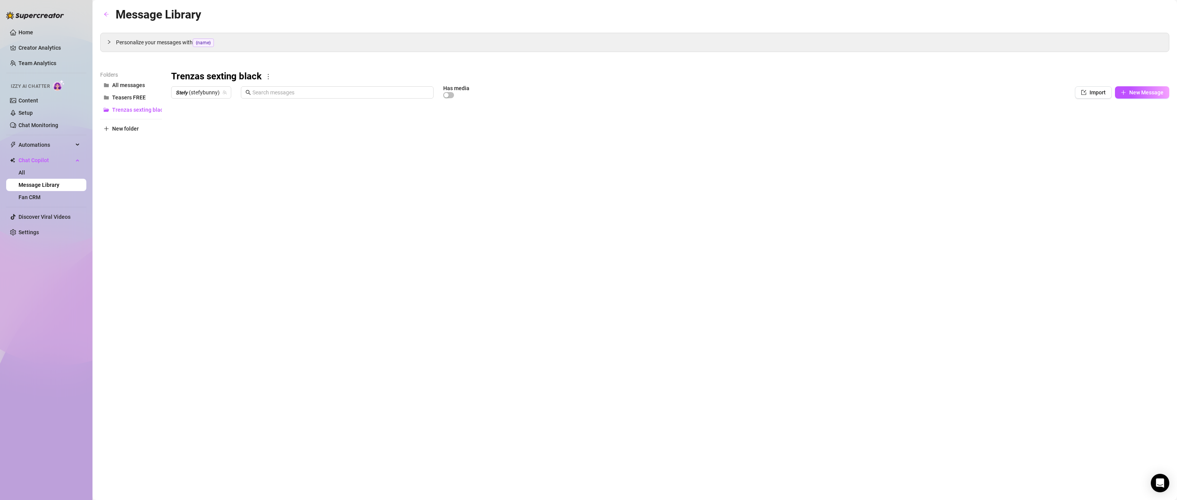
scroll to position [0, 0]
click at [867, 122] on div at bounding box center [670, 188] width 998 height 172
click at [867, 124] on div at bounding box center [670, 188] width 998 height 172
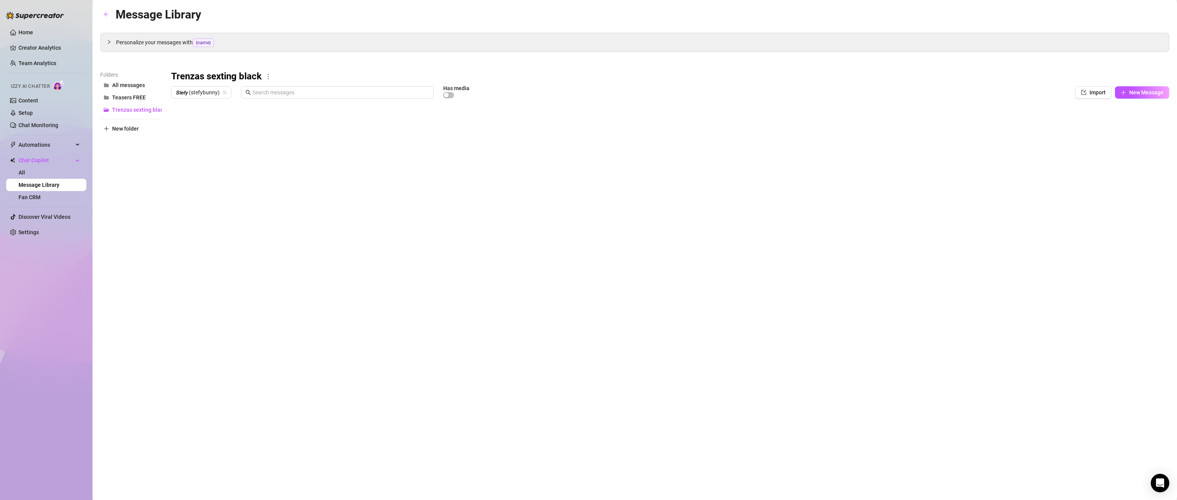
click at [867, 124] on div at bounding box center [670, 188] width 998 height 172
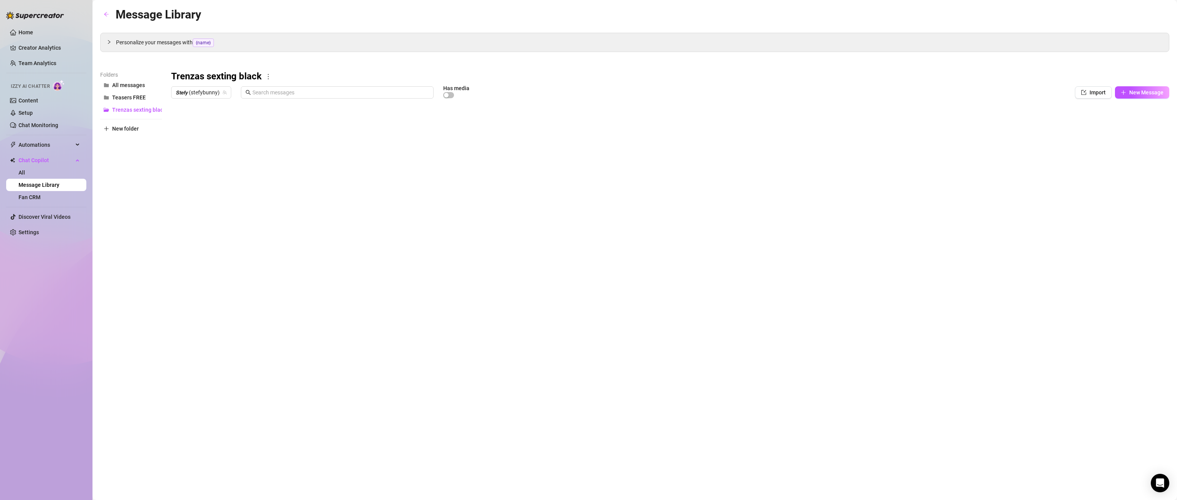
click at [867, 124] on div at bounding box center [670, 188] width 998 height 172
